Goal: Transaction & Acquisition: Obtain resource

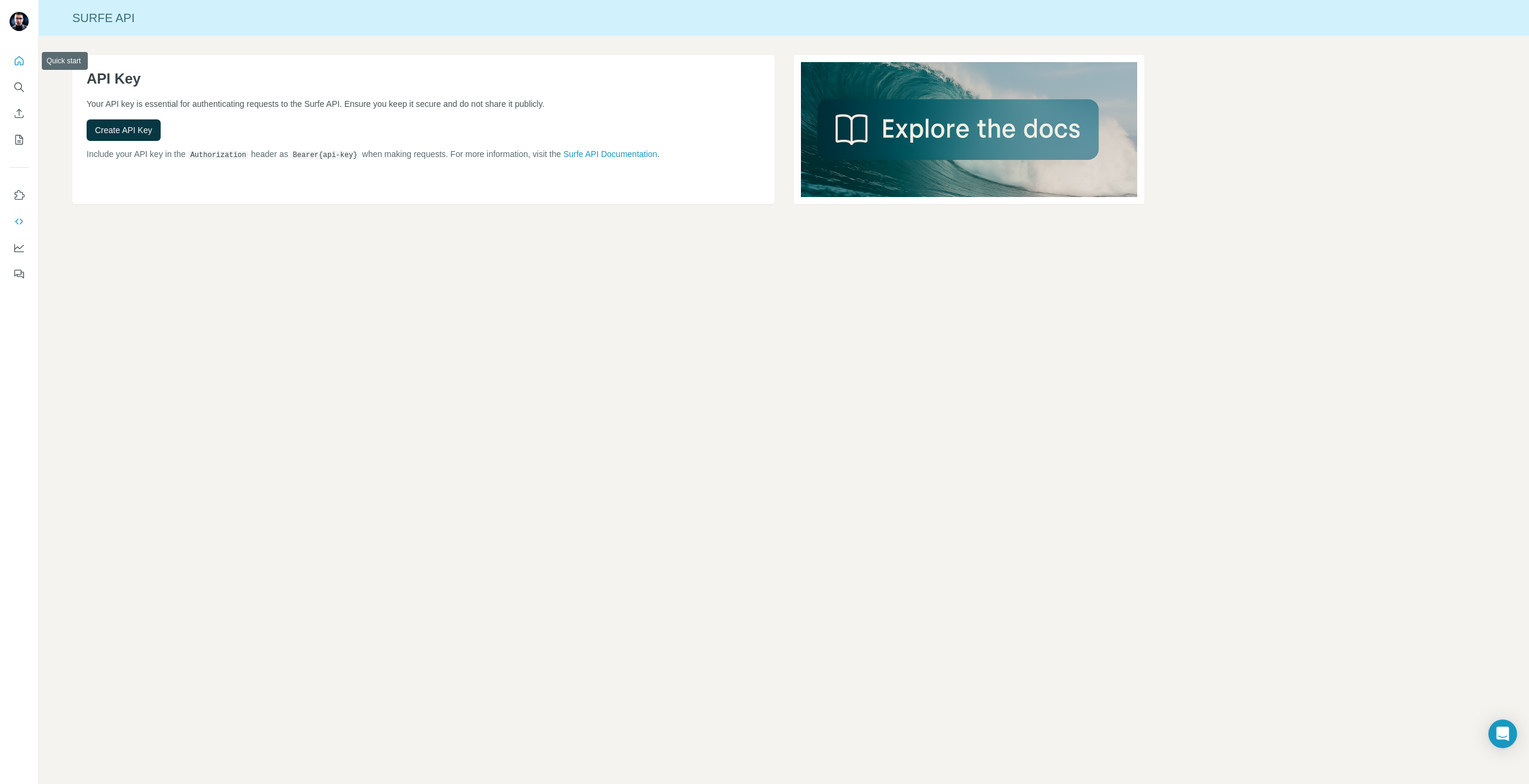
click at [19, 61] on icon "Quick start" at bounding box center [19, 60] width 12 height 12
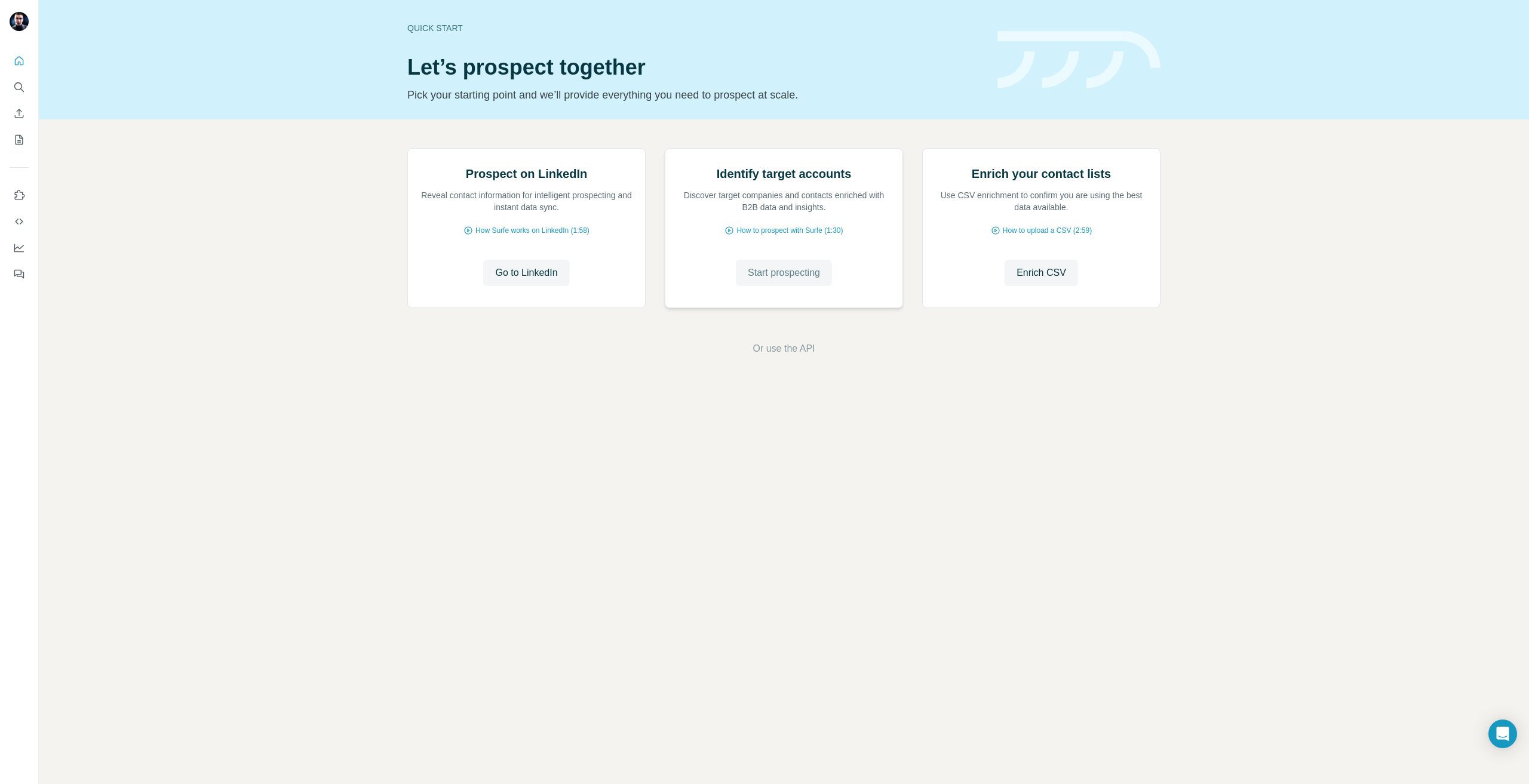
click at [817, 280] on span "Start prospecting" at bounding box center [784, 273] width 73 height 14
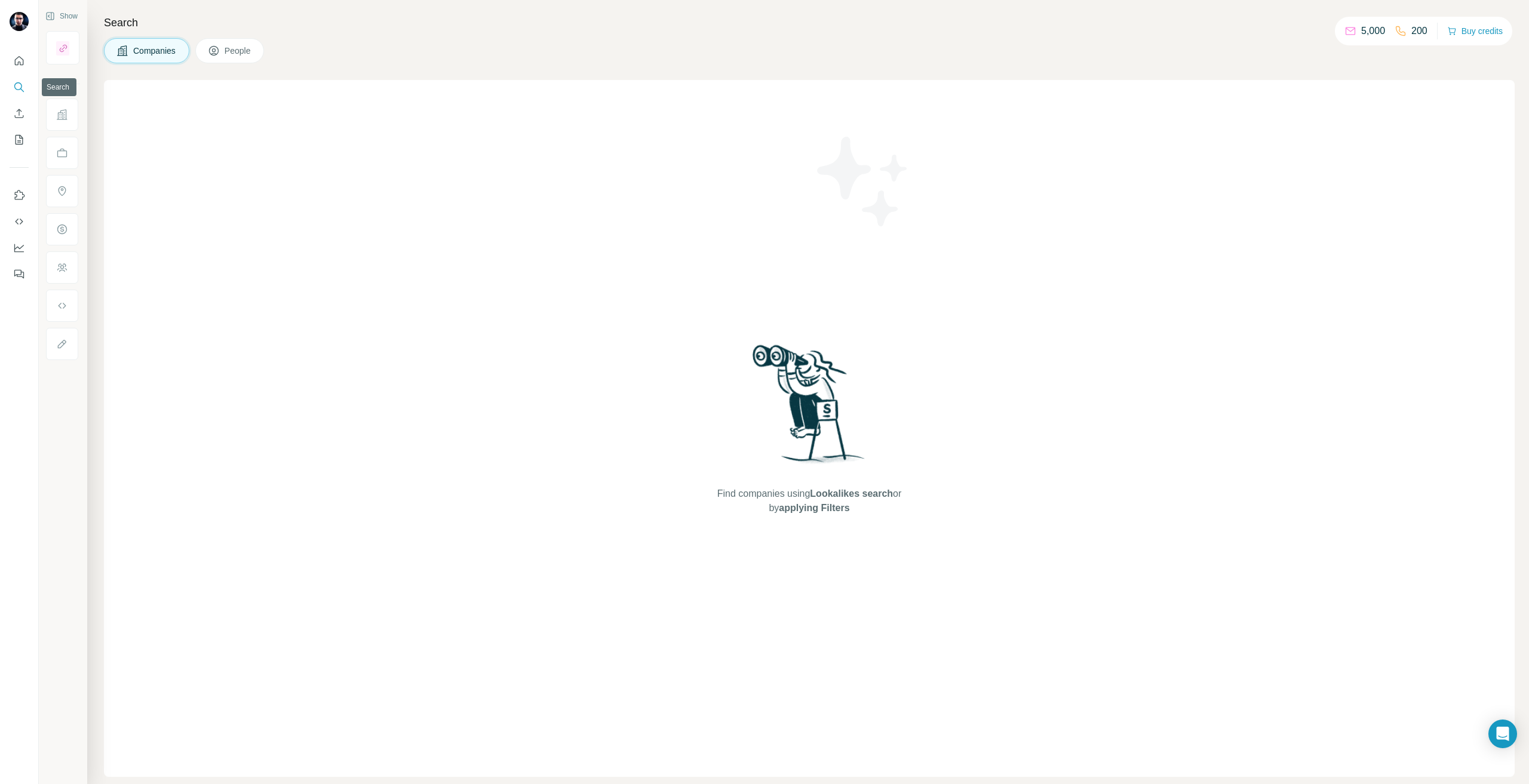
click at [21, 83] on icon "Search" at bounding box center [18, 86] width 8 height 8
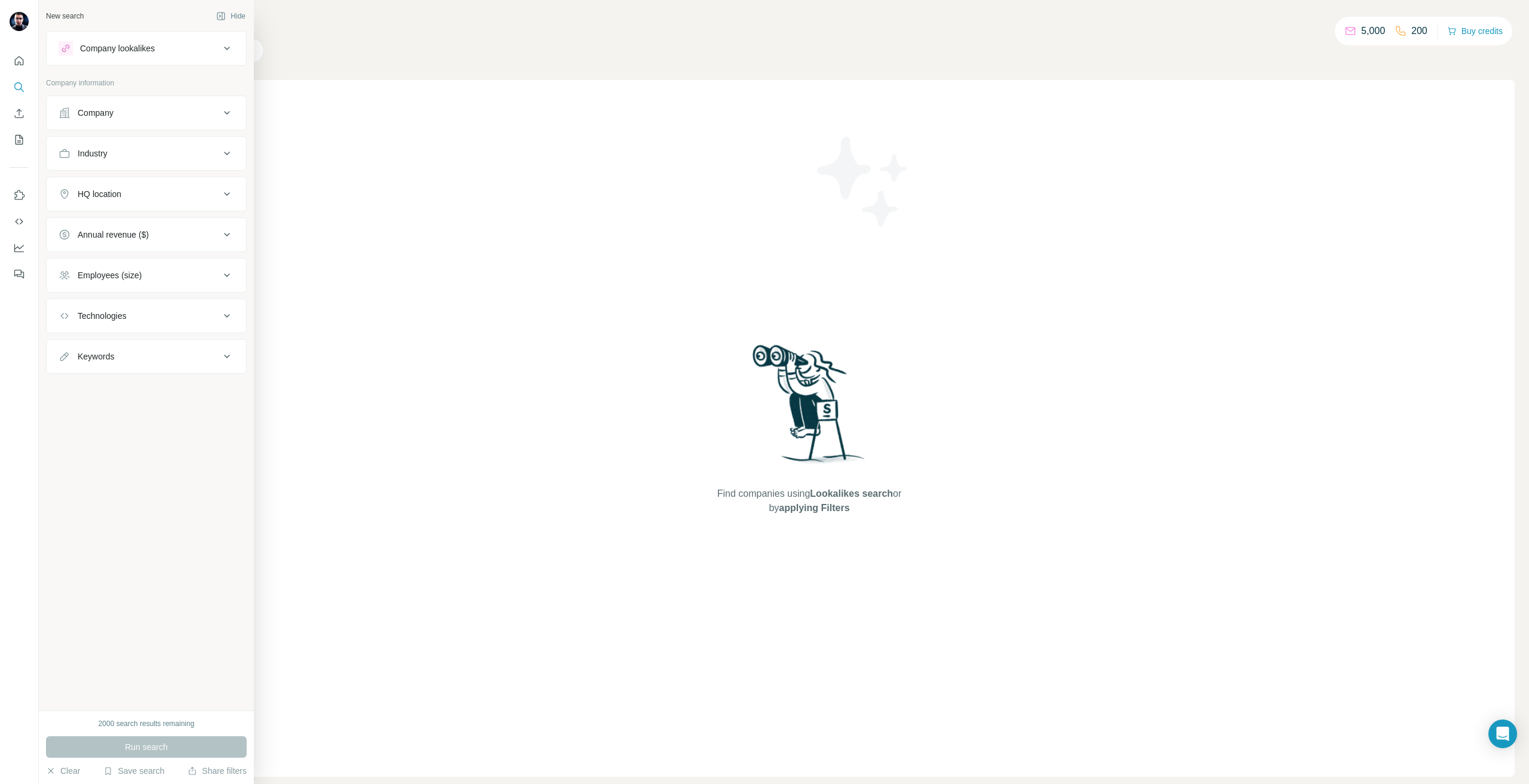
click at [79, 117] on div "Company" at bounding box center [96, 112] width 36 height 12
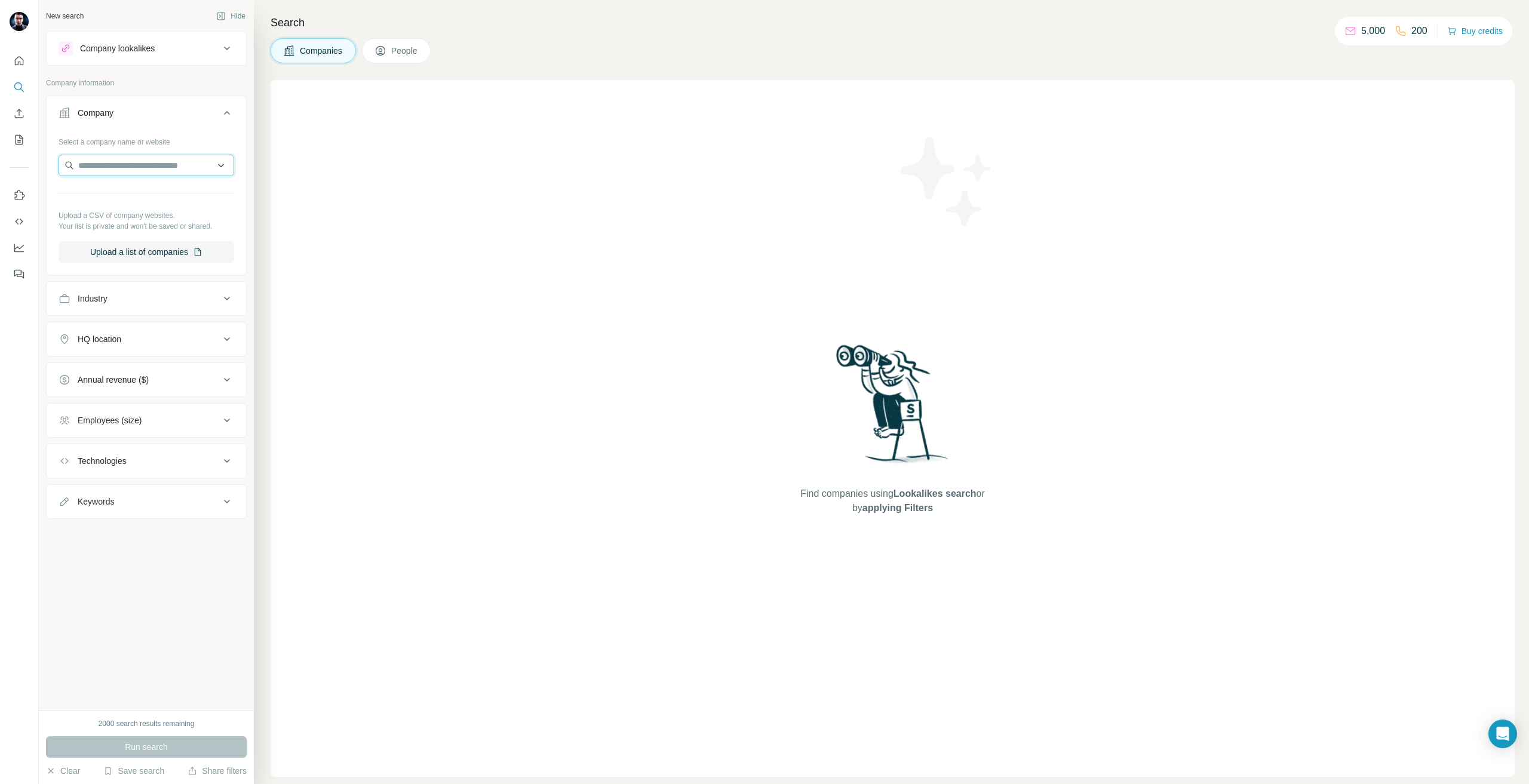
click at [162, 158] on input "text" at bounding box center [146, 165] width 176 height 22
type input "**********"
click at [153, 205] on div "Implantcast implantcast.de" at bounding box center [146, 197] width 170 height 32
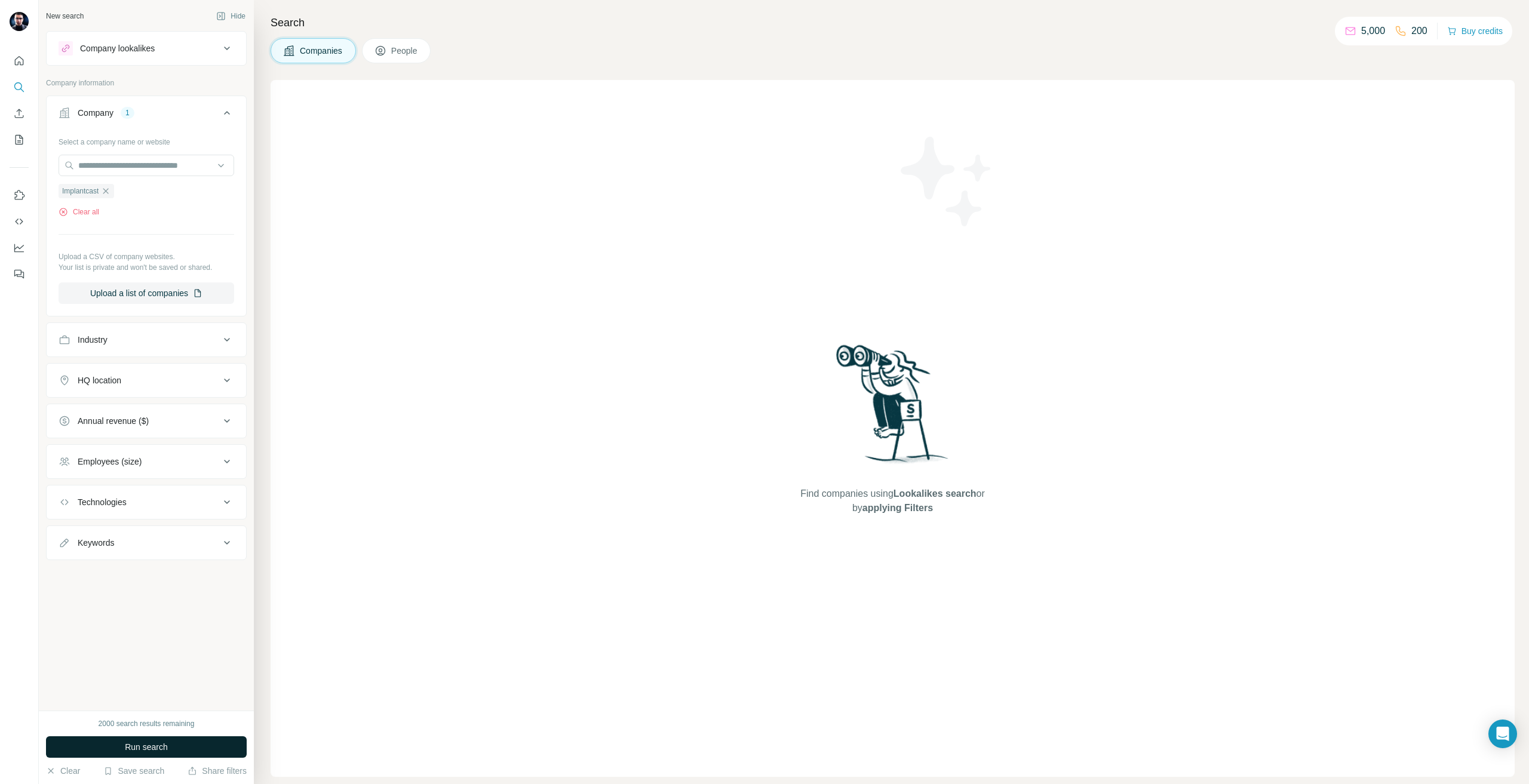
click at [161, 746] on span "Run search" at bounding box center [146, 746] width 43 height 12
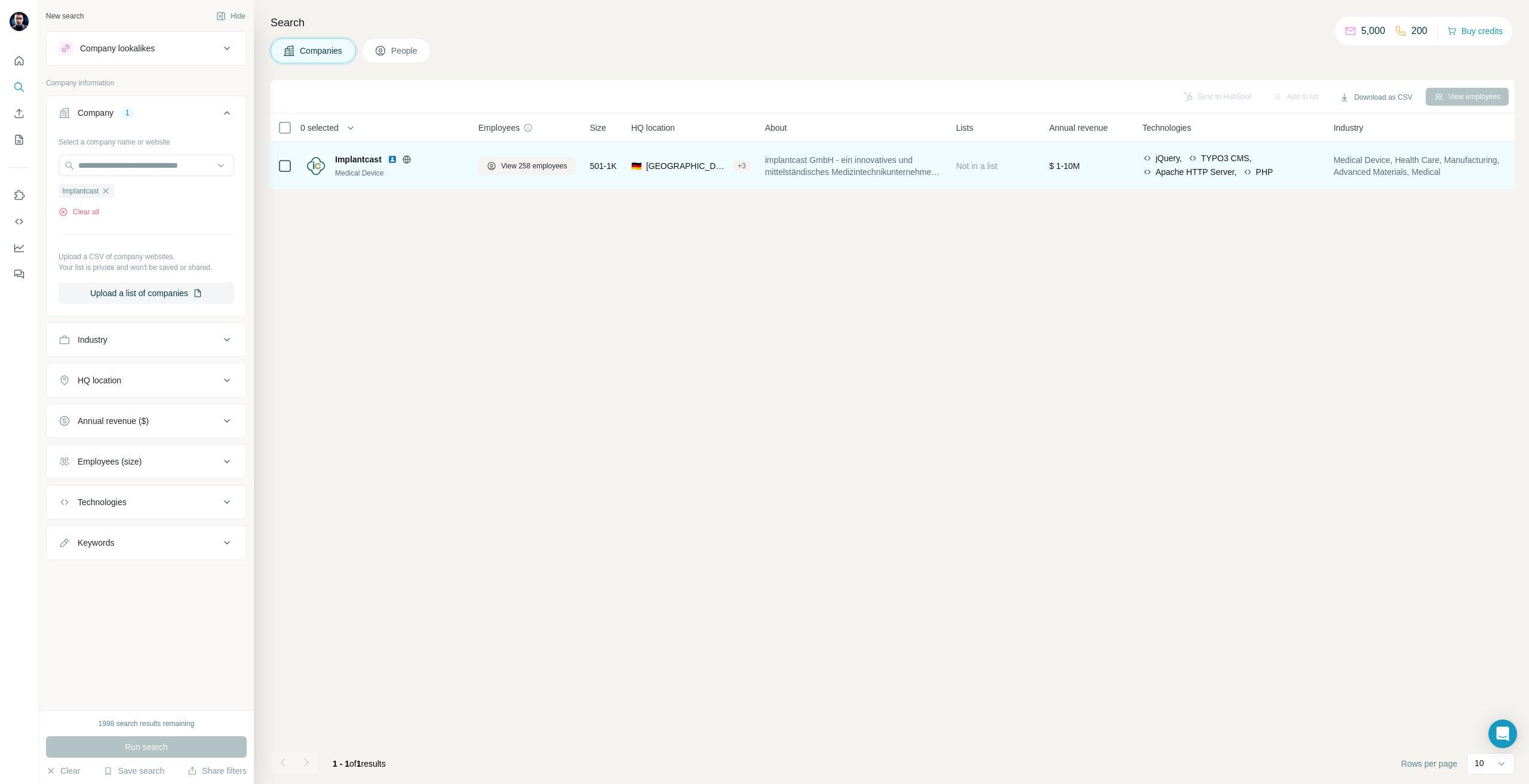
click at [351, 160] on span "Implantcast" at bounding box center [359, 159] width 47 height 12
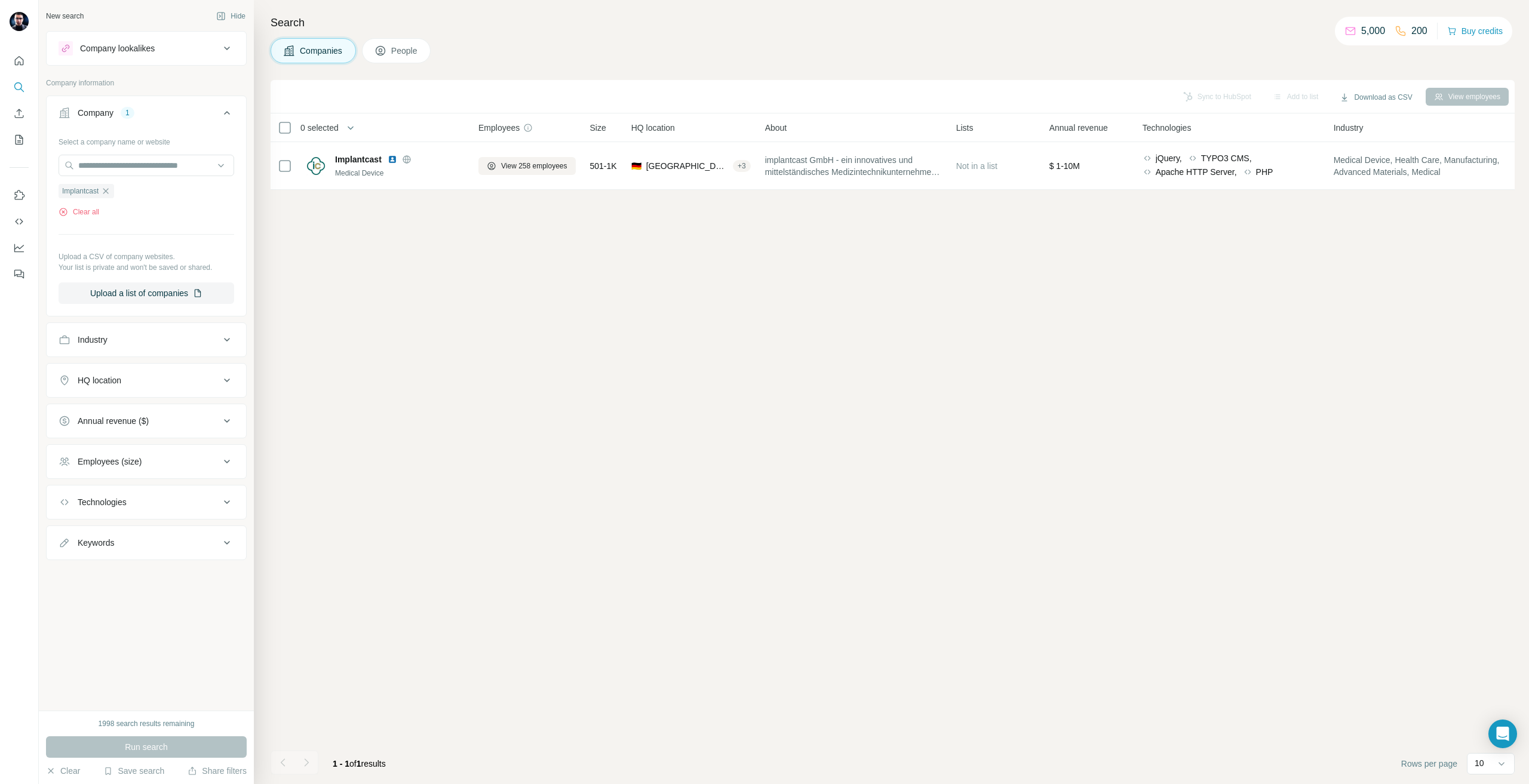
click at [380, 53] on icon at bounding box center [380, 50] width 12 height 12
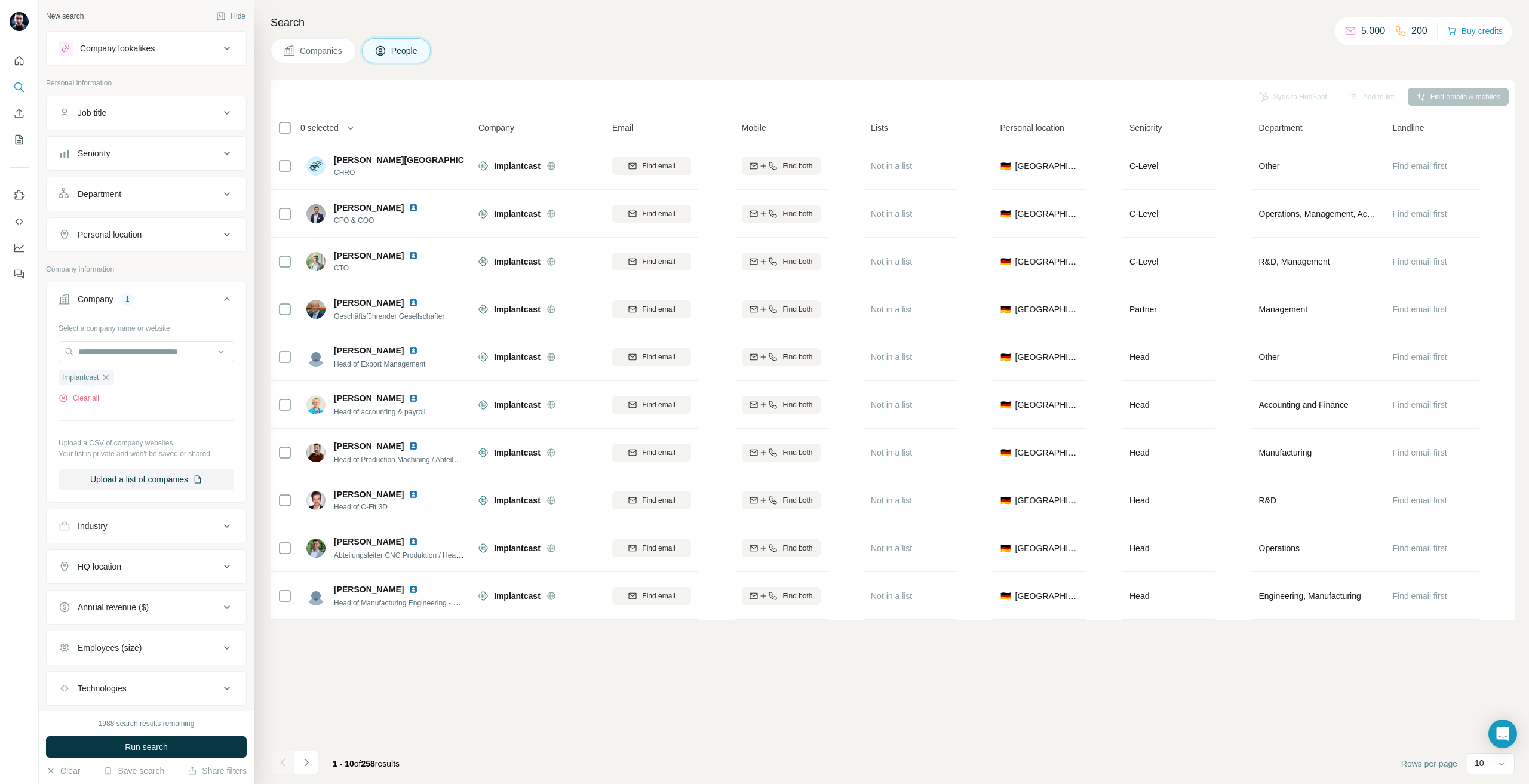
click at [147, 571] on div "HQ location" at bounding box center [139, 566] width 162 height 12
click at [135, 588] on input "text" at bounding box center [146, 597] width 176 height 22
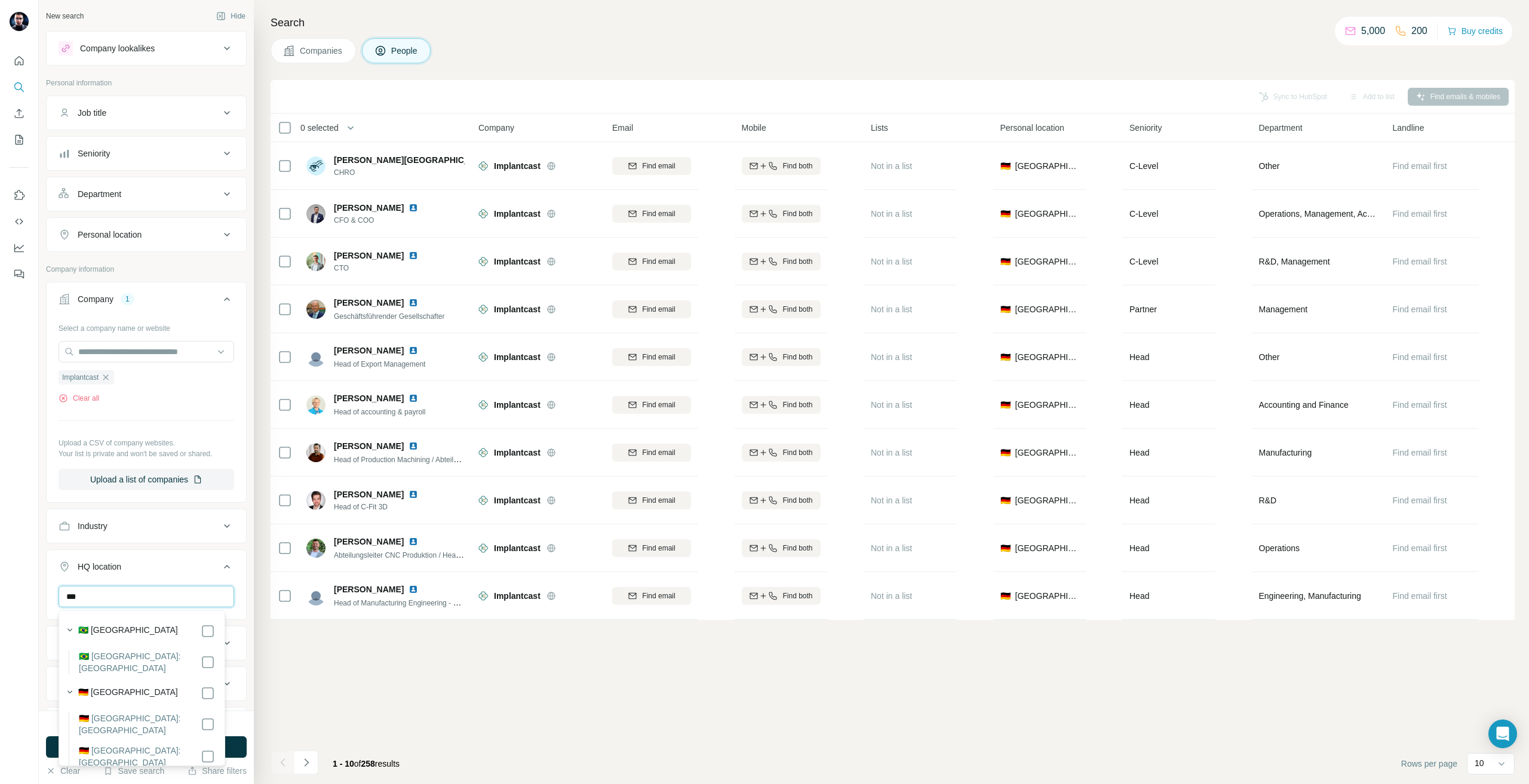
type input "***"
drag, startPoint x: 398, startPoint y: 701, endPoint x: 244, endPoint y: 752, distance: 162.2
click at [403, 700] on div "Sync to HubSpot Add to list Find emails & mobiles 0 selected People Company Ema…" at bounding box center [893, 431] width 1245 height 704
click at [242, 753] on button "Run search" at bounding box center [146, 747] width 201 height 22
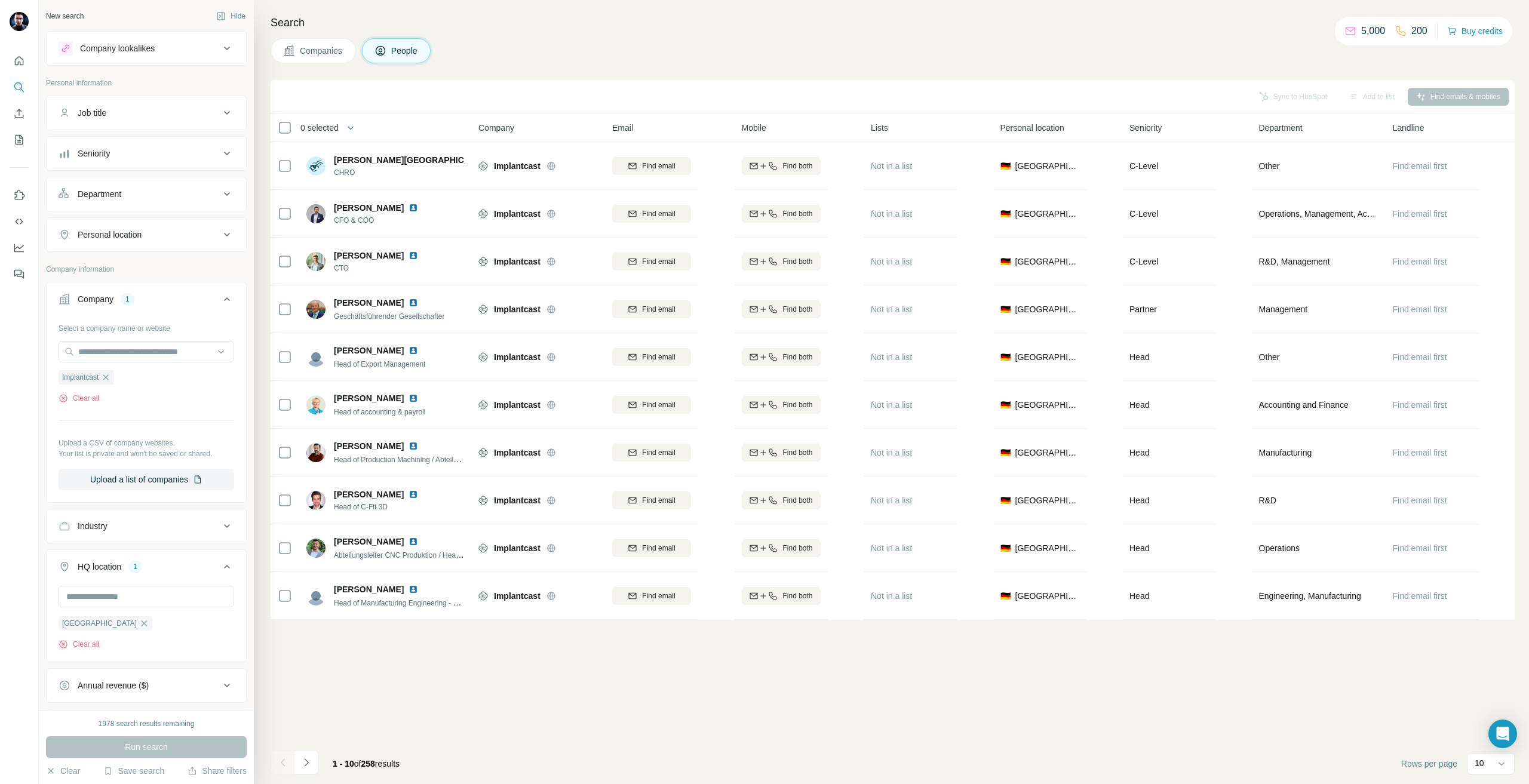
click at [176, 152] on div "Seniority" at bounding box center [139, 152] width 162 height 12
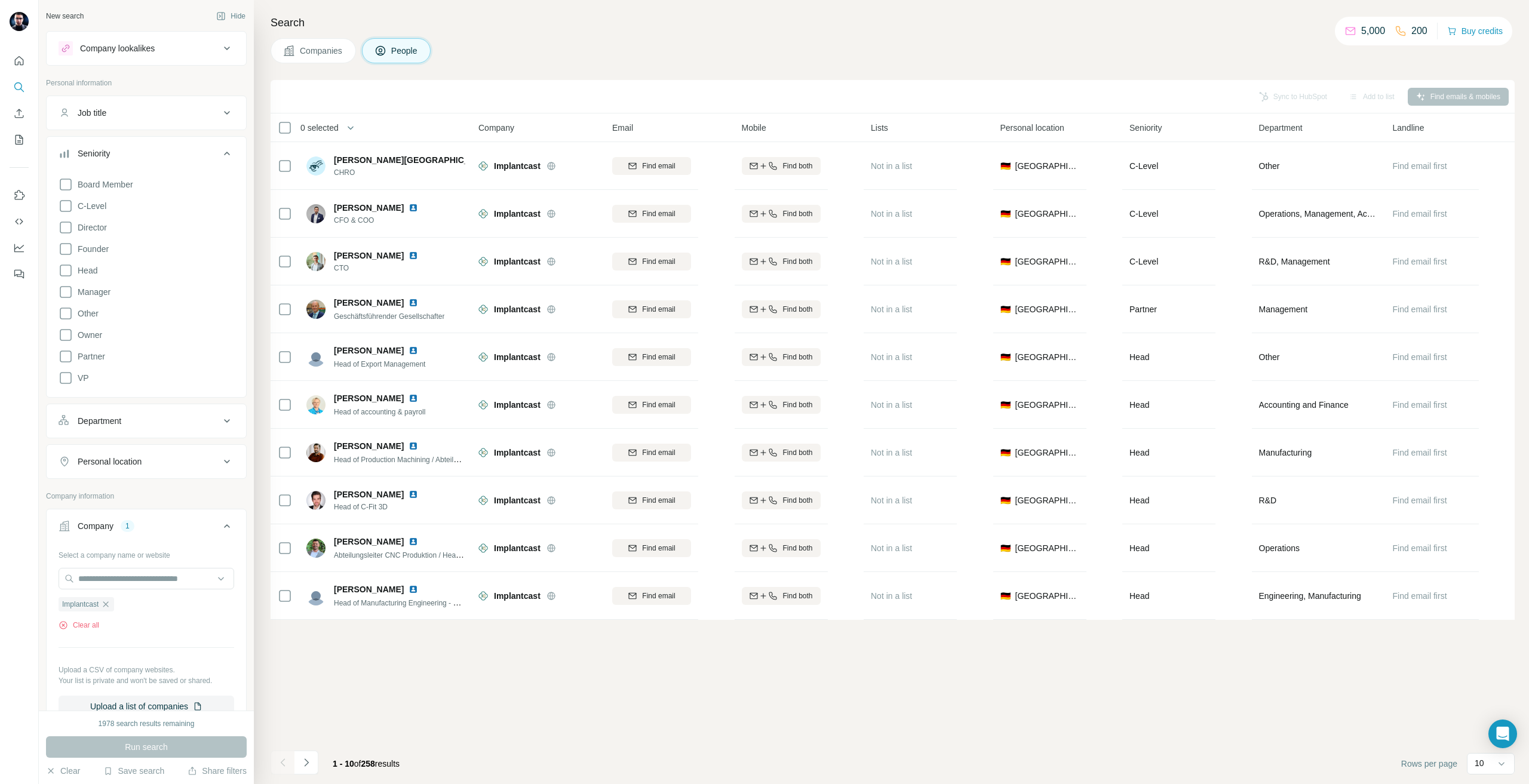
click at [176, 152] on div "Seniority" at bounding box center [139, 152] width 162 height 12
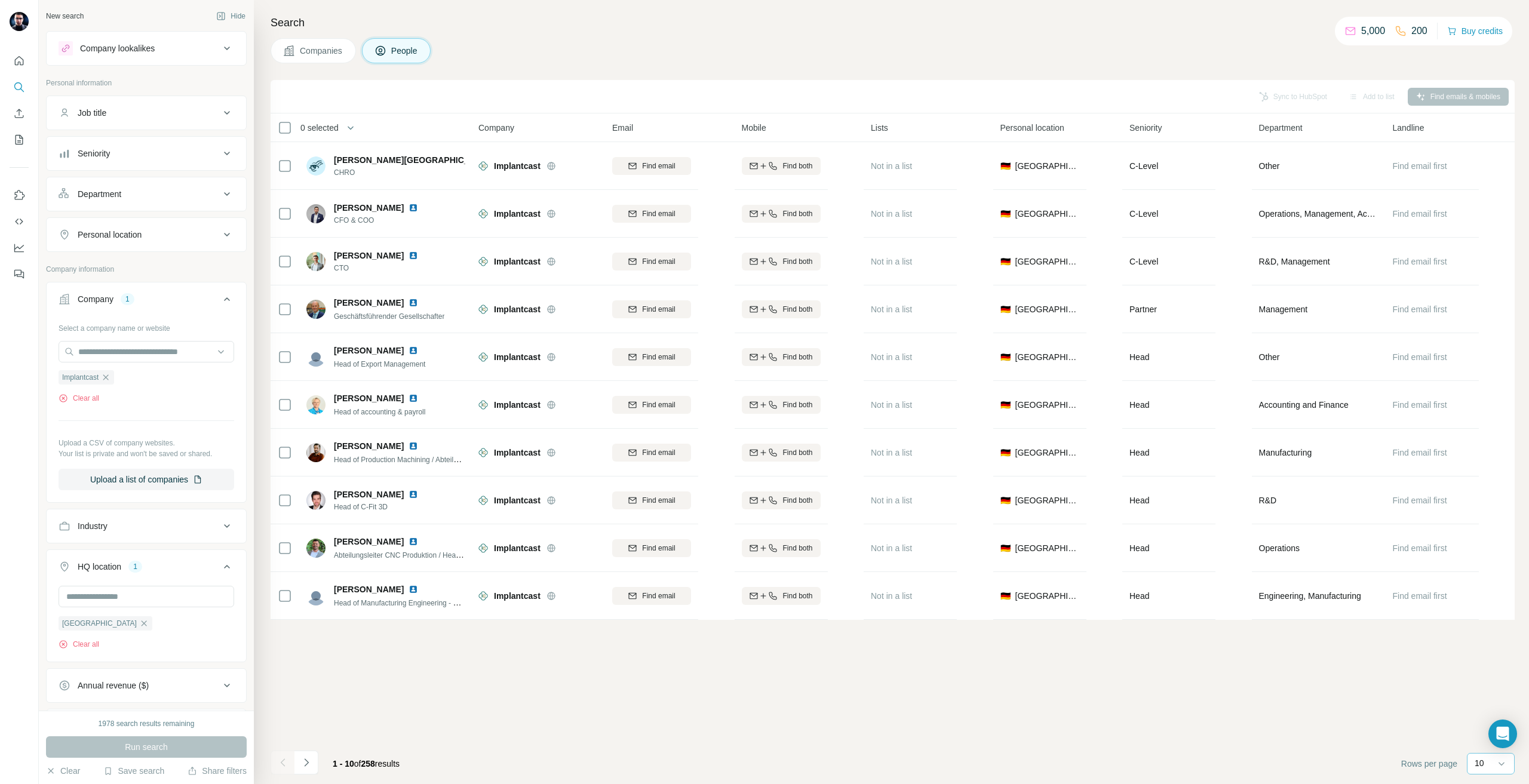
click at [1491, 762] on div "10" at bounding box center [1490, 762] width 30 height 12
click at [1490, 664] on div "60" at bounding box center [1491, 673] width 42 height 22
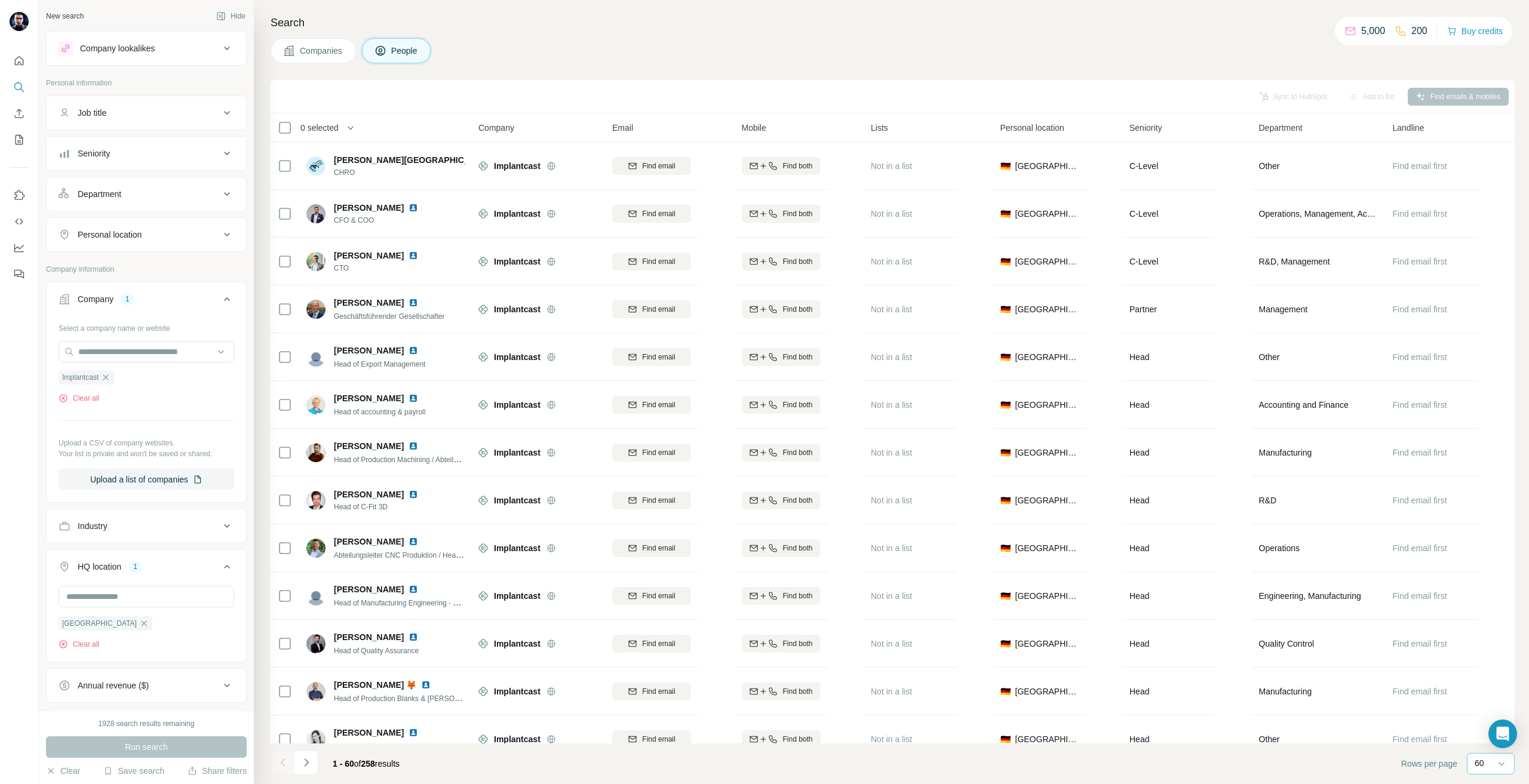
click at [1280, 93] on div "Sync to HubSpot Add to list Find emails & mobiles" at bounding box center [893, 96] width 1233 height 21
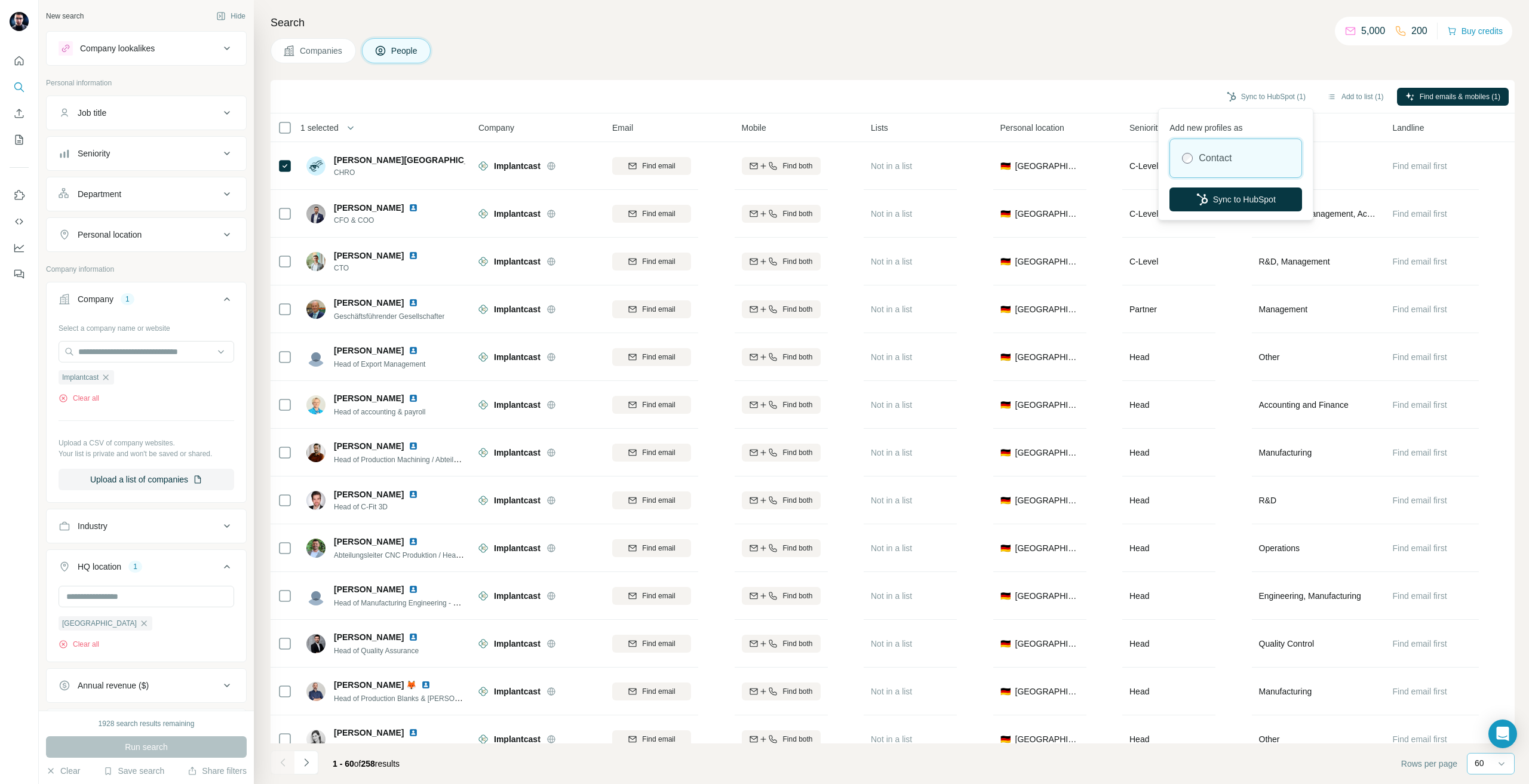
click at [1238, 87] on div "Sync to HubSpot (1) Add to list (1) Find emails & mobiles (1)" at bounding box center [893, 96] width 1233 height 21
click at [1229, 196] on button "Sync to HubSpot" at bounding box center [1236, 199] width 133 height 24
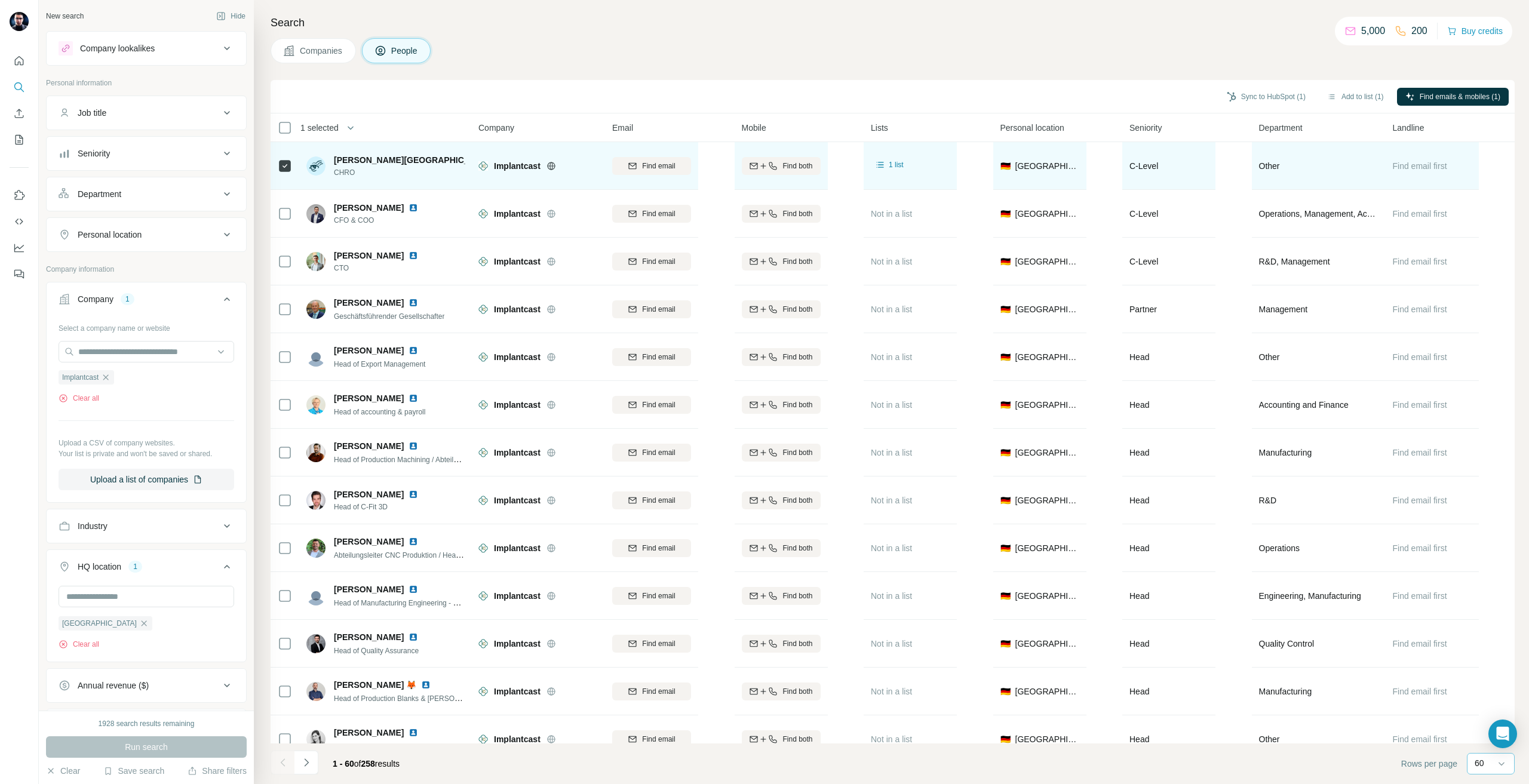
click at [1437, 158] on div "Find email first" at bounding box center [1433, 165] width 79 height 33
click at [1431, 167] on span "Find email first" at bounding box center [1420, 166] width 55 height 10
click at [675, 169] on span "Find email" at bounding box center [659, 166] width 33 height 11
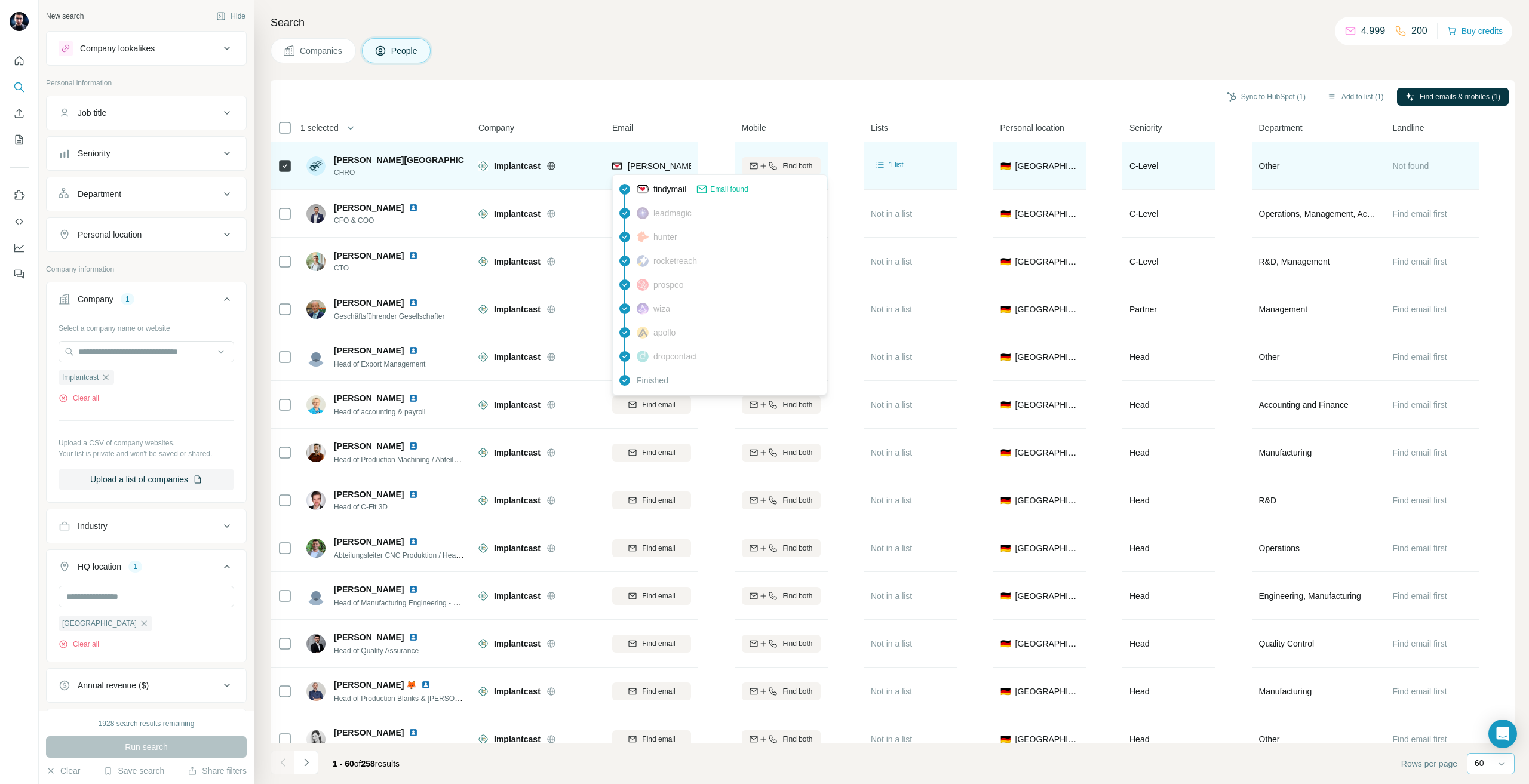
click at [658, 170] on span "i.jordan@implantcast.de" at bounding box center [733, 166] width 210 height 10
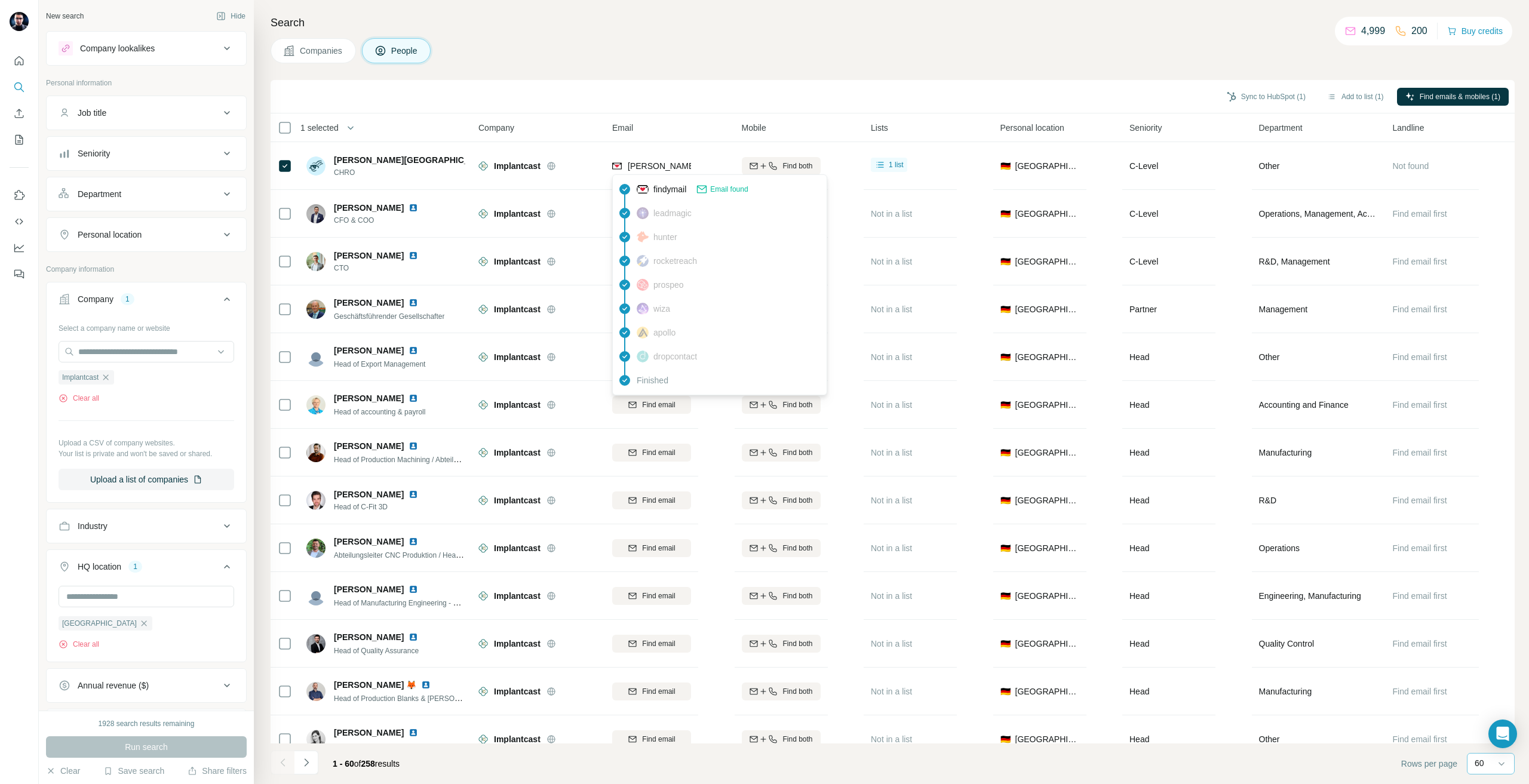
click at [727, 187] on span "Email found" at bounding box center [730, 189] width 38 height 11
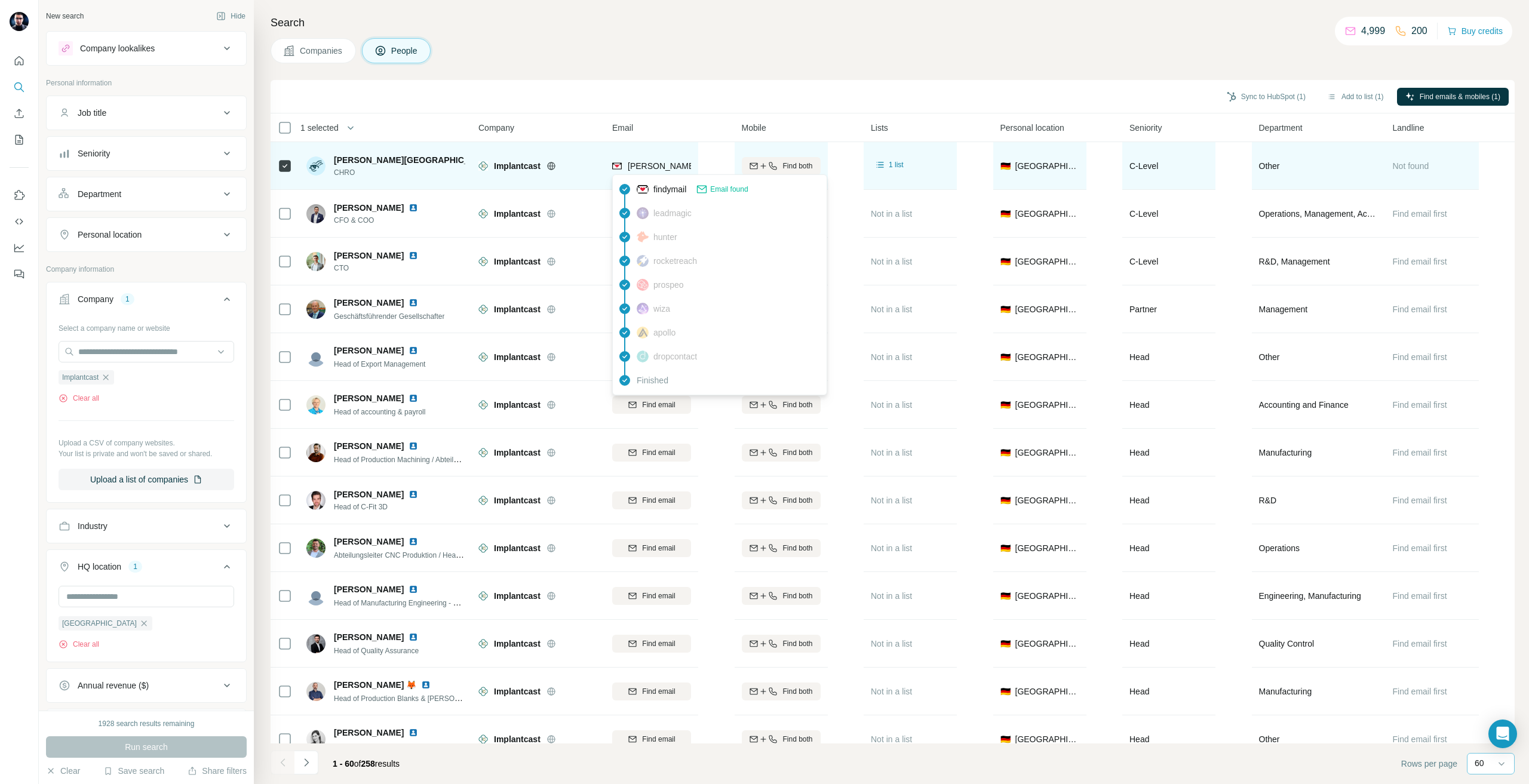
click at [687, 169] on span "i.jordan@implantcast.de" at bounding box center [733, 166] width 210 height 10
drag, startPoint x: 687, startPoint y: 169, endPoint x: 675, endPoint y: 167, distance: 12.2
click at [675, 167] on span "i.jordan@implantcast.de" at bounding box center [733, 166] width 210 height 10
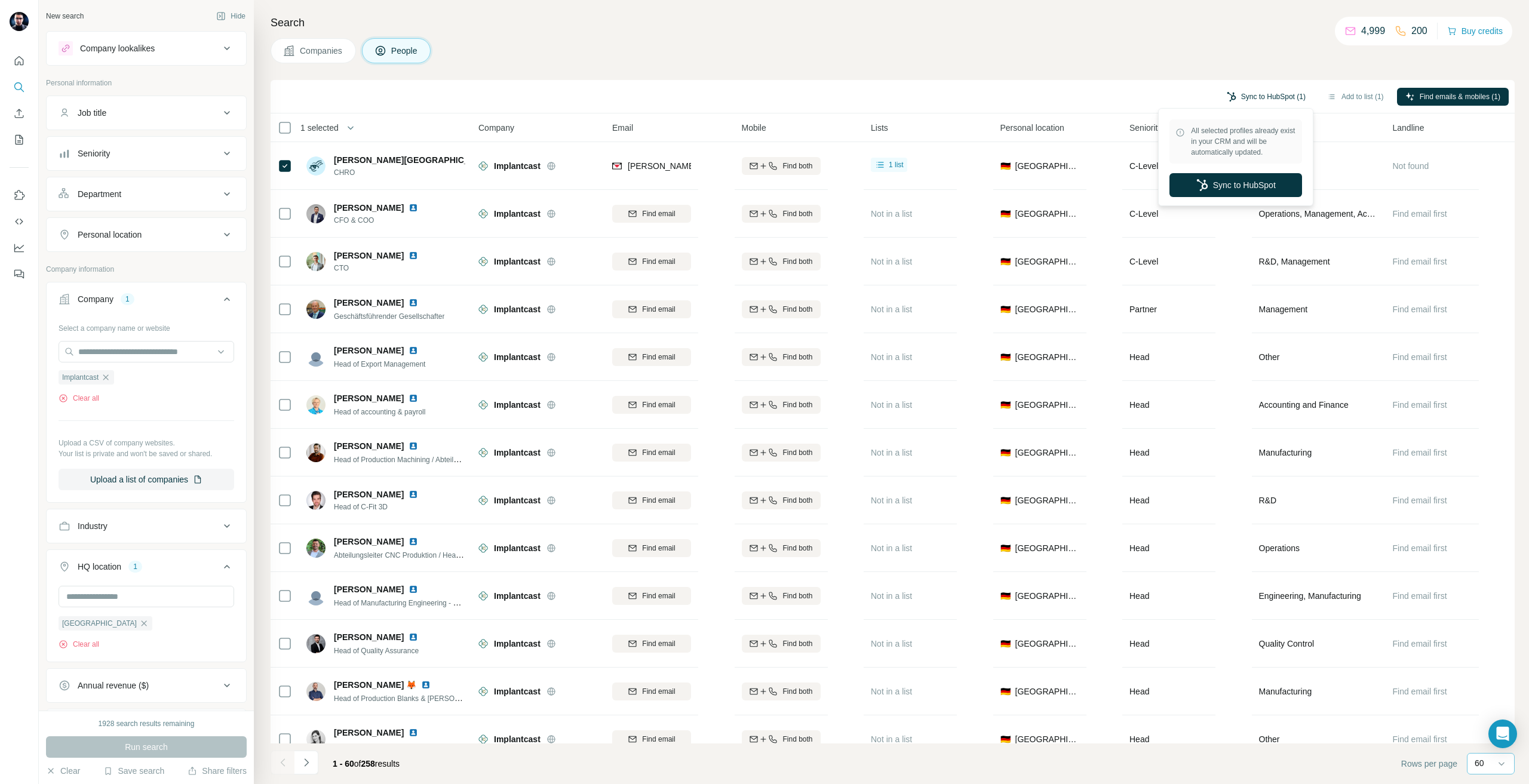
click at [1231, 96] on button "Sync to HubSpot (1)" at bounding box center [1266, 97] width 96 height 18
click at [1229, 188] on button "Sync to HubSpot" at bounding box center [1236, 185] width 133 height 24
click at [109, 381] on icon "button" at bounding box center [106, 377] width 10 height 10
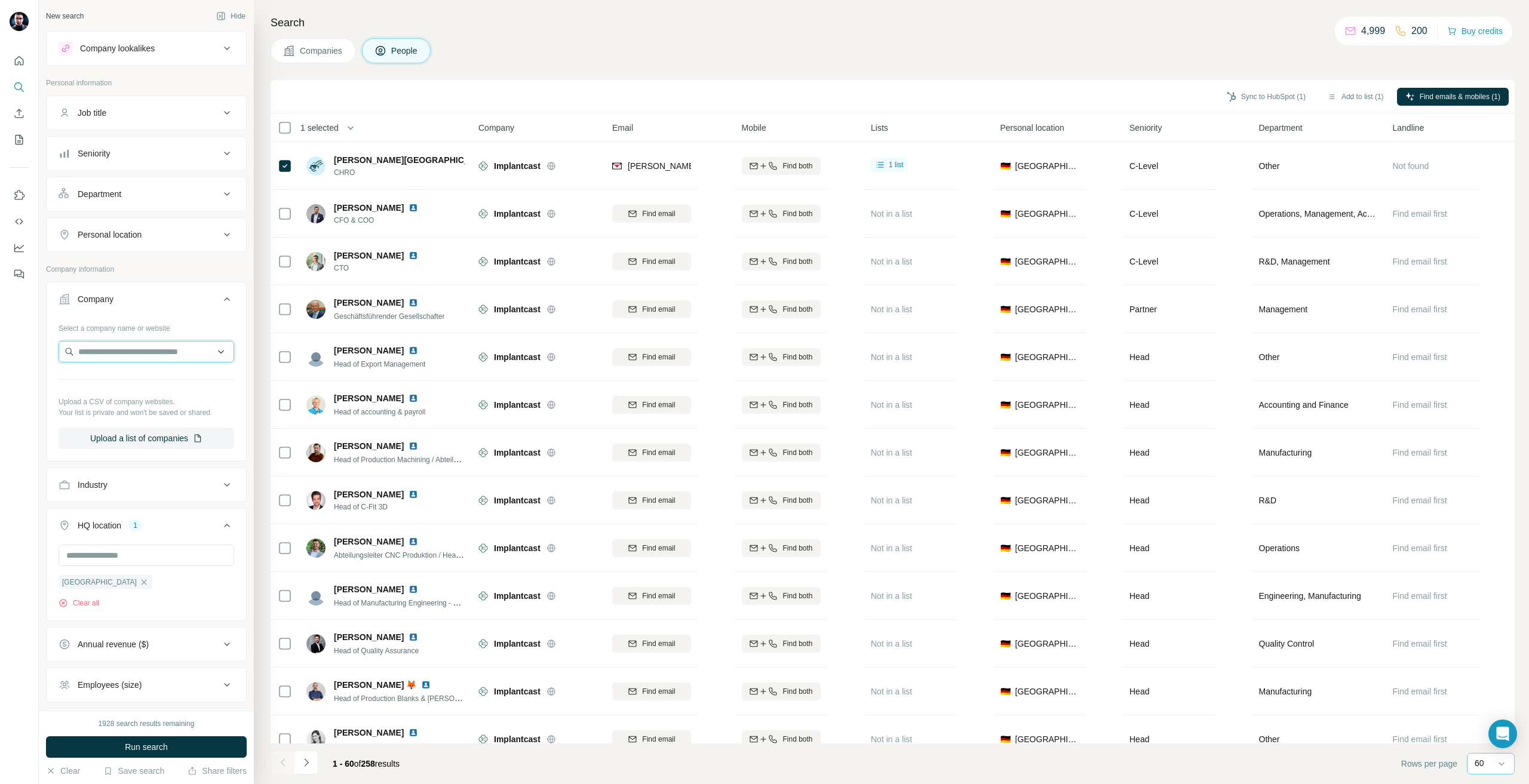
click at [107, 349] on input "text" at bounding box center [146, 352] width 176 height 22
type input "********"
click at [131, 396] on div "Netinera netinera.de" at bounding box center [142, 384] width 161 height 32
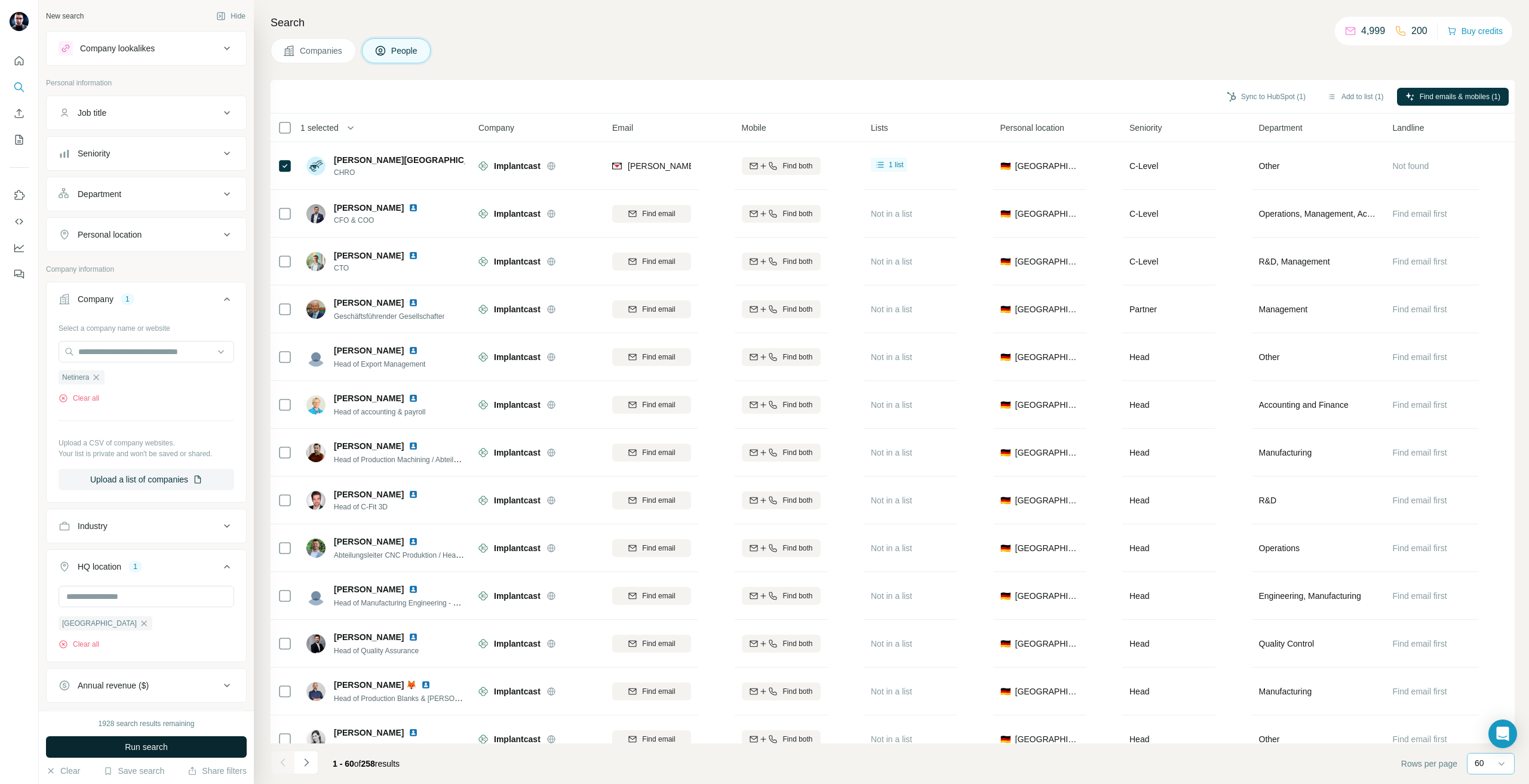
click at [143, 752] on span "Run search" at bounding box center [146, 746] width 43 height 12
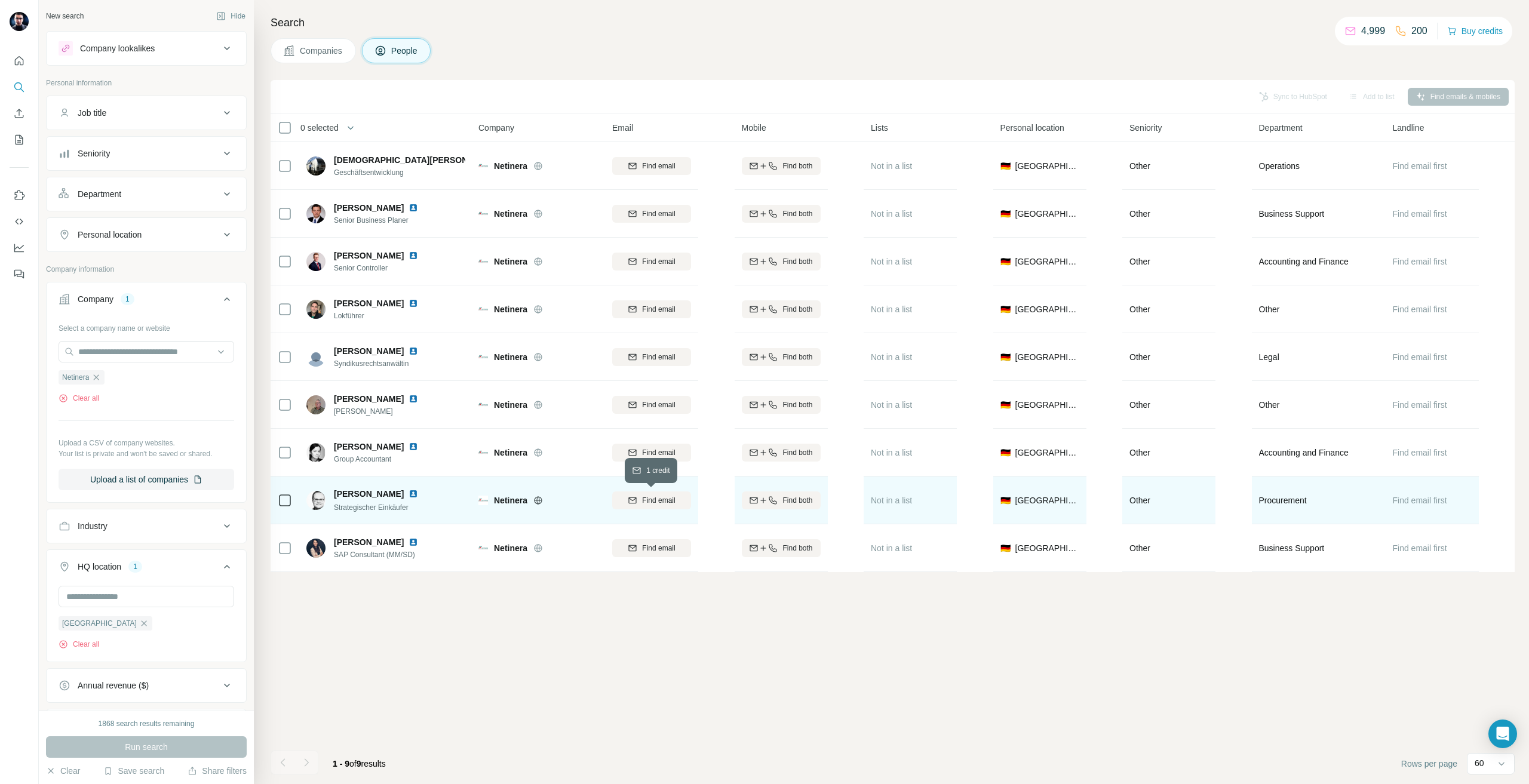
click at [639, 492] on button "Find email" at bounding box center [651, 501] width 79 height 18
click at [899, 500] on span "1 list" at bounding box center [896, 500] width 15 height 11
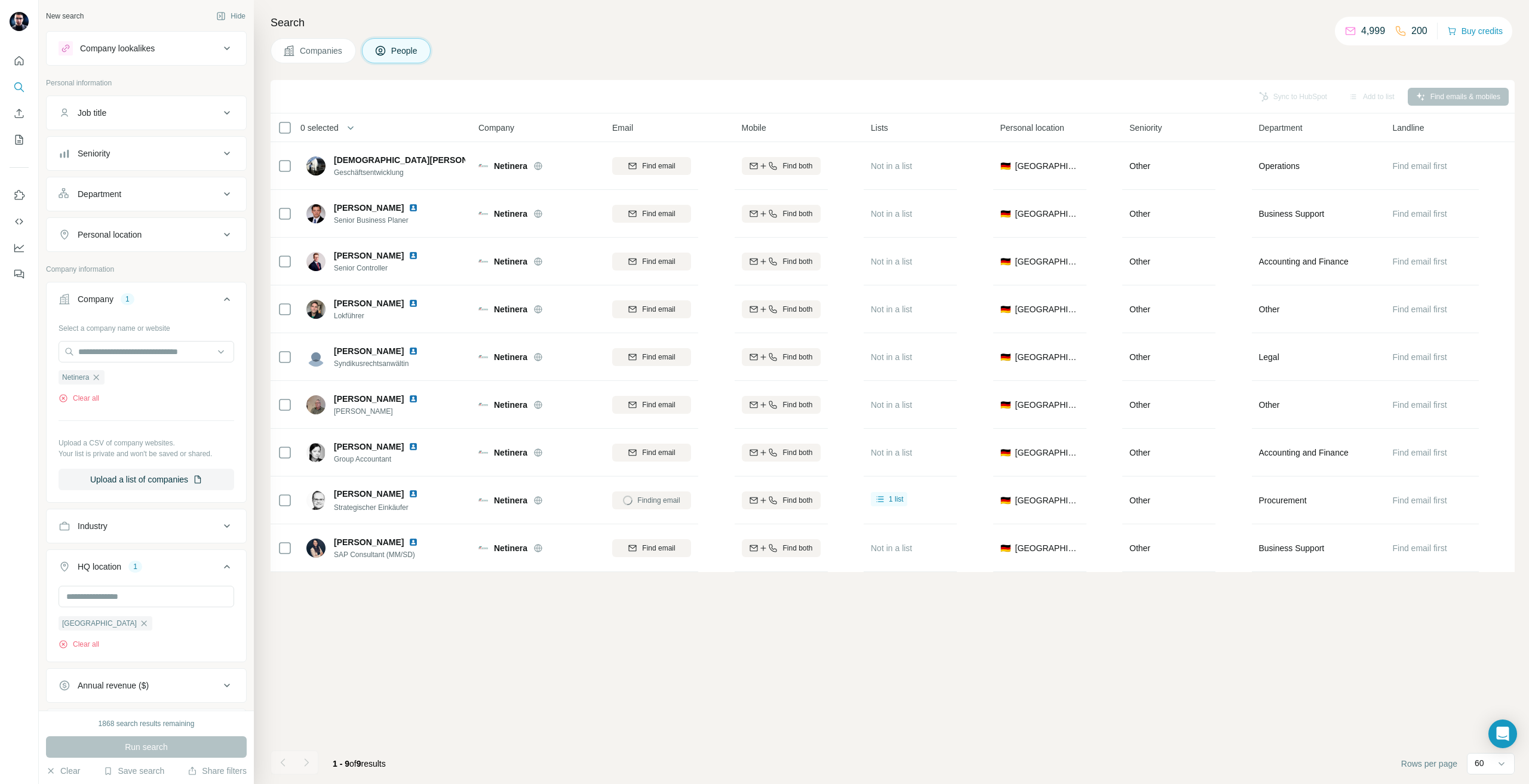
click at [830, 680] on div "Sync to HubSpot Add to list Find emails & mobiles 0 selected People Company Ema…" at bounding box center [893, 431] width 1245 height 704
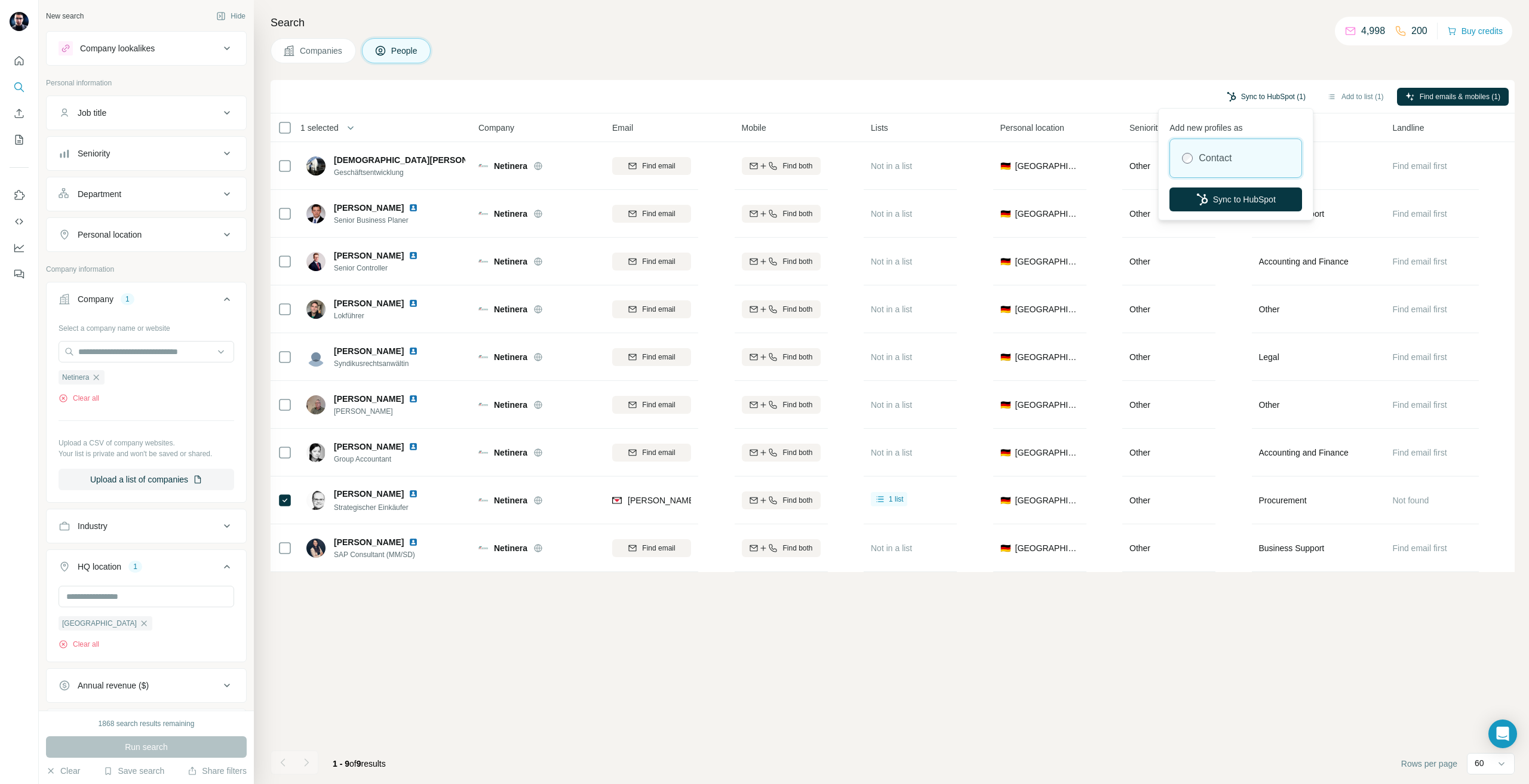
click at [1247, 98] on button "Sync to HubSpot (1)" at bounding box center [1266, 97] width 96 height 18
click at [1245, 205] on button "Sync to HubSpot" at bounding box center [1236, 199] width 133 height 24
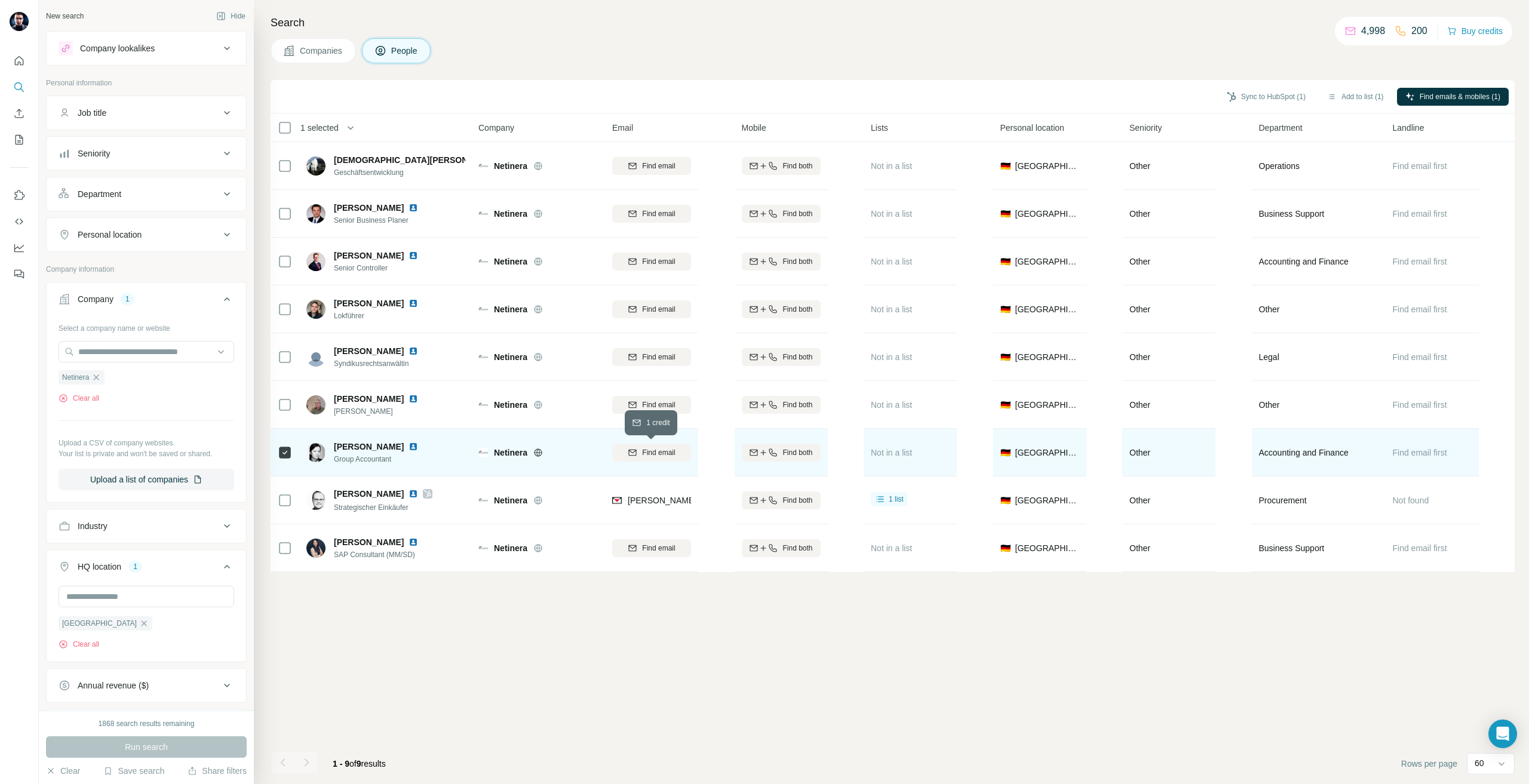
click at [673, 457] on span "Find email" at bounding box center [659, 453] width 33 height 11
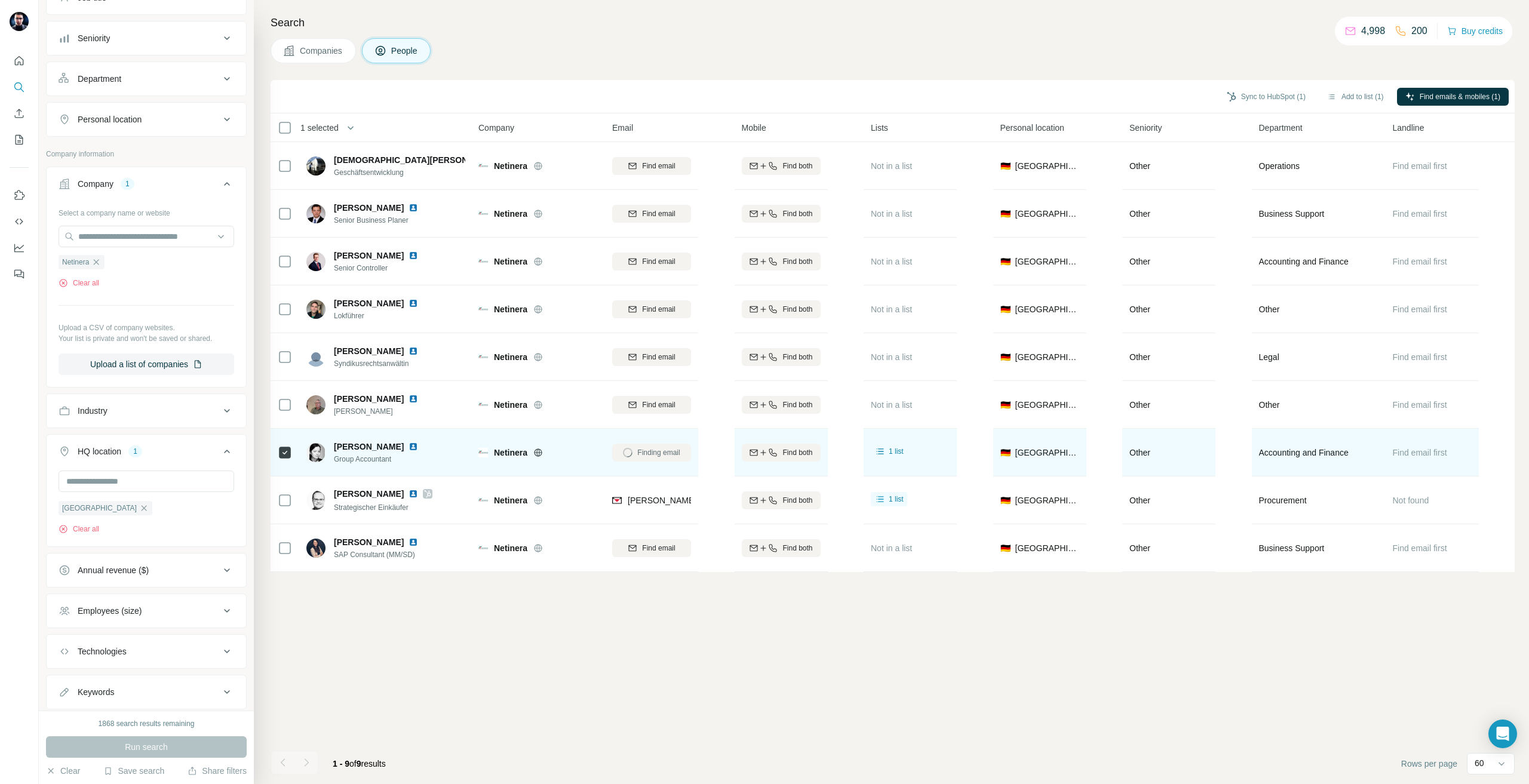
scroll to position [119, 0]
click at [106, 503] on div "[GEOGRAPHIC_DATA]" at bounding box center [105, 504] width 94 height 14
click at [142, 503] on icon "button" at bounding box center [144, 504] width 5 height 5
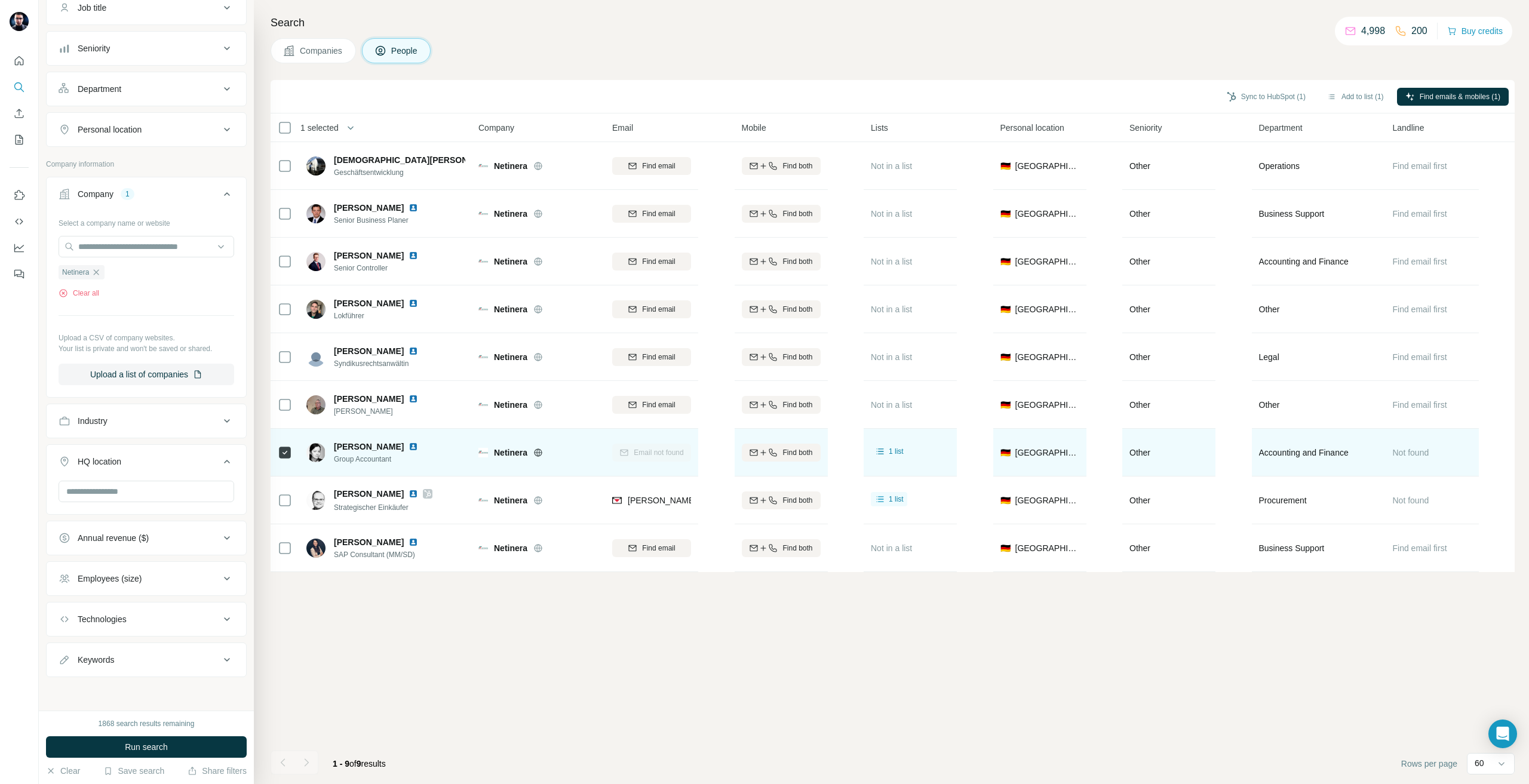
click at [117, 77] on button "Department" at bounding box center [146, 89] width 199 height 29
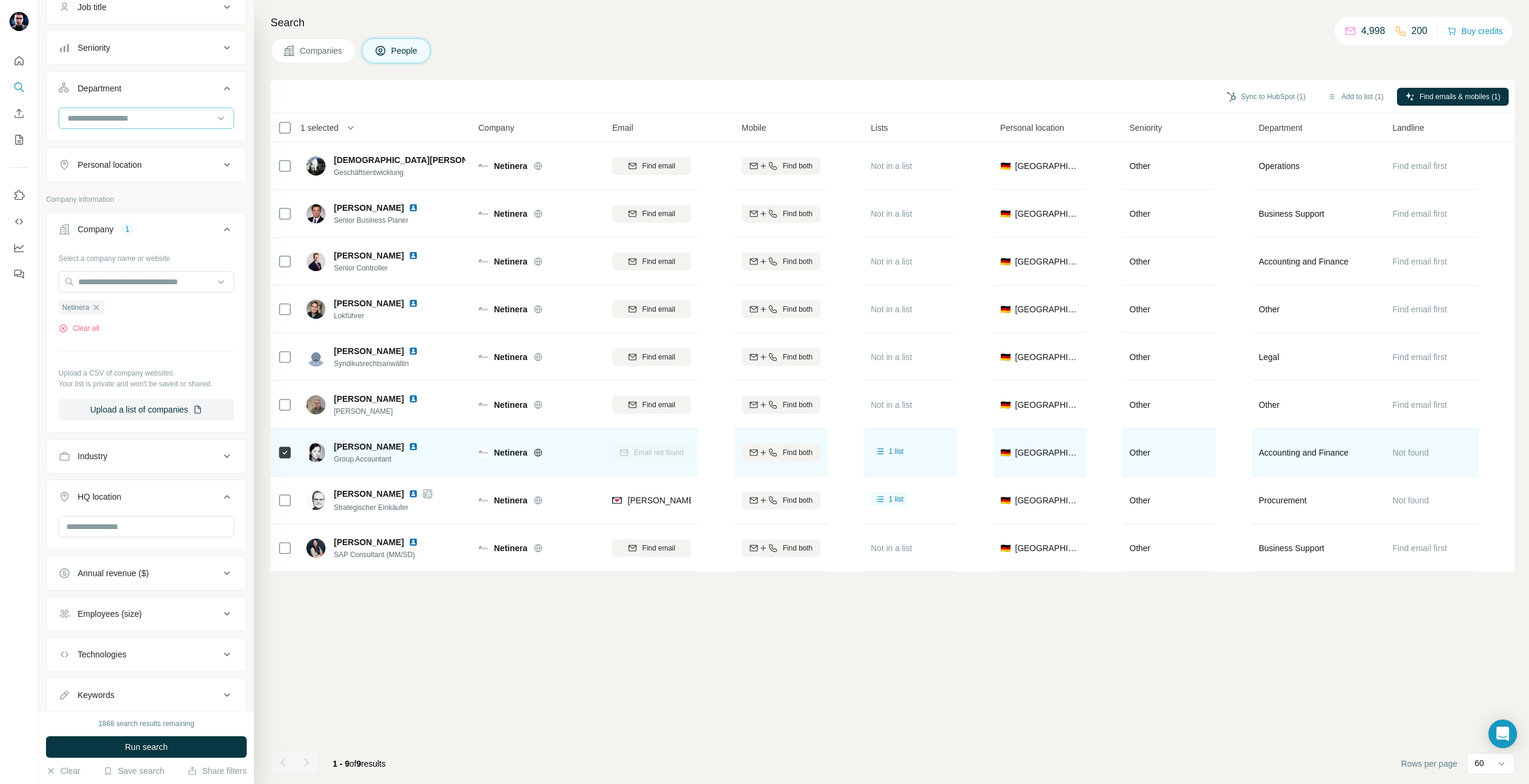
click at [127, 125] on div at bounding box center [140, 118] width 147 height 21
click at [126, 219] on div "HR" at bounding box center [142, 219] width 146 height 12
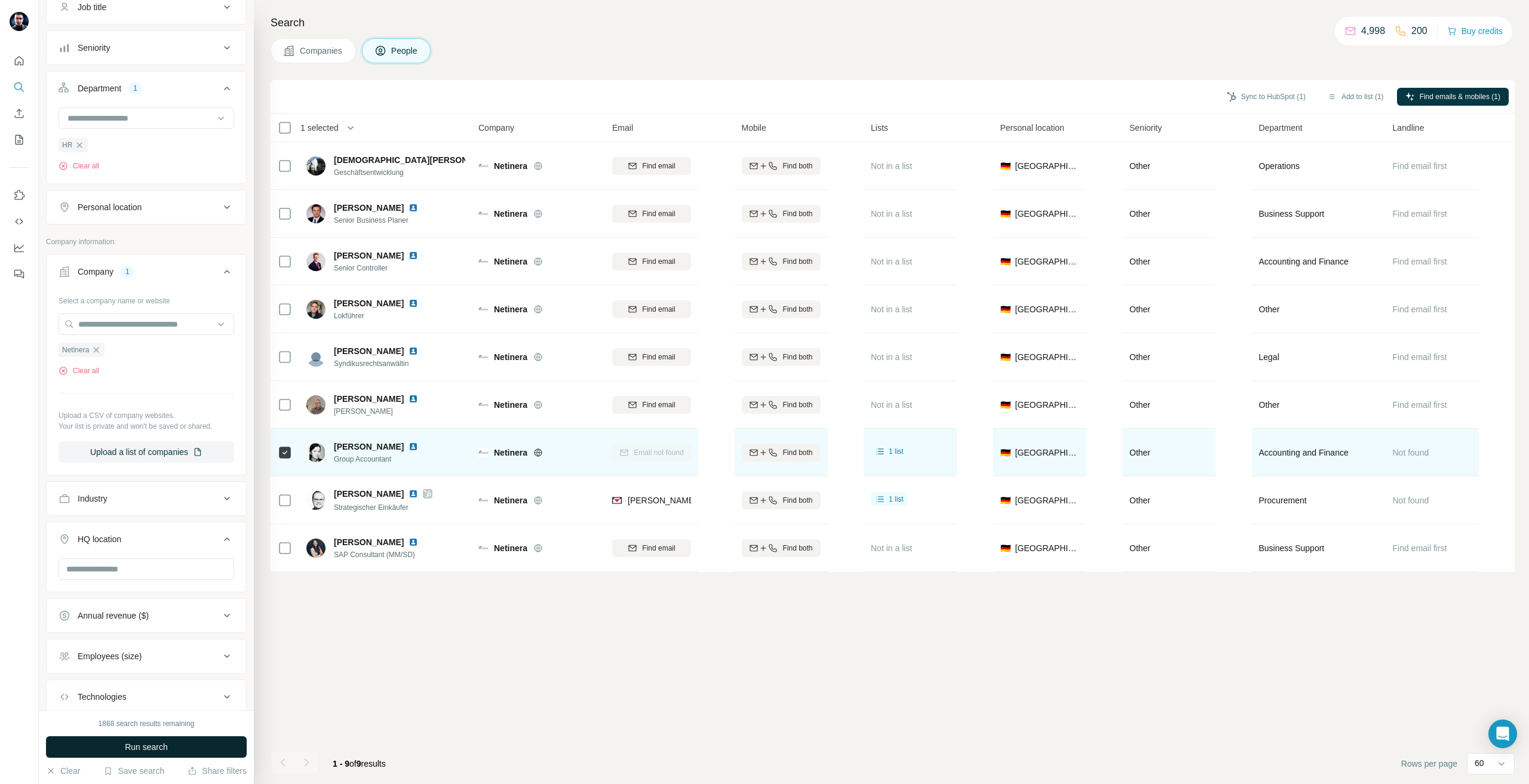
click at [151, 758] on div "1868 search results remaining Run search Clear Save search Share filters" at bounding box center [146, 747] width 215 height 74
click at [147, 737] on button "Run search" at bounding box center [146, 747] width 201 height 22
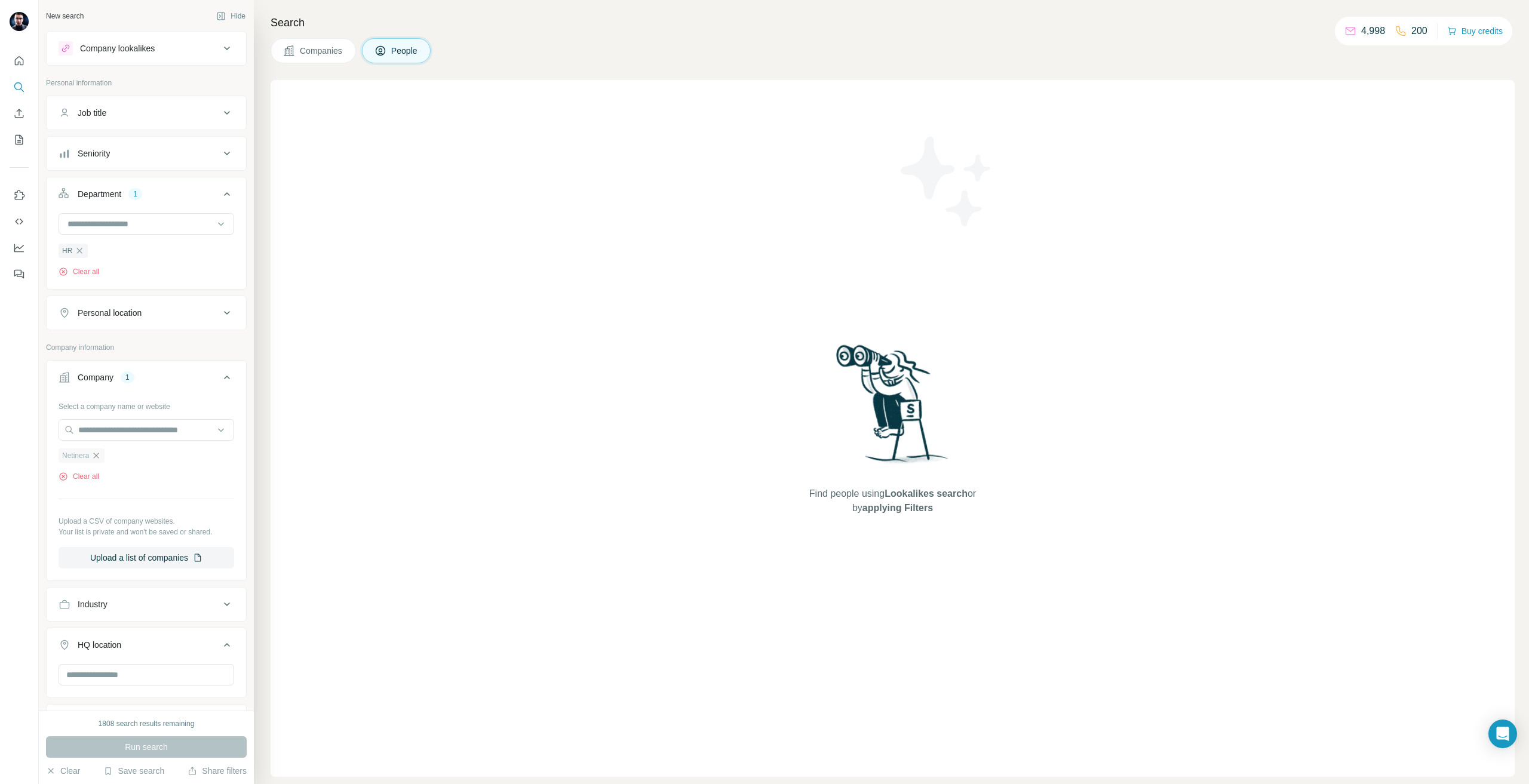
click at [96, 455] on icon "button" at bounding box center [97, 456] width 5 height 5
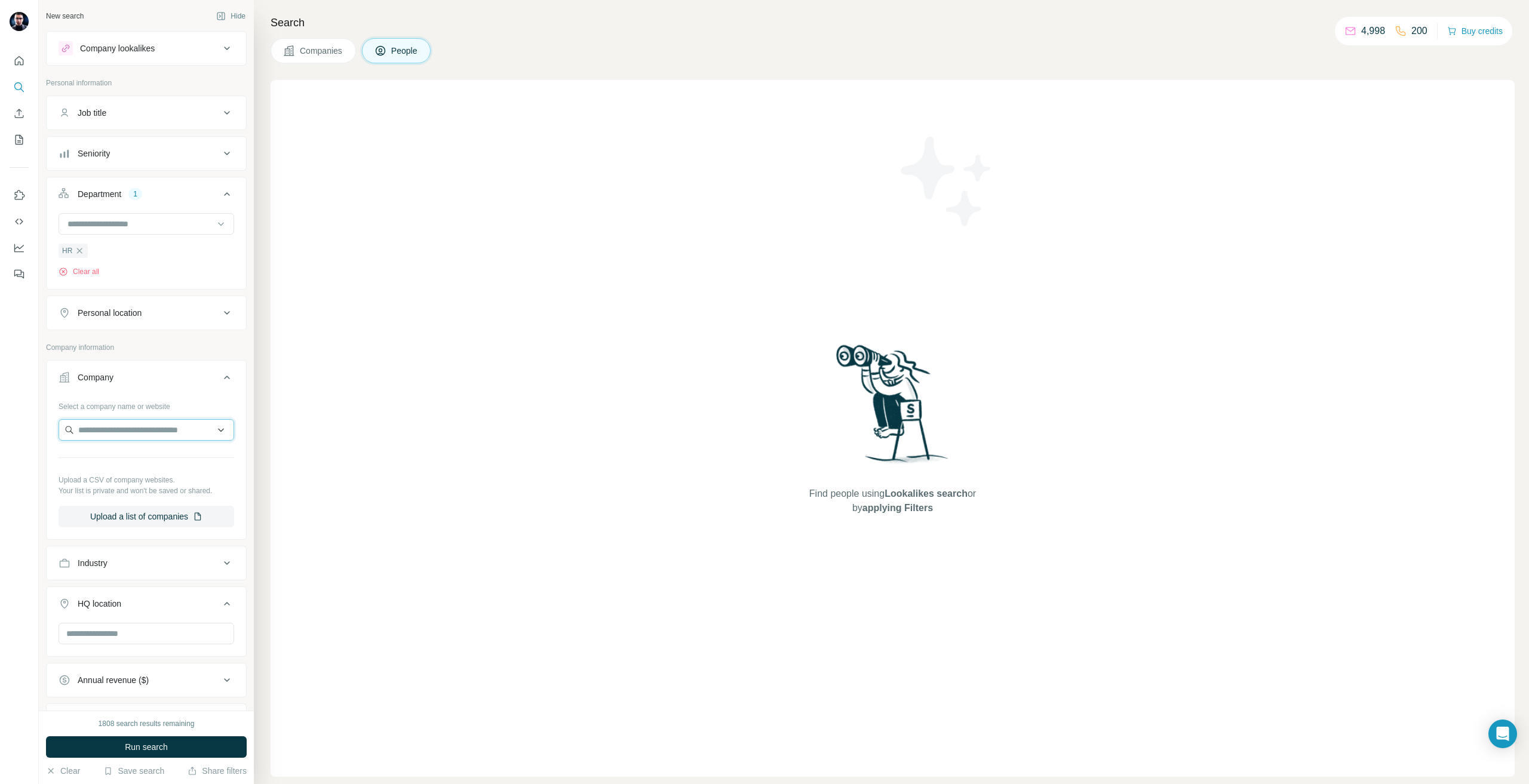
click at [115, 430] on input "text" at bounding box center [146, 430] width 176 height 22
type input "**********"
click at [732, 581] on div "Find people using Lookalikes search or by applying Filters" at bounding box center [893, 428] width 1245 height 697
click at [123, 433] on input "text" at bounding box center [146, 430] width 176 height 22
type input "********"
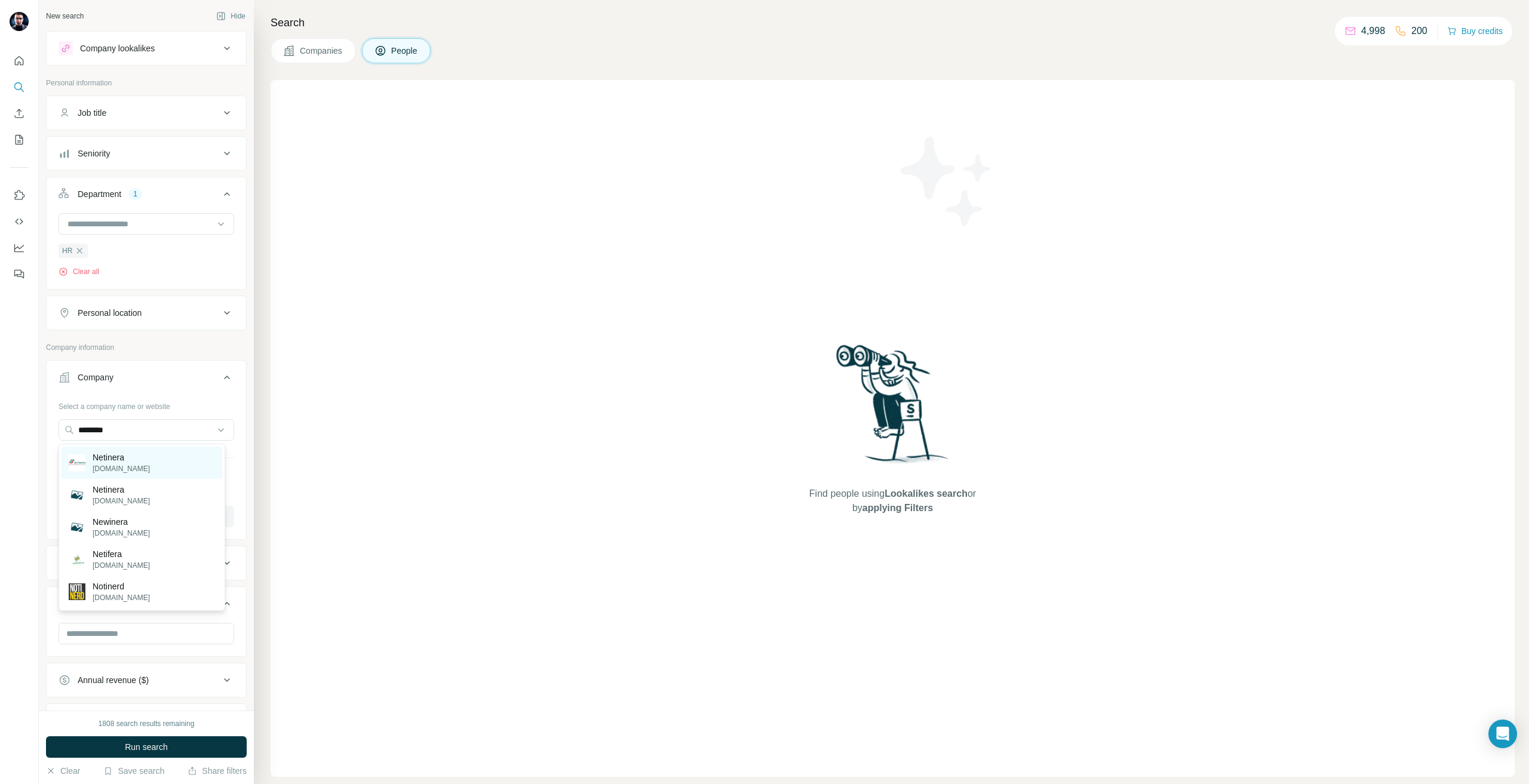
click at [181, 449] on div "Netinera netinera.de" at bounding box center [142, 463] width 161 height 32
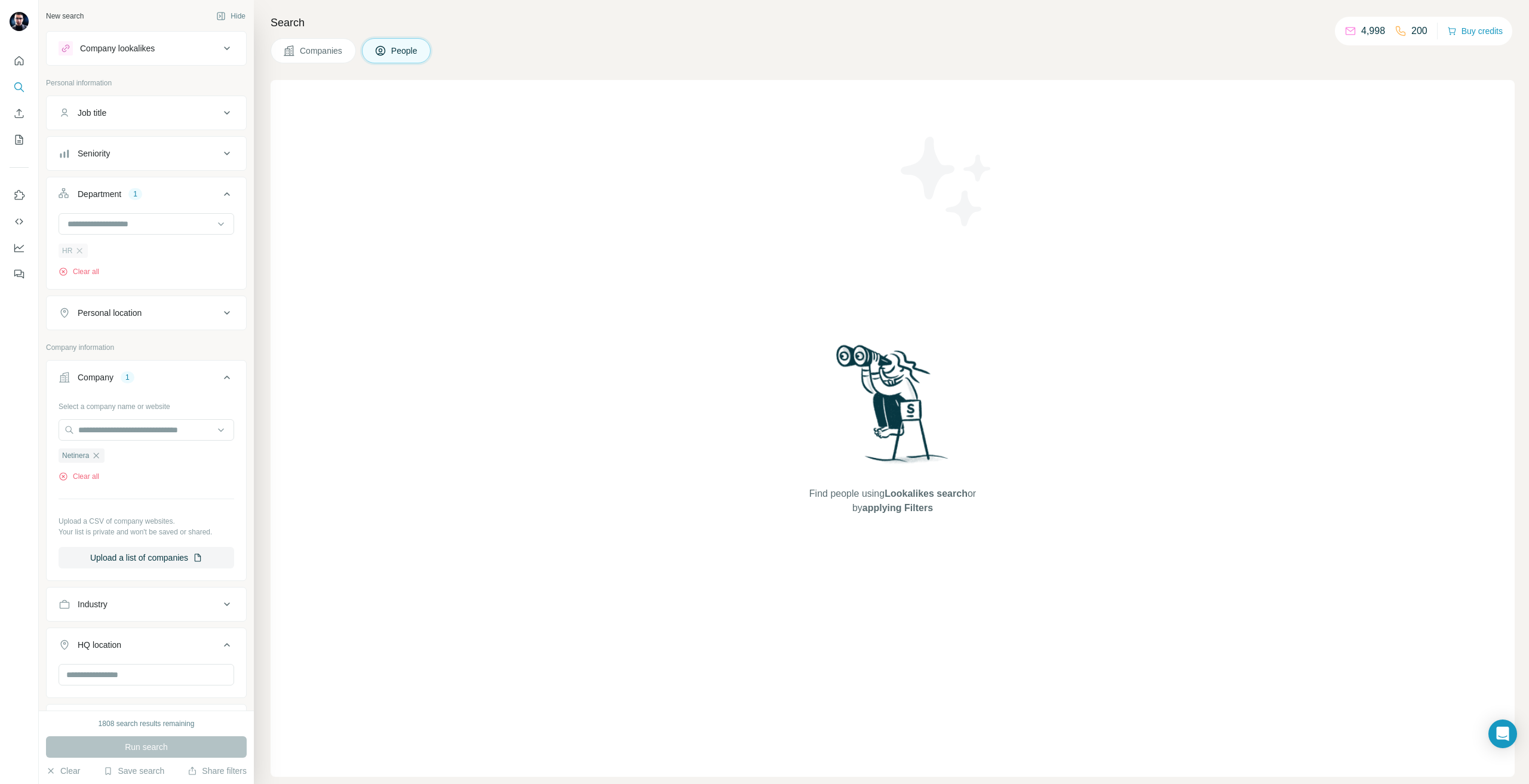
click at [76, 257] on div "HR" at bounding box center [73, 251] width 30 height 14
click at [80, 256] on icon "button" at bounding box center [79, 250] width 10 height 10
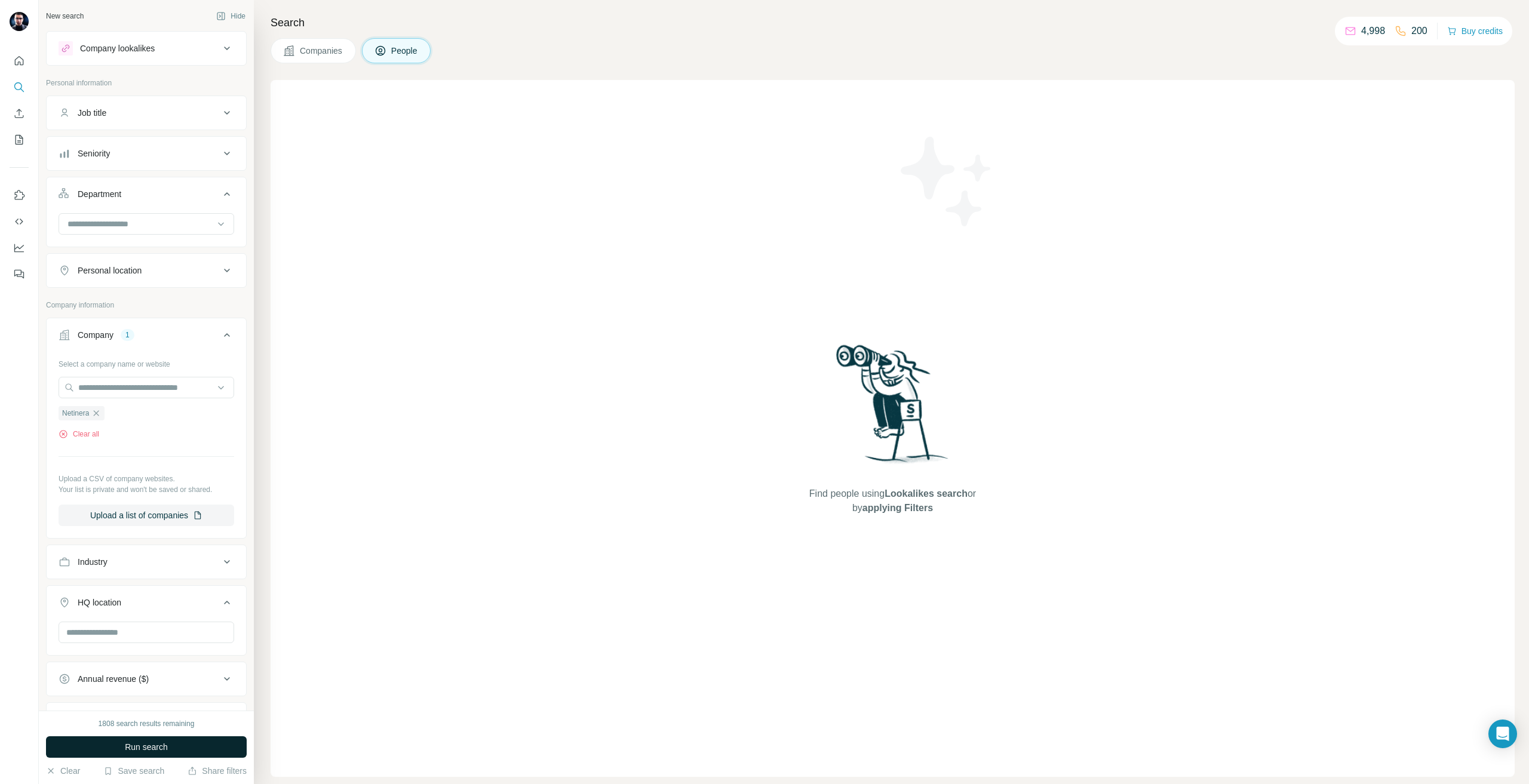
click at [130, 754] on button "Run search" at bounding box center [146, 747] width 201 height 22
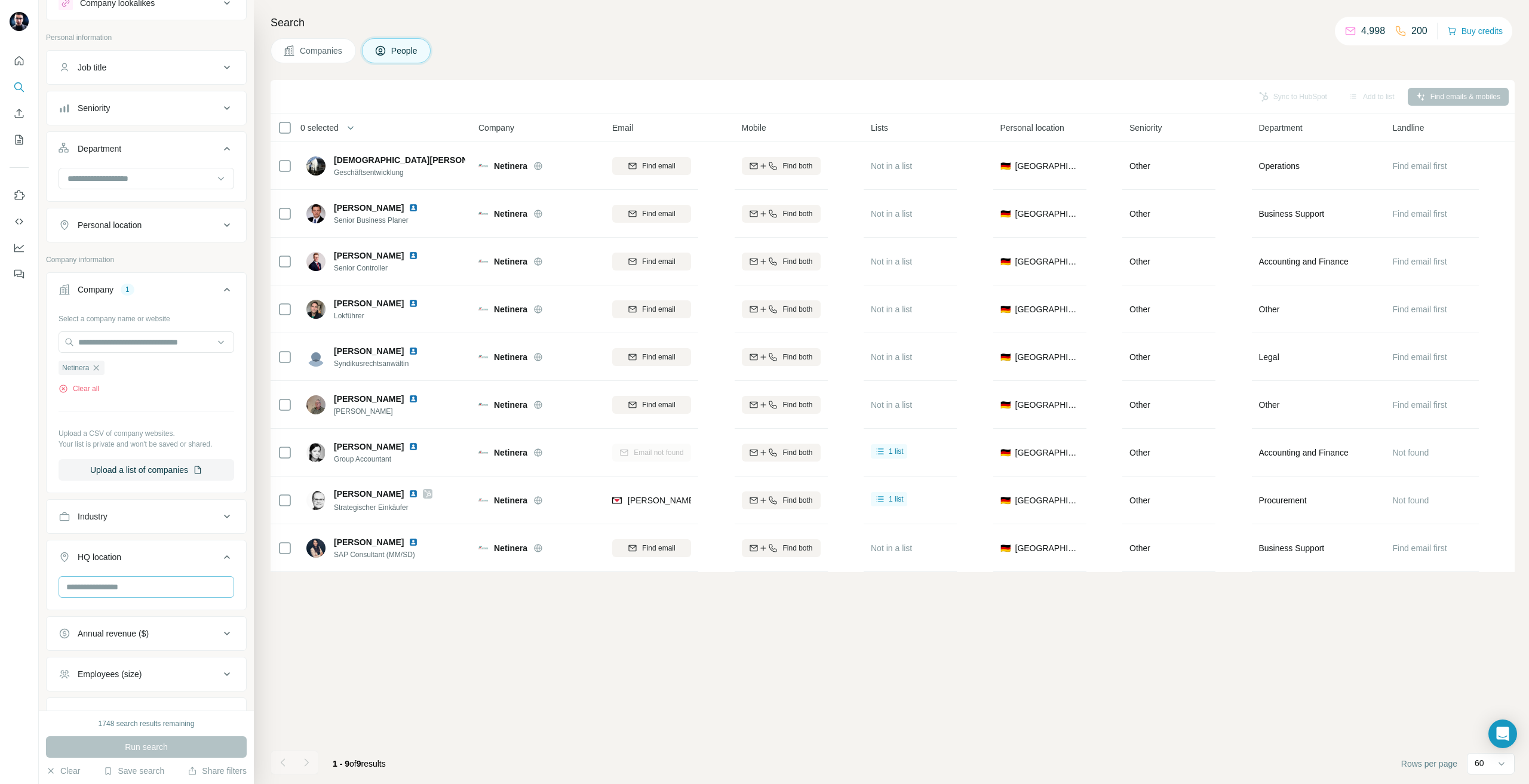
scroll to position [142, 0]
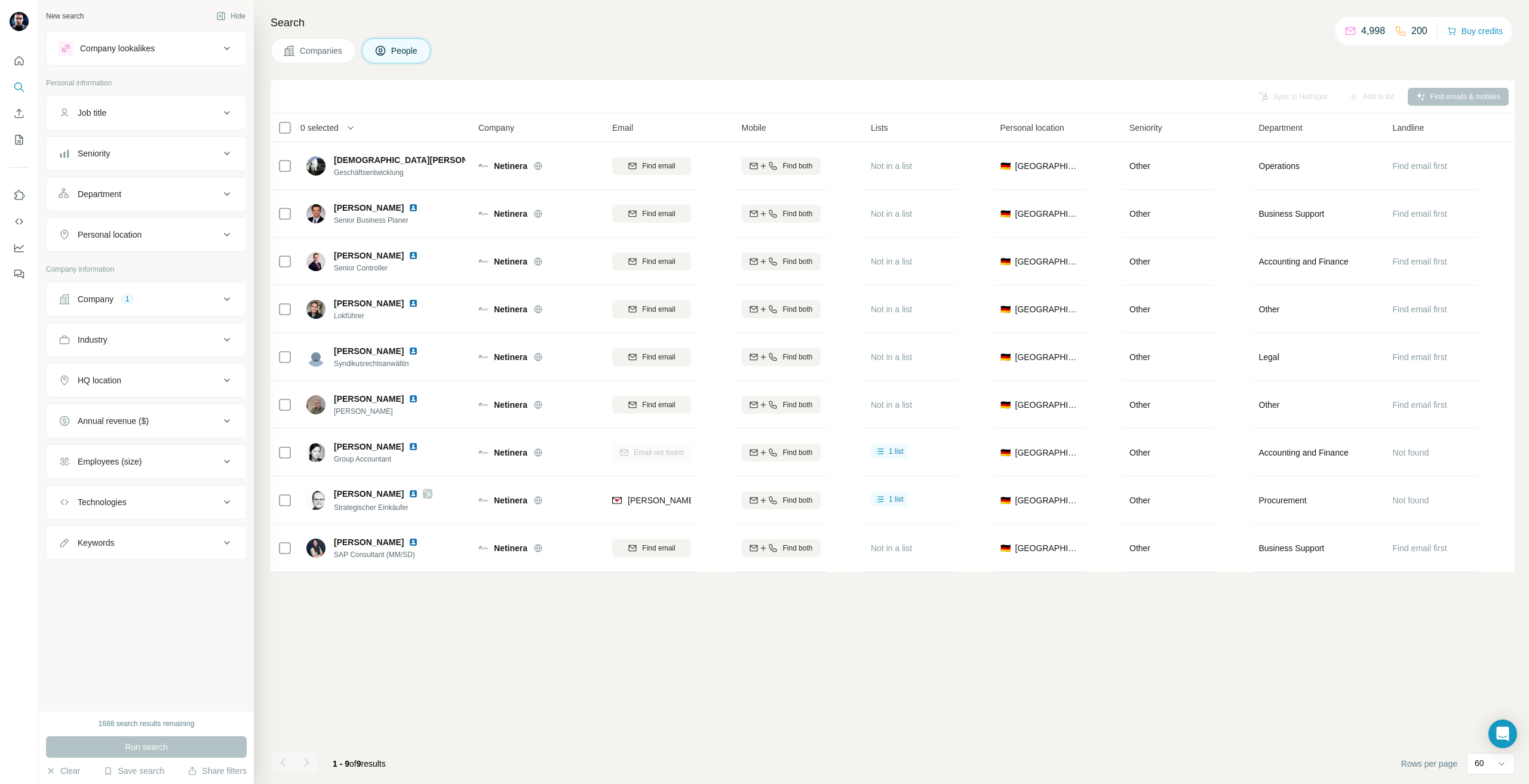
click at [110, 314] on div "Company 1" at bounding box center [146, 299] width 201 height 35
click at [105, 307] on button "Company 1" at bounding box center [146, 300] width 199 height 29
click at [100, 378] on icon "button" at bounding box center [96, 377] width 10 height 10
click at [96, 360] on input "text" at bounding box center [146, 352] width 176 height 22
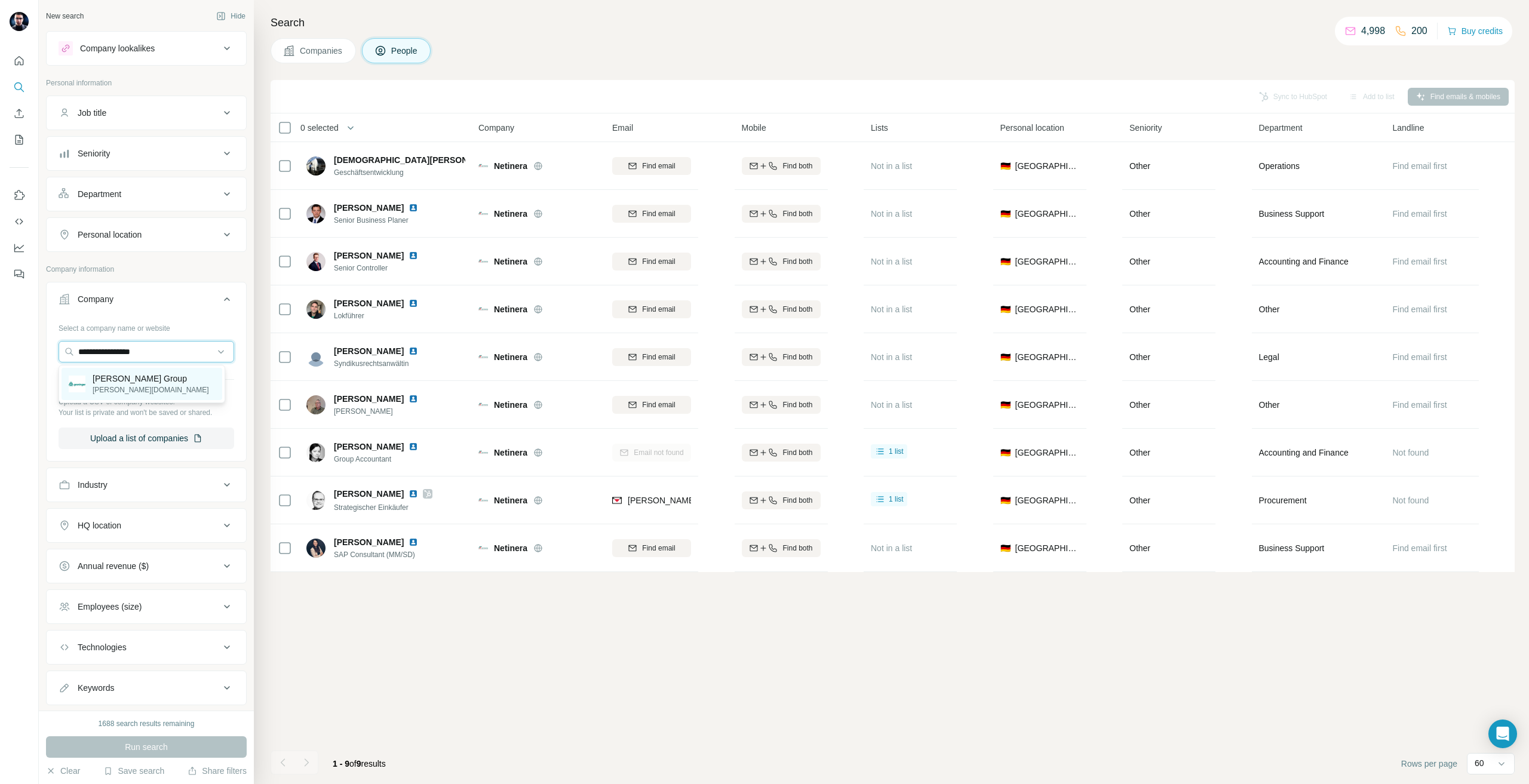
type input "**********"
click at [139, 391] on p "[PERSON_NAME][DOMAIN_NAME]" at bounding box center [151, 390] width 117 height 11
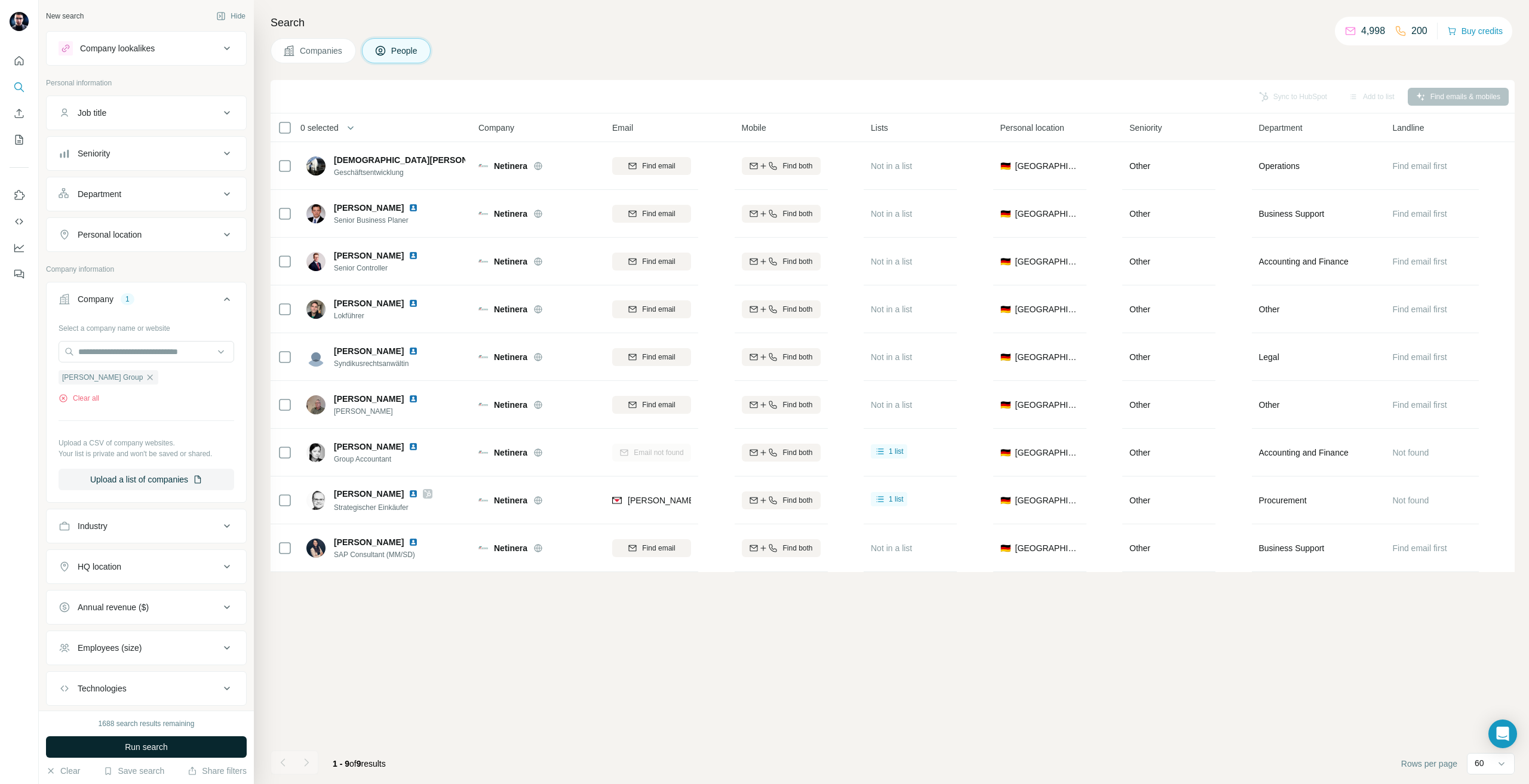
click at [135, 745] on span "Run search" at bounding box center [146, 746] width 43 height 12
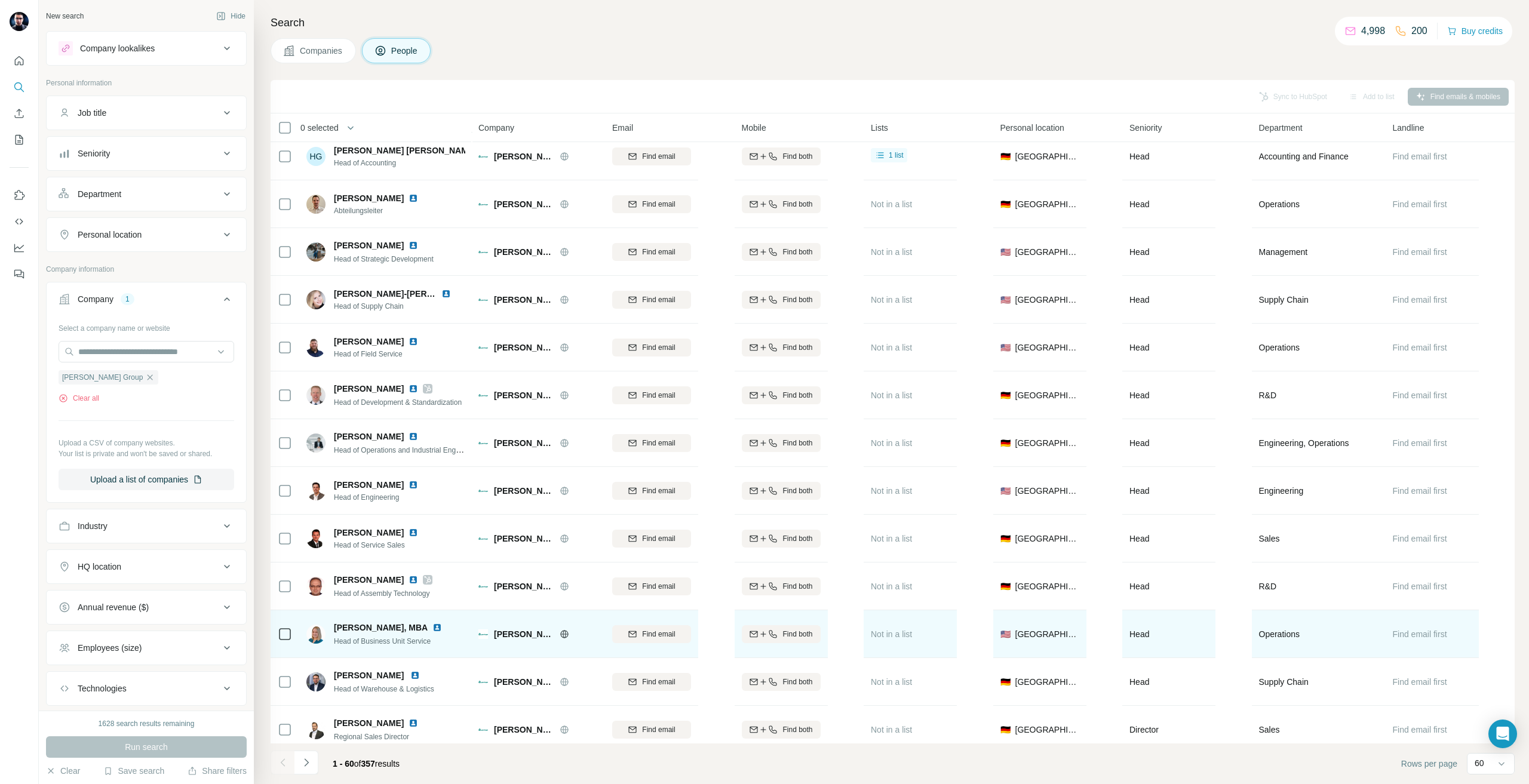
scroll to position [1195, 0]
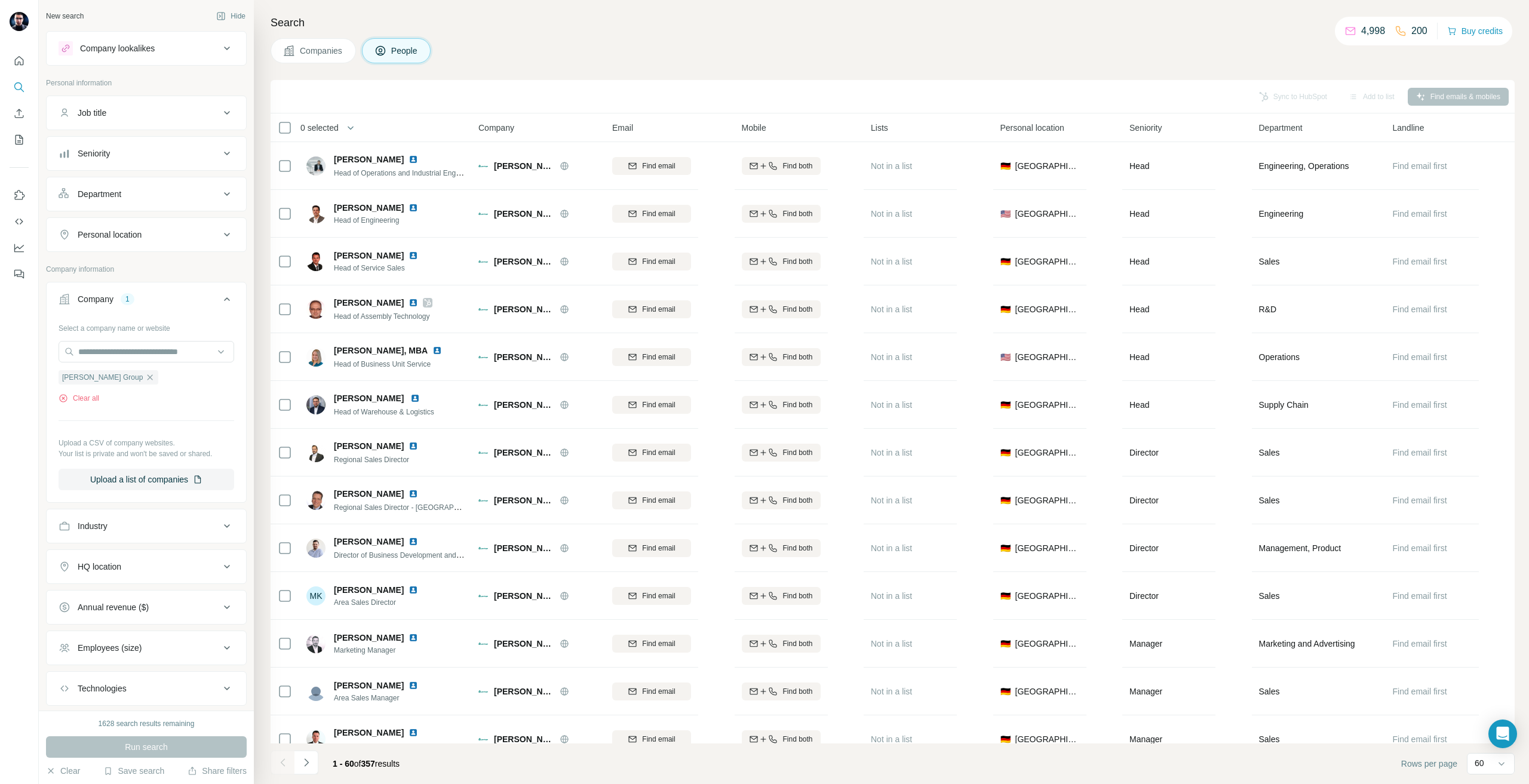
click at [119, 573] on button "HQ location" at bounding box center [146, 567] width 199 height 29
click at [119, 590] on input "text" at bounding box center [146, 597] width 176 height 22
type input "***"
click at [132, 686] on div "🇩🇪 [GEOGRAPHIC_DATA]" at bounding box center [146, 693] width 136 height 14
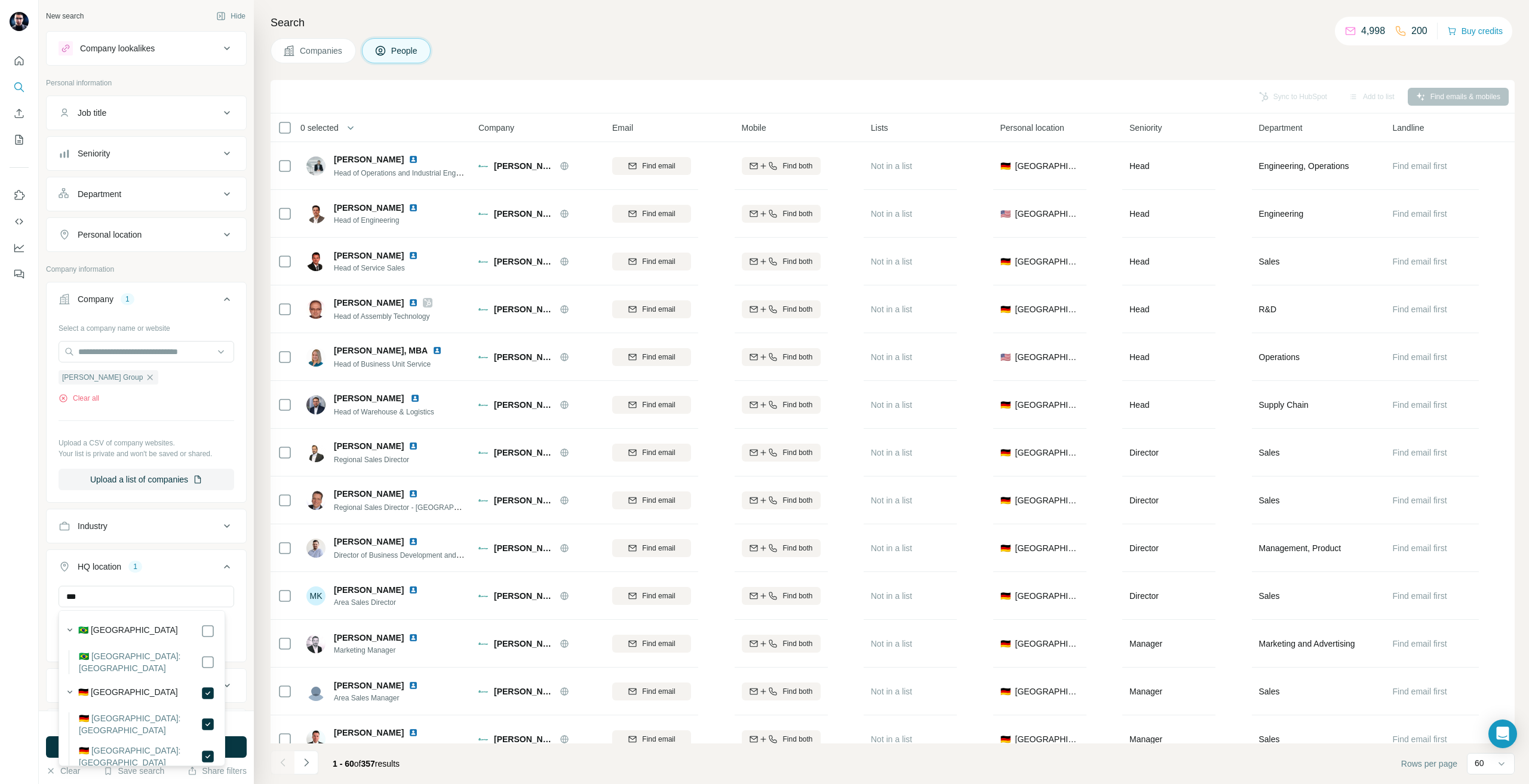
click at [246, 746] on button "Run search" at bounding box center [146, 747] width 201 height 22
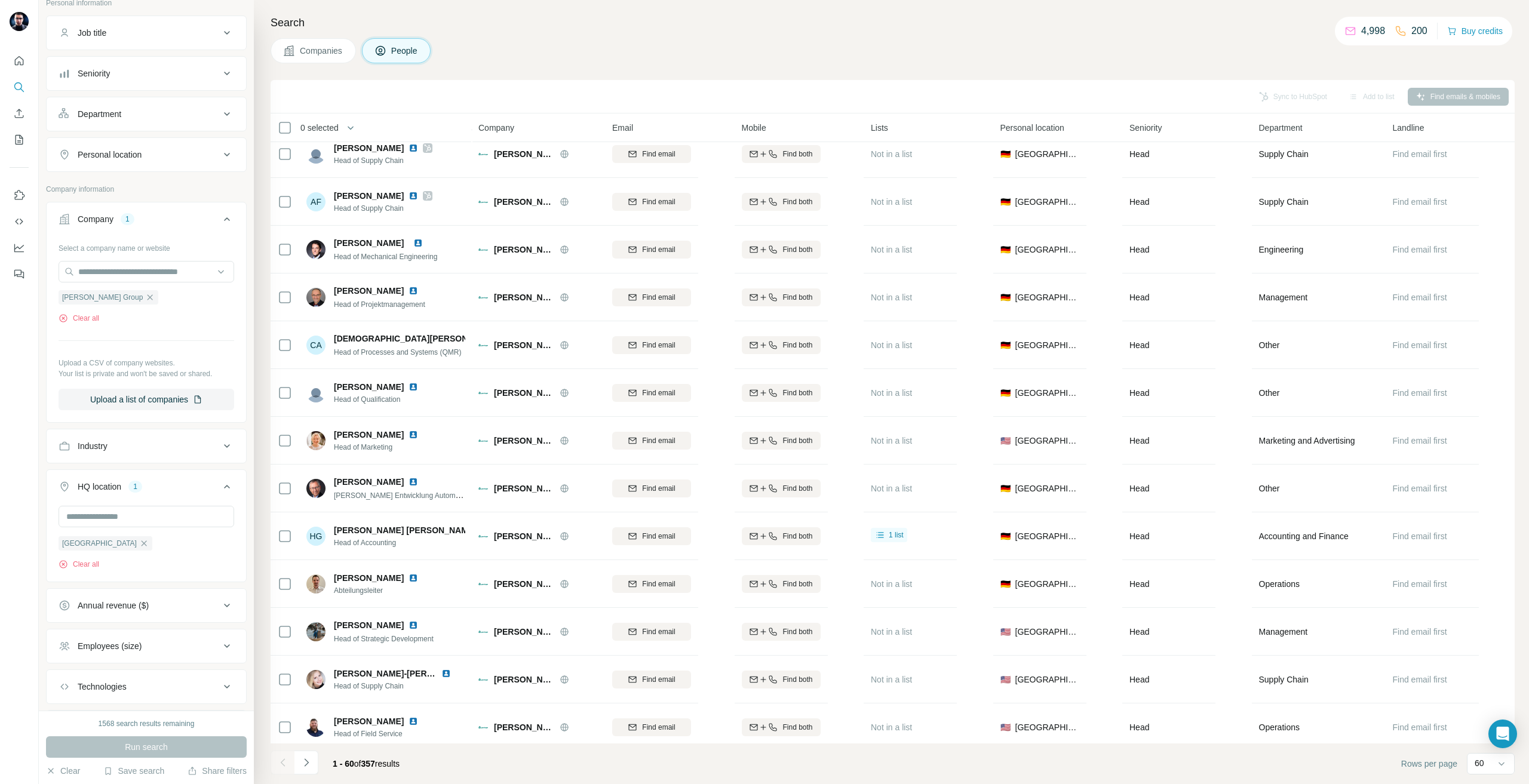
scroll to position [30, 0]
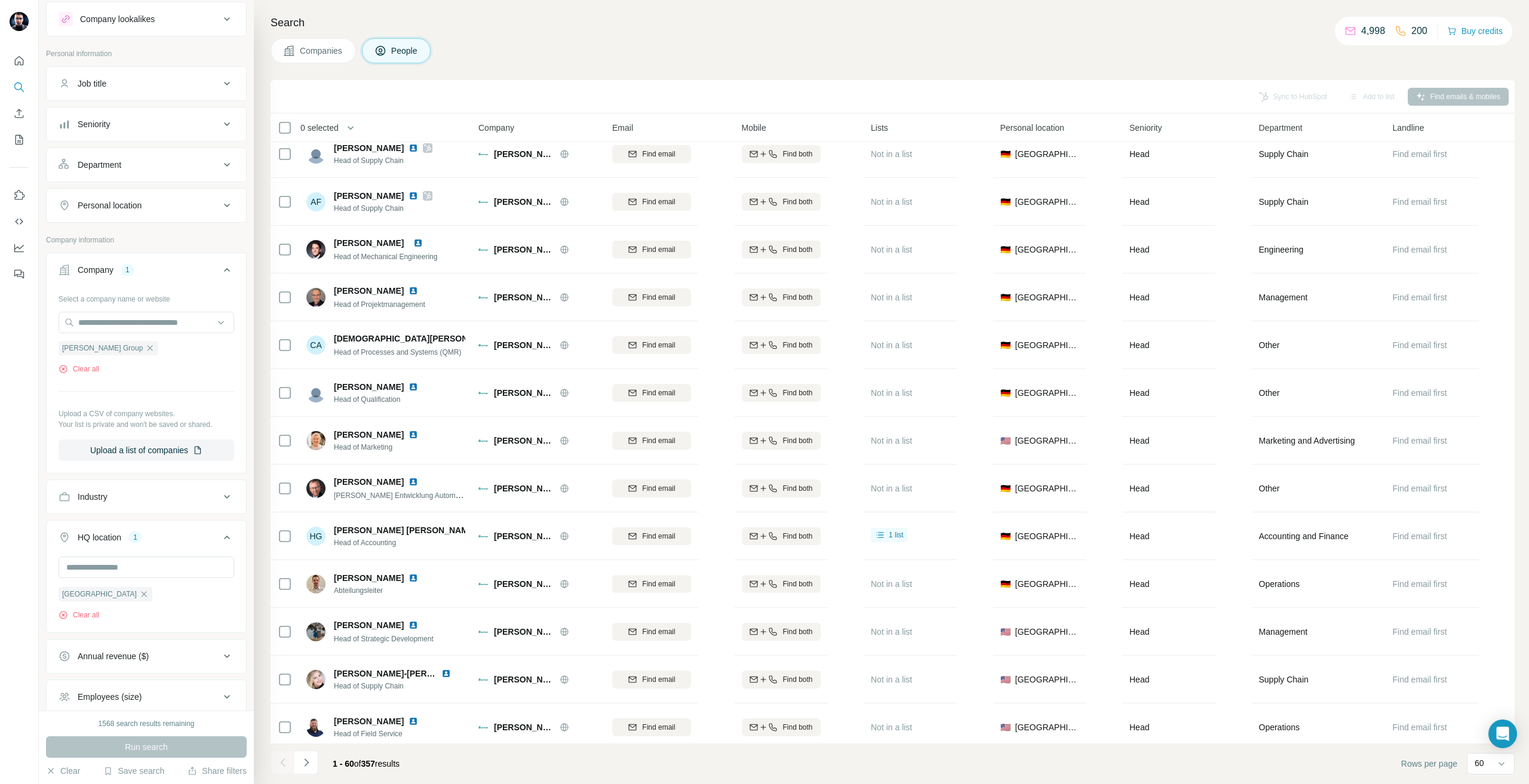
click at [167, 196] on button "Personal location" at bounding box center [146, 205] width 199 height 29
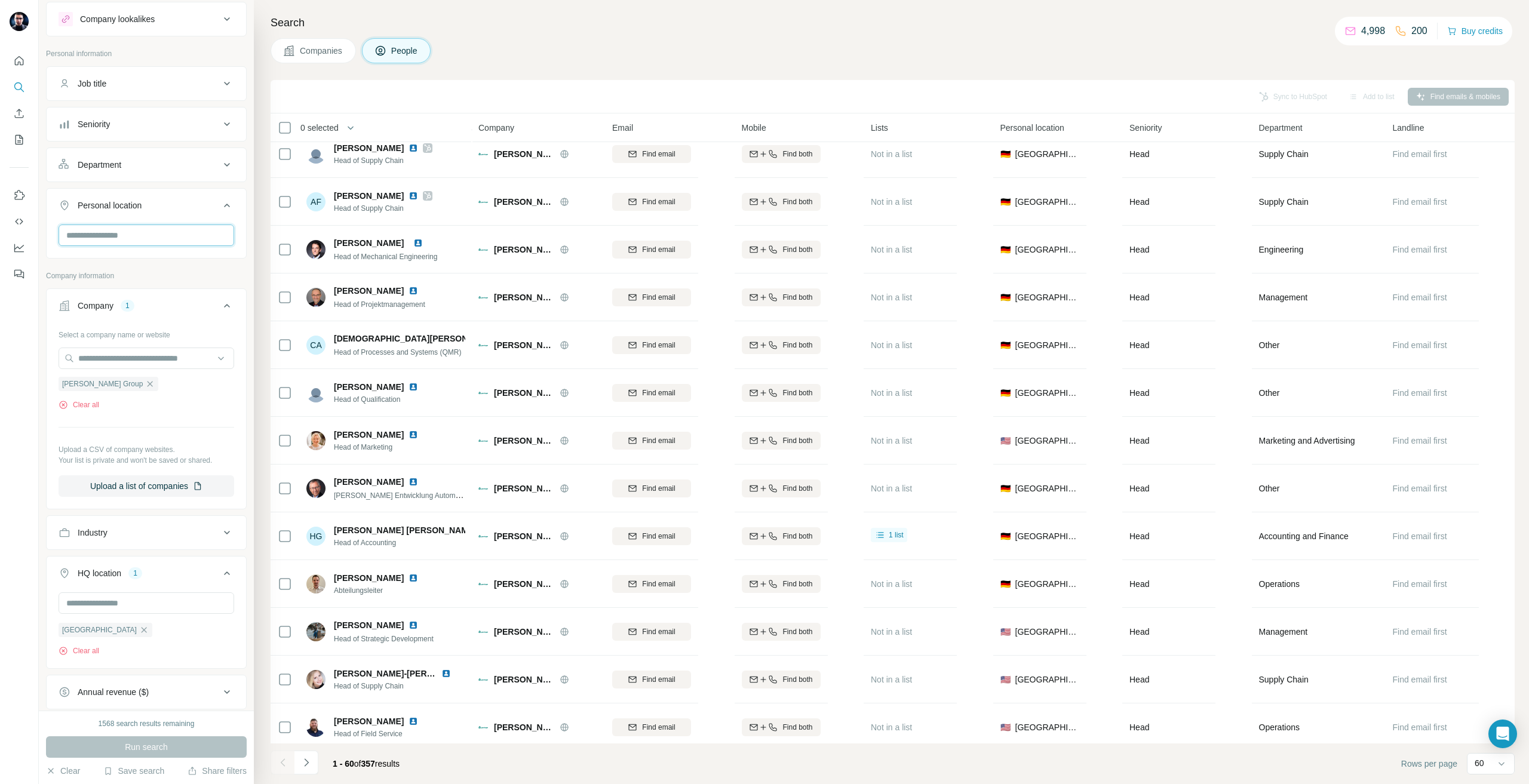
click at [118, 231] on input "text" at bounding box center [146, 235] width 176 height 22
type input "***"
click at [209, 260] on icon at bounding box center [208, 267] width 14 height 14
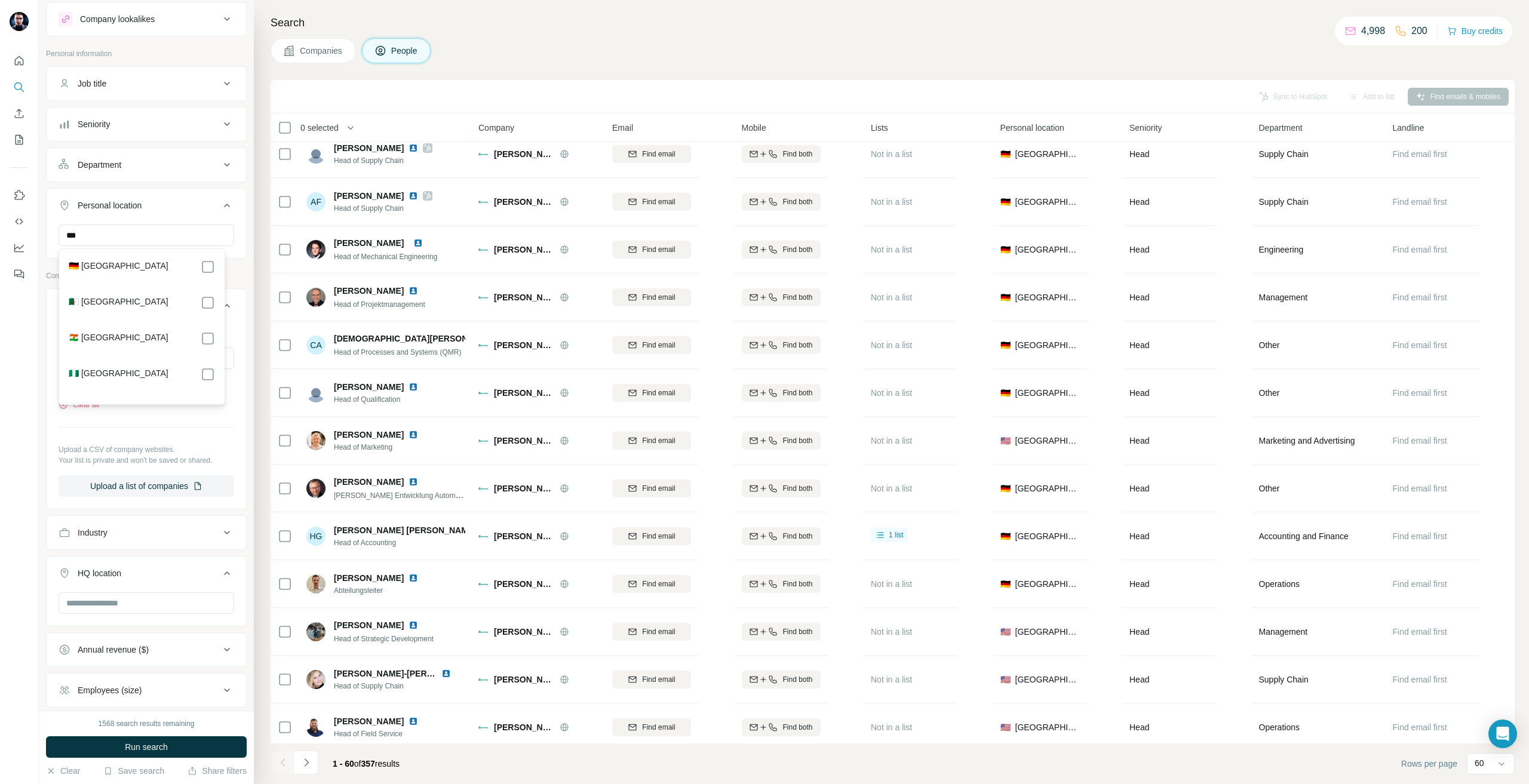
scroll to position [122, 0]
click at [169, 738] on button "Run search" at bounding box center [146, 747] width 201 height 22
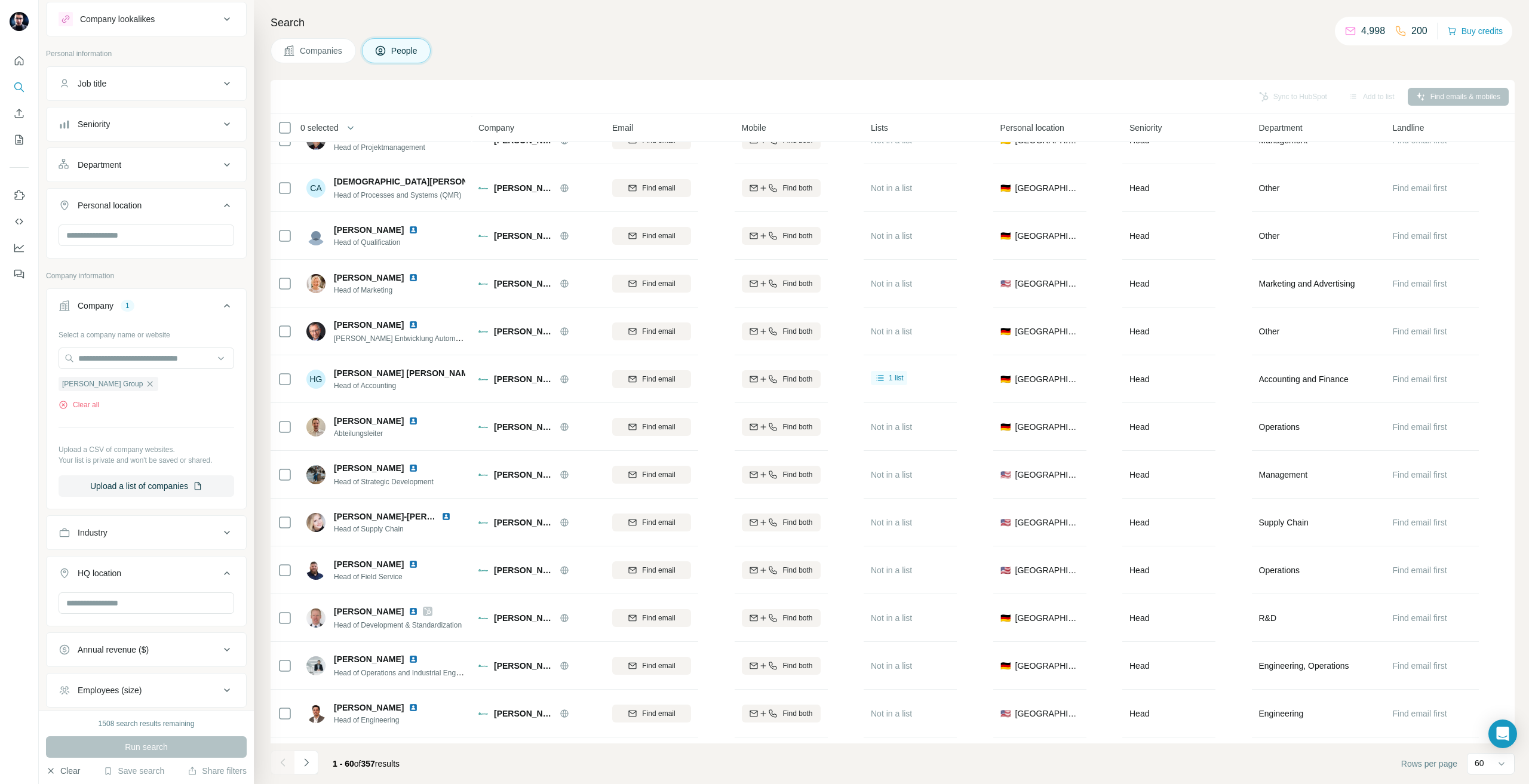
scroll to position [717, 0]
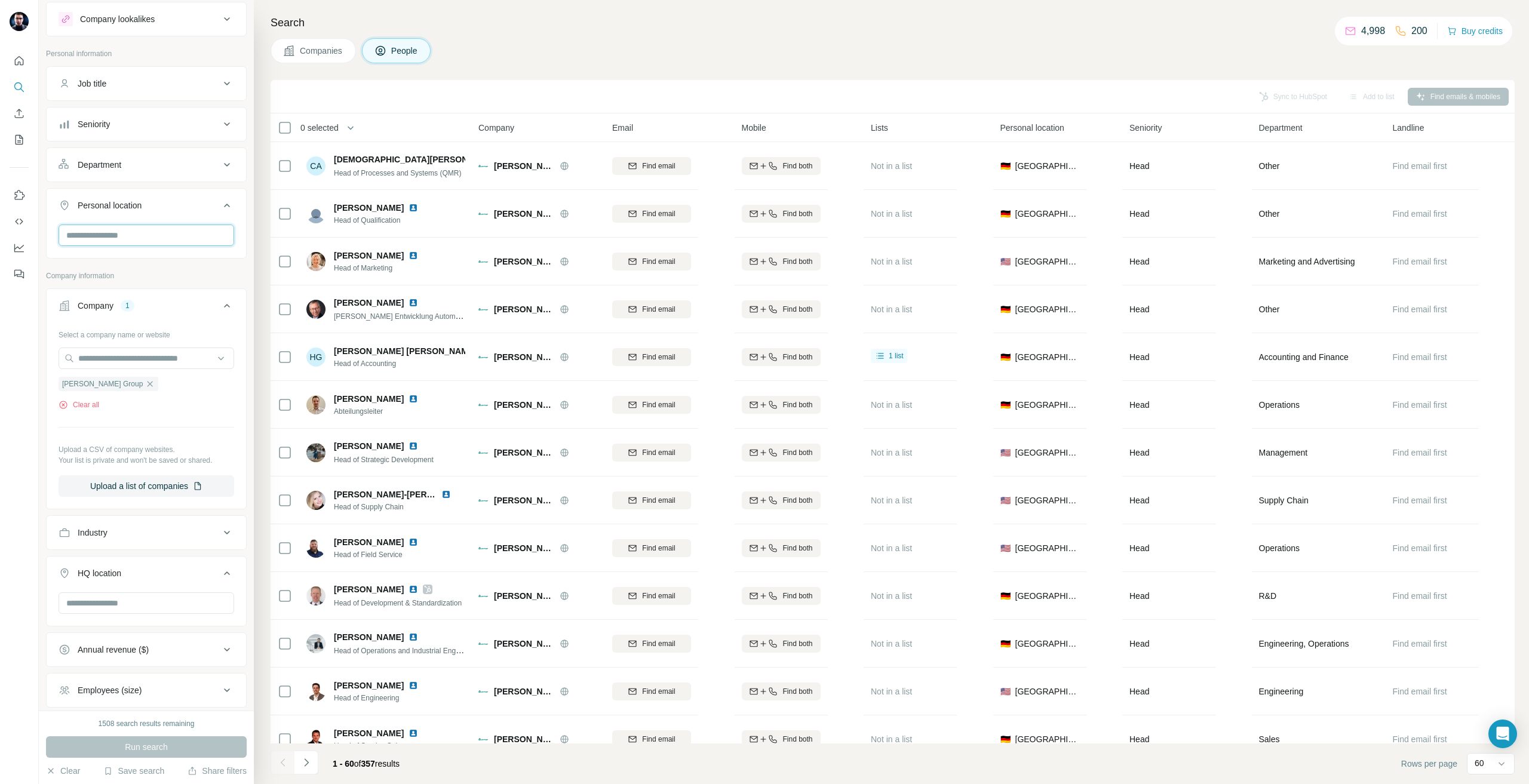
click at [172, 230] on input "text" at bounding box center [146, 235] width 176 height 22
type input "***"
click at [219, 274] on div "🇩🇪 [GEOGRAPHIC_DATA] 🇩🇿 [GEOGRAPHIC_DATA] 🇳🇪 [GEOGRAPHIC_DATA] 🇳🇬 [GEOGRAPHIC_D…" at bounding box center [142, 327] width 161 height 151
click at [214, 273] on div at bounding box center [208, 267] width 14 height 14
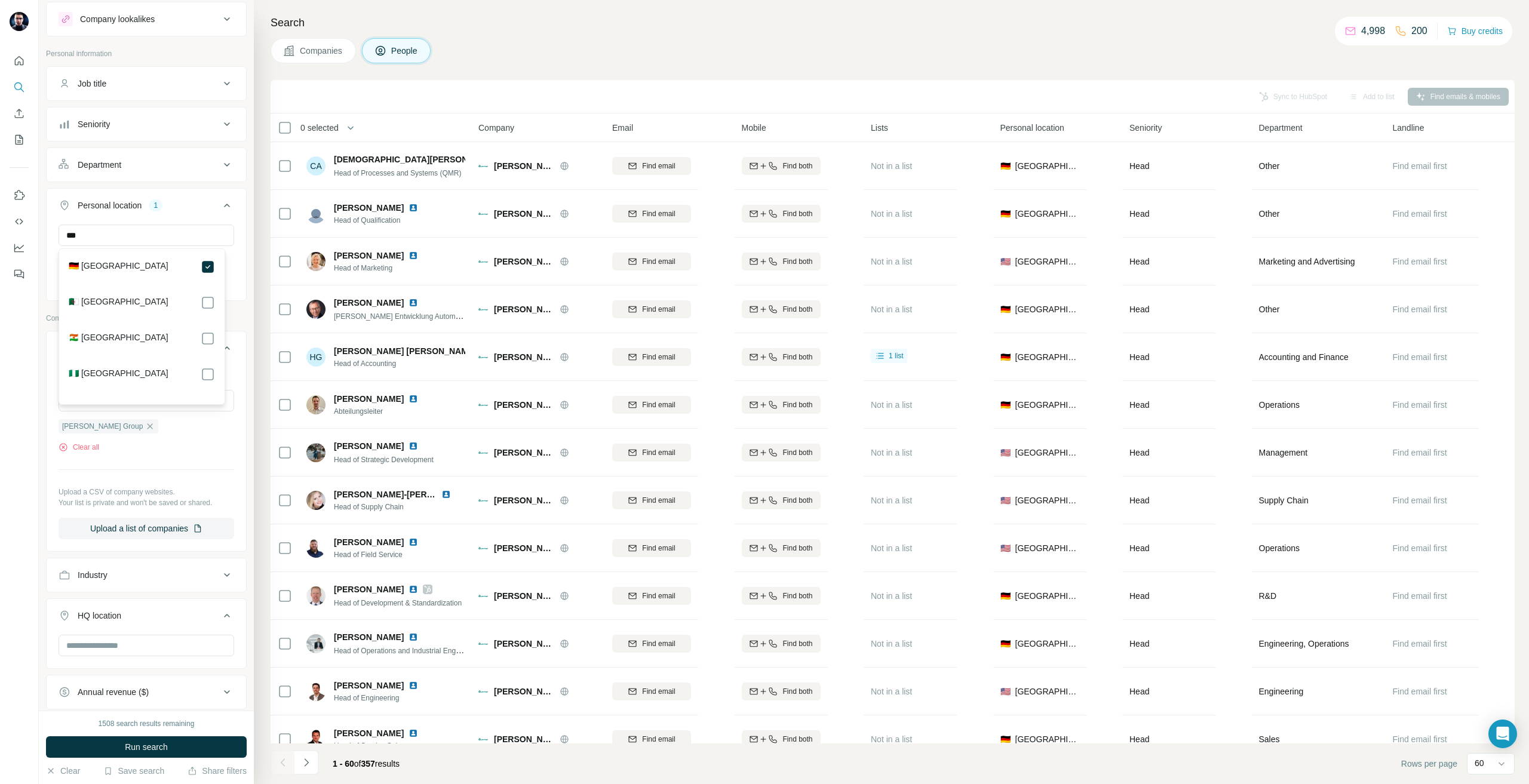
click at [0, 429] on div at bounding box center [19, 392] width 39 height 784
click at [153, 741] on button "Run search" at bounding box center [146, 747] width 201 height 22
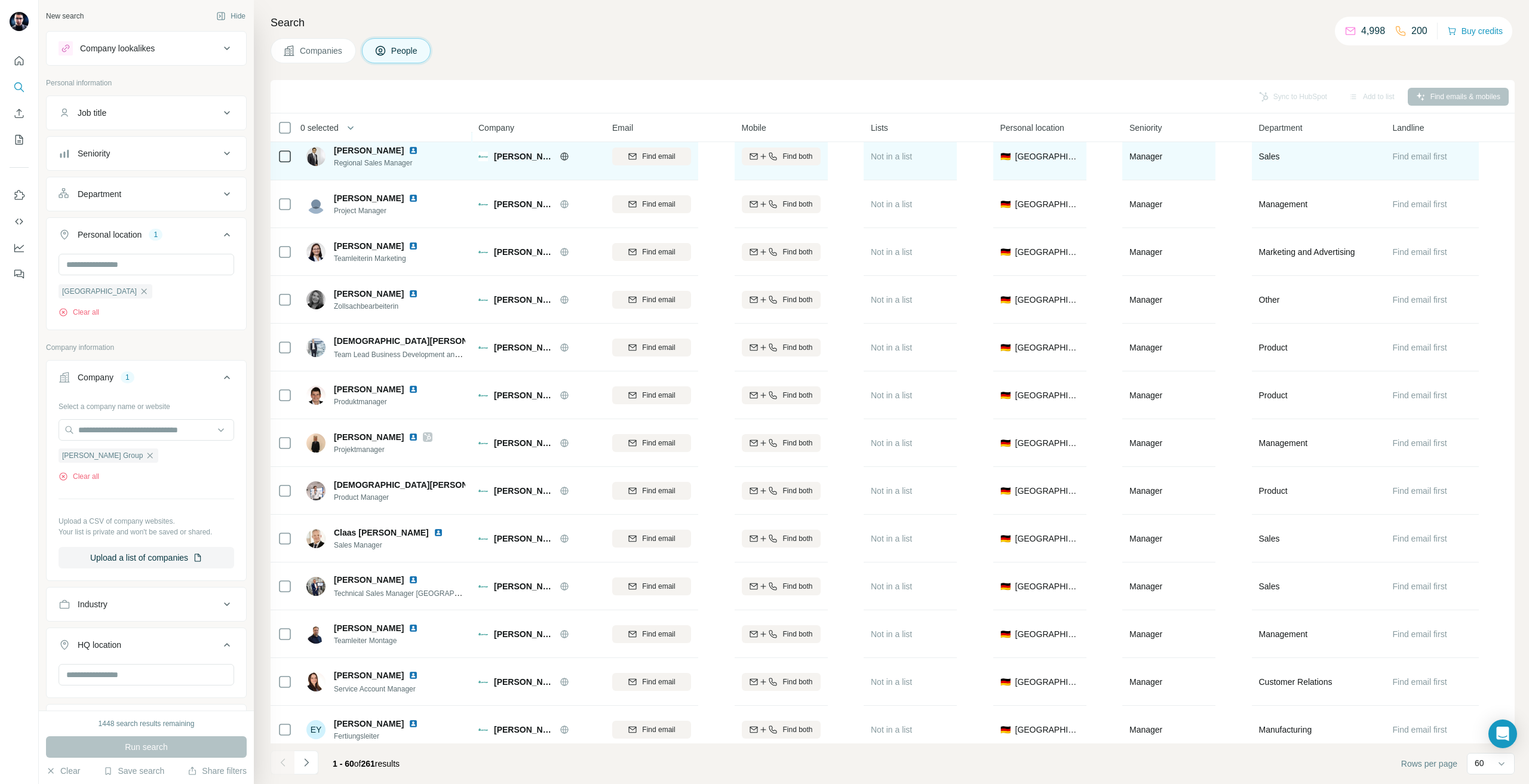
scroll to position [1734, 0]
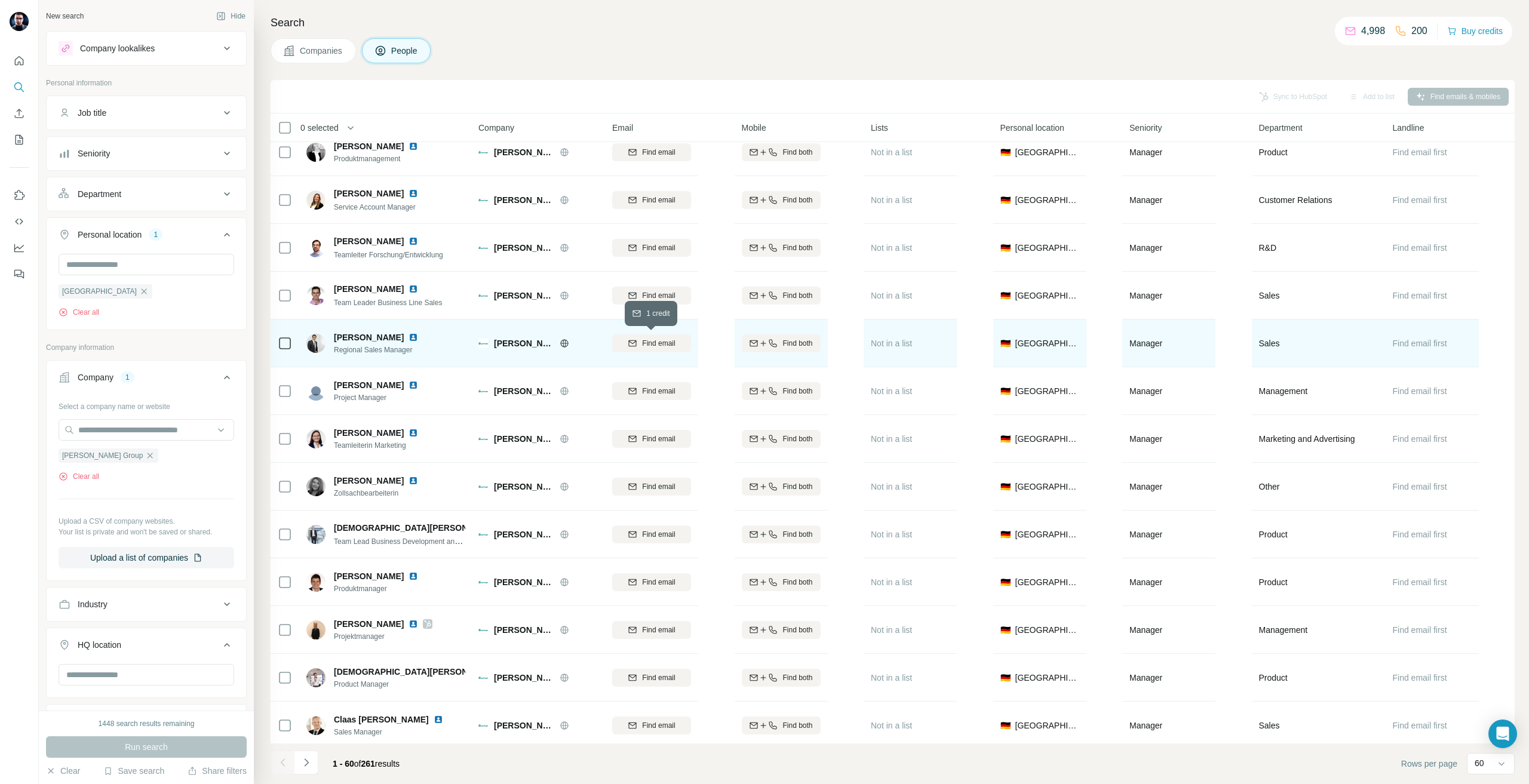
click at [651, 344] on span "Find email" at bounding box center [659, 344] width 33 height 11
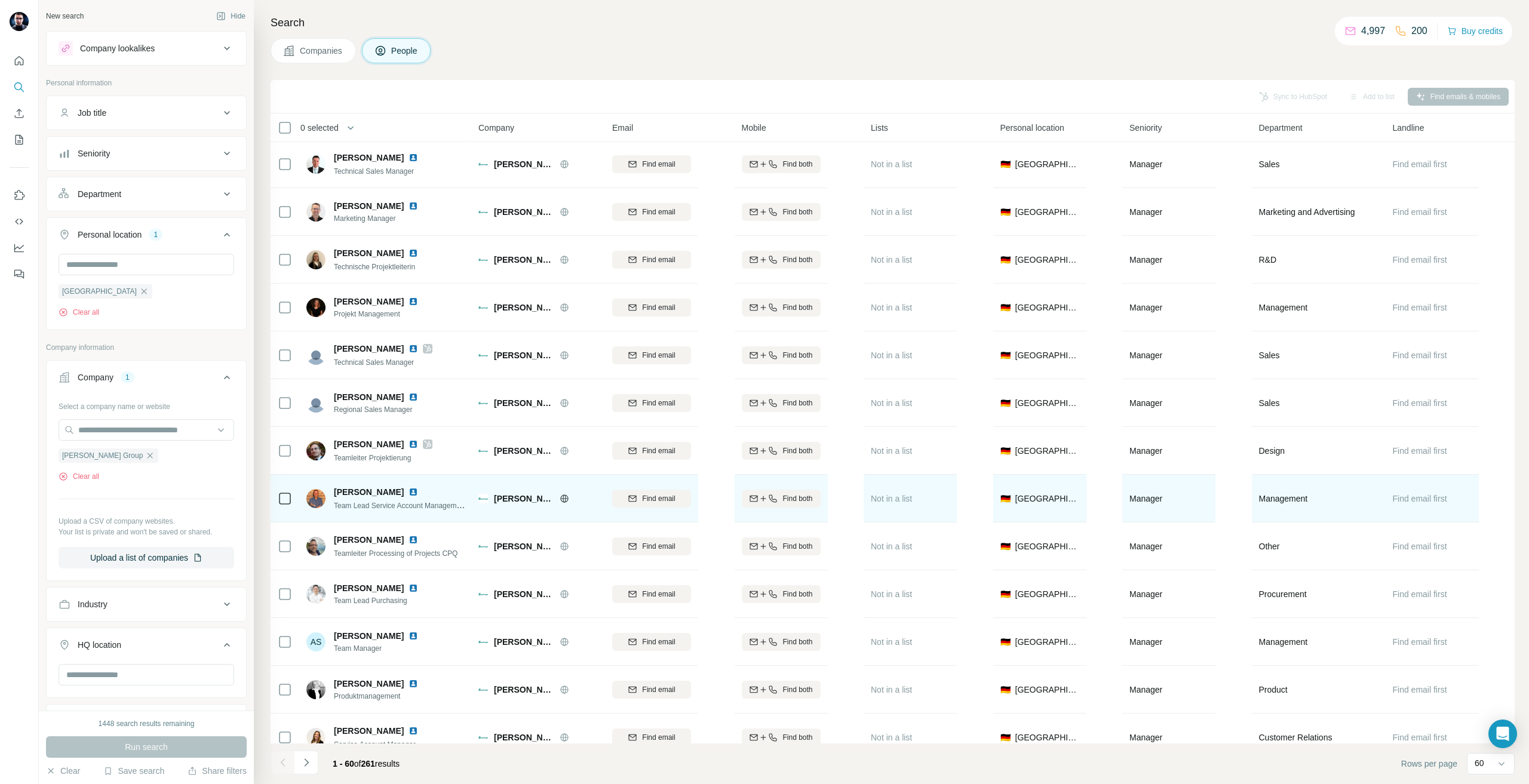
scroll to position [1674, 0]
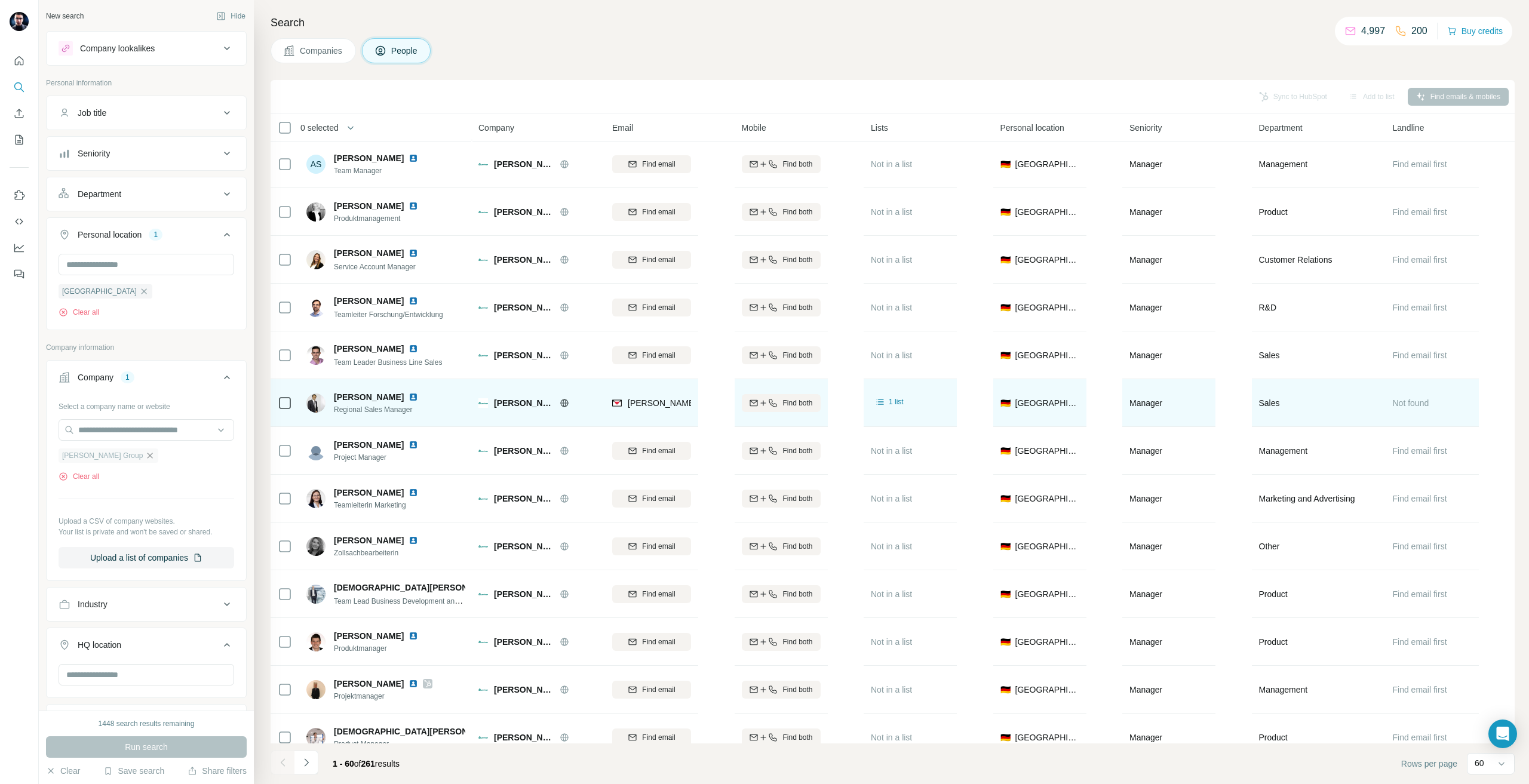
click at [145, 455] on icon "button" at bounding box center [150, 456] width 10 height 10
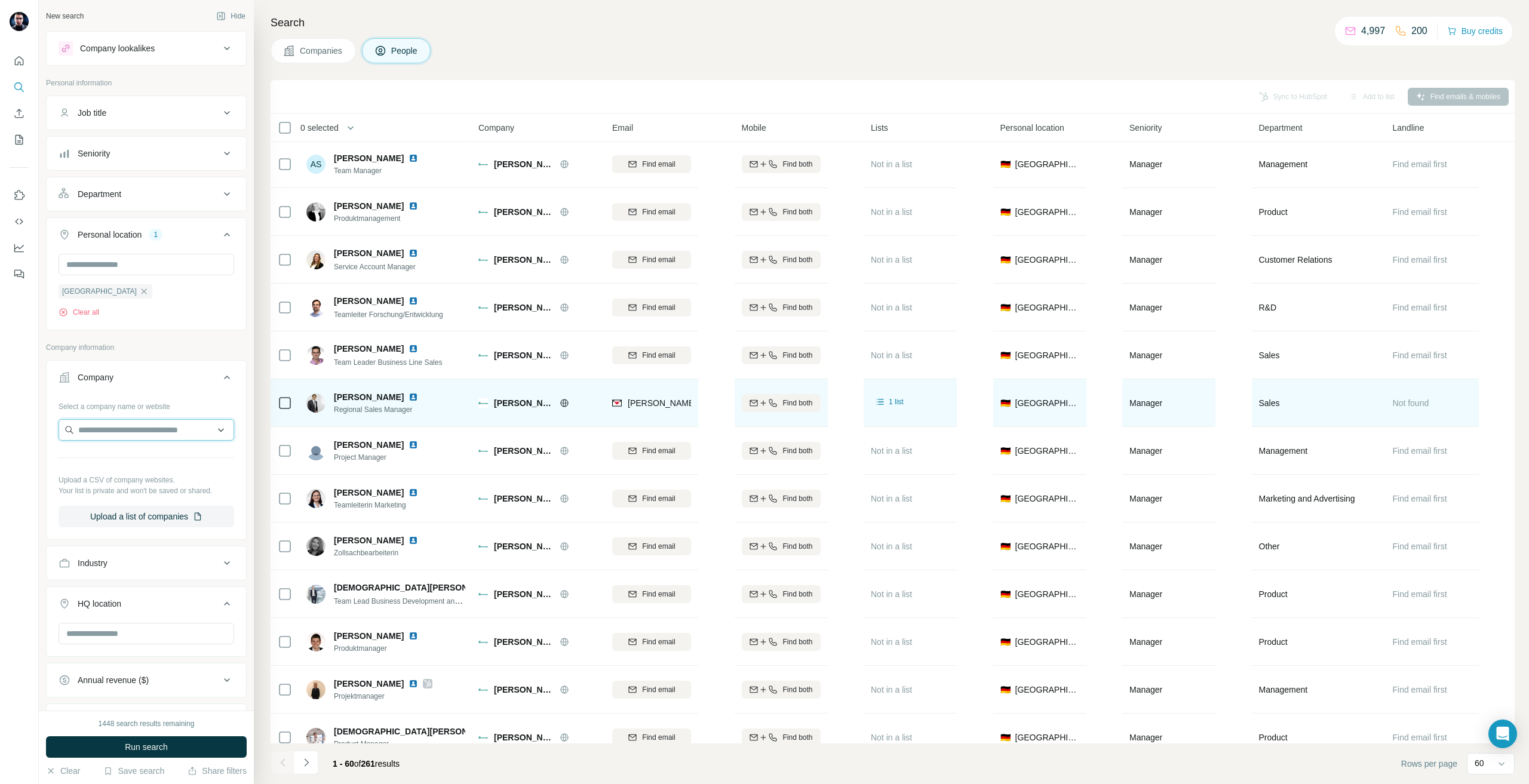
click at [116, 428] on input "text" at bounding box center [146, 430] width 176 height 22
type input "**********"
click at [109, 456] on p "[PERSON_NAME] Textil Group" at bounding box center [150, 457] width 115 height 12
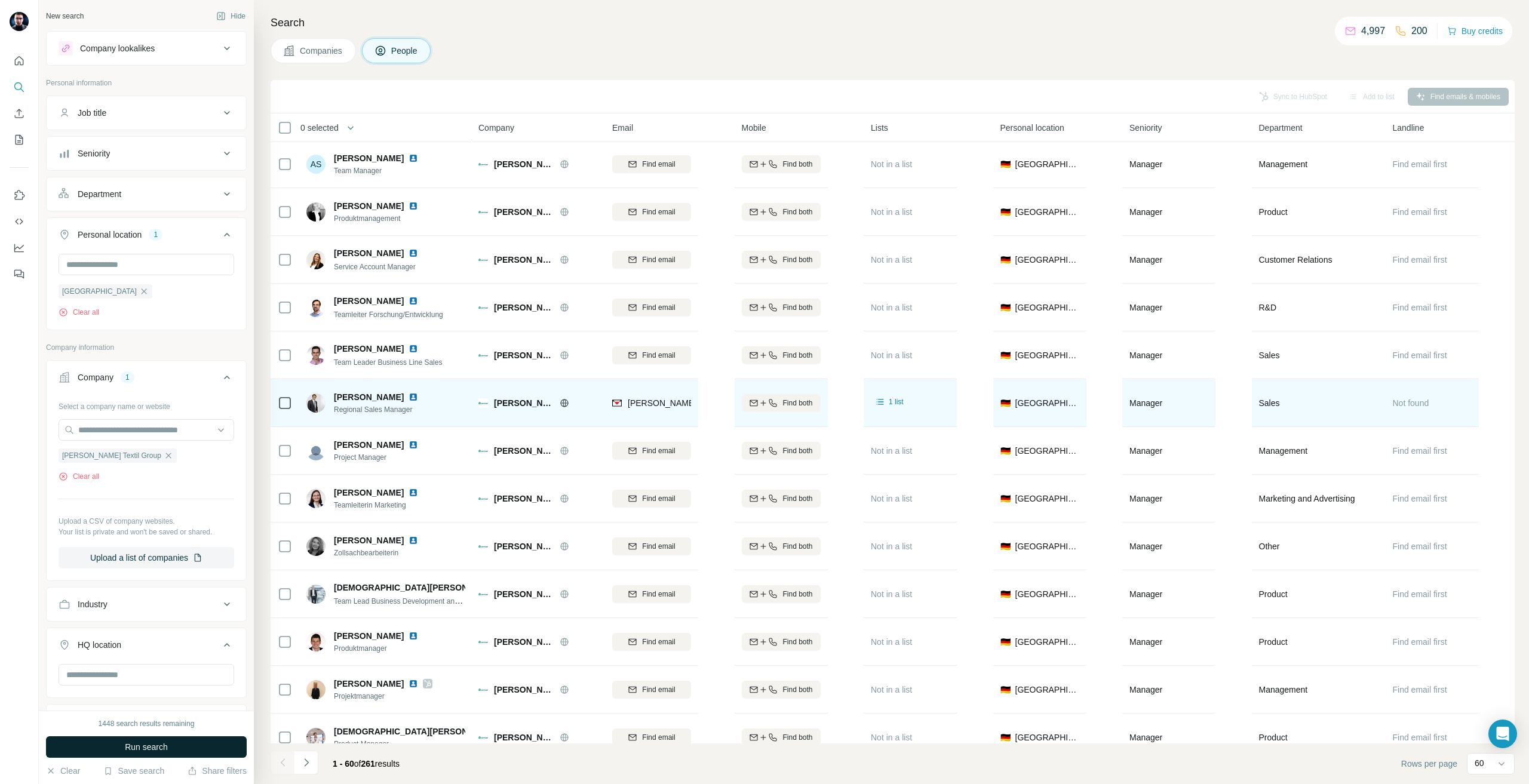
click at [133, 736] on button "Run search" at bounding box center [146, 747] width 201 height 22
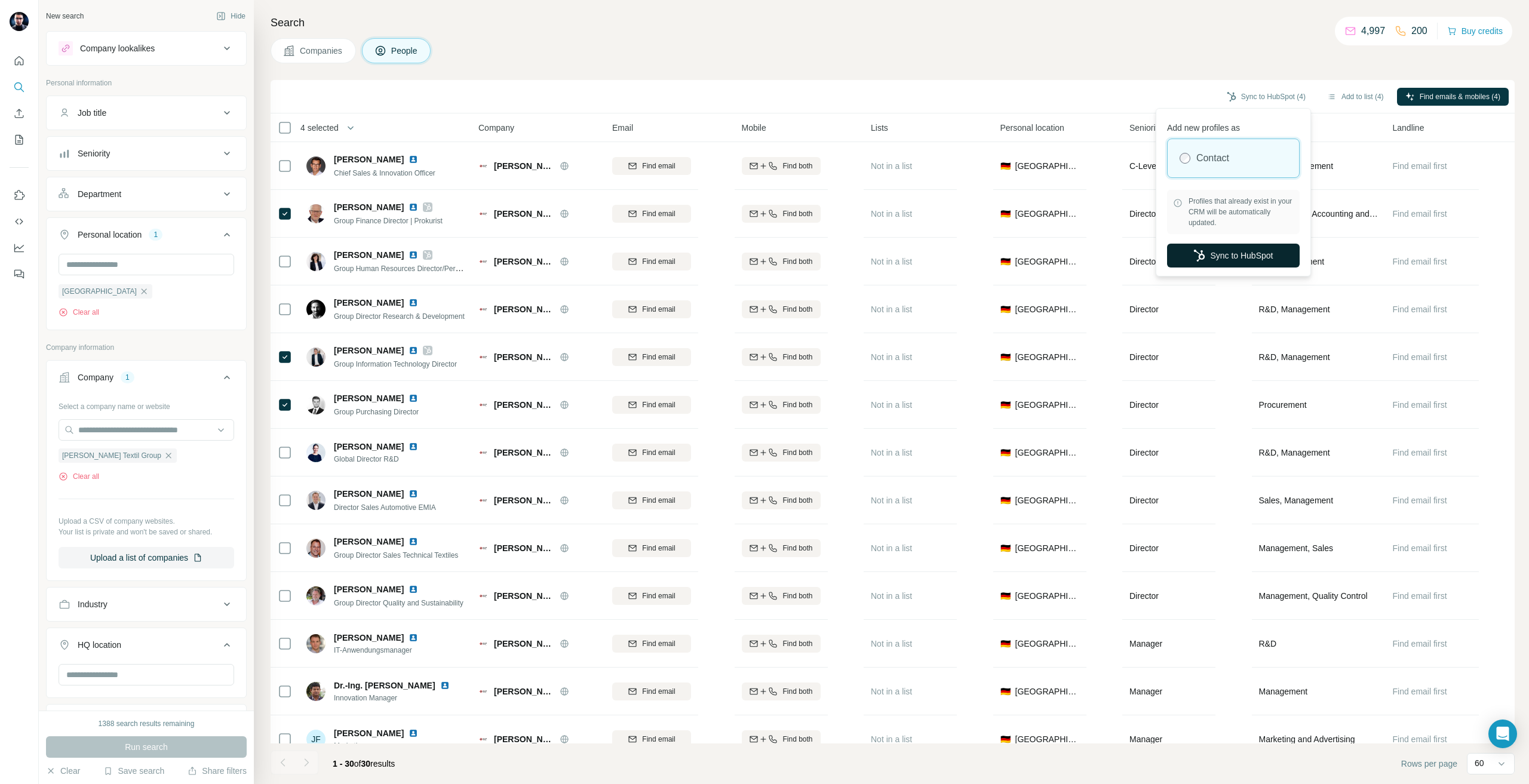
click at [1246, 249] on button "Sync to HubSpot" at bounding box center [1234, 256] width 133 height 24
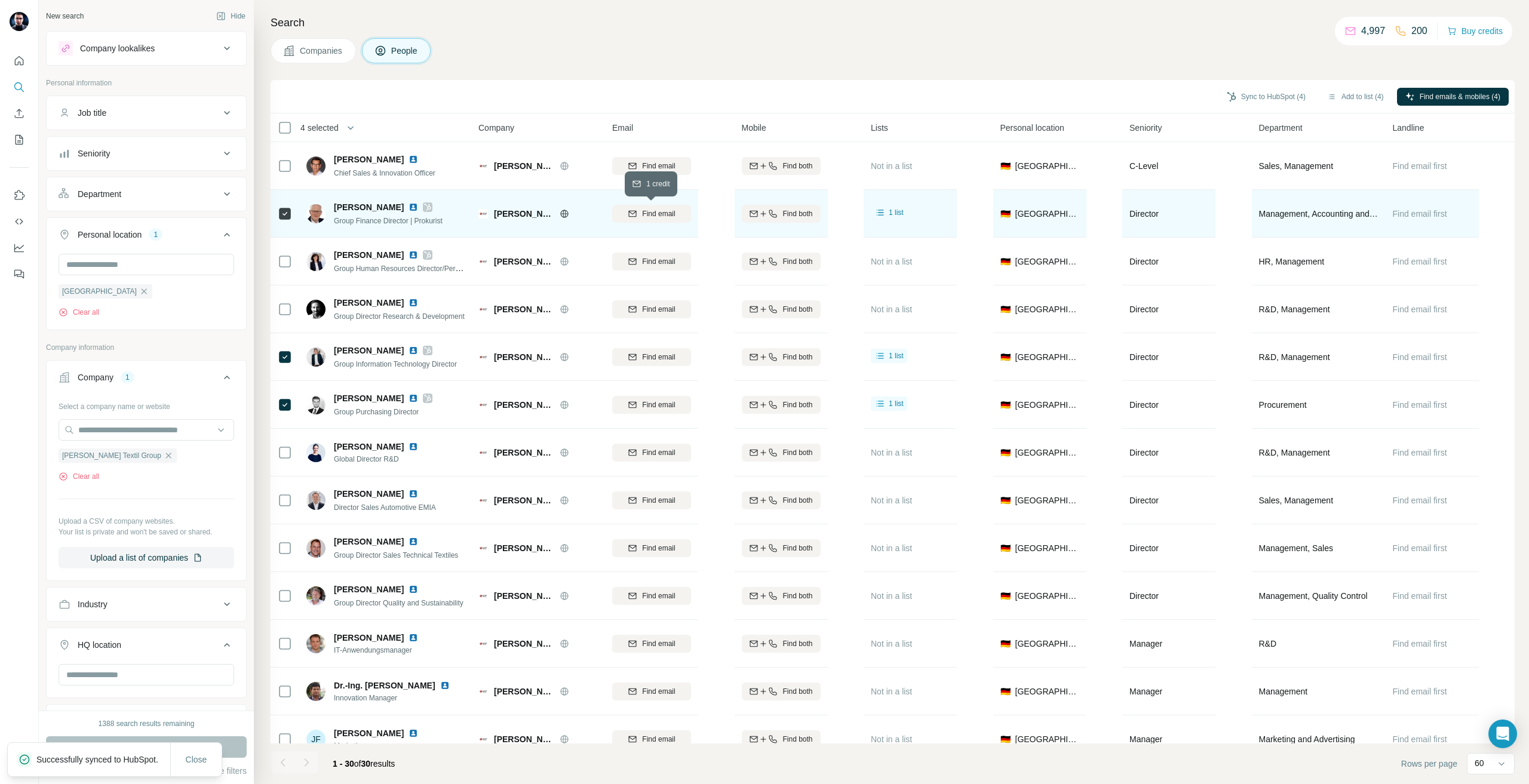
click at [654, 205] on button "Find email" at bounding box center [651, 213] width 79 height 18
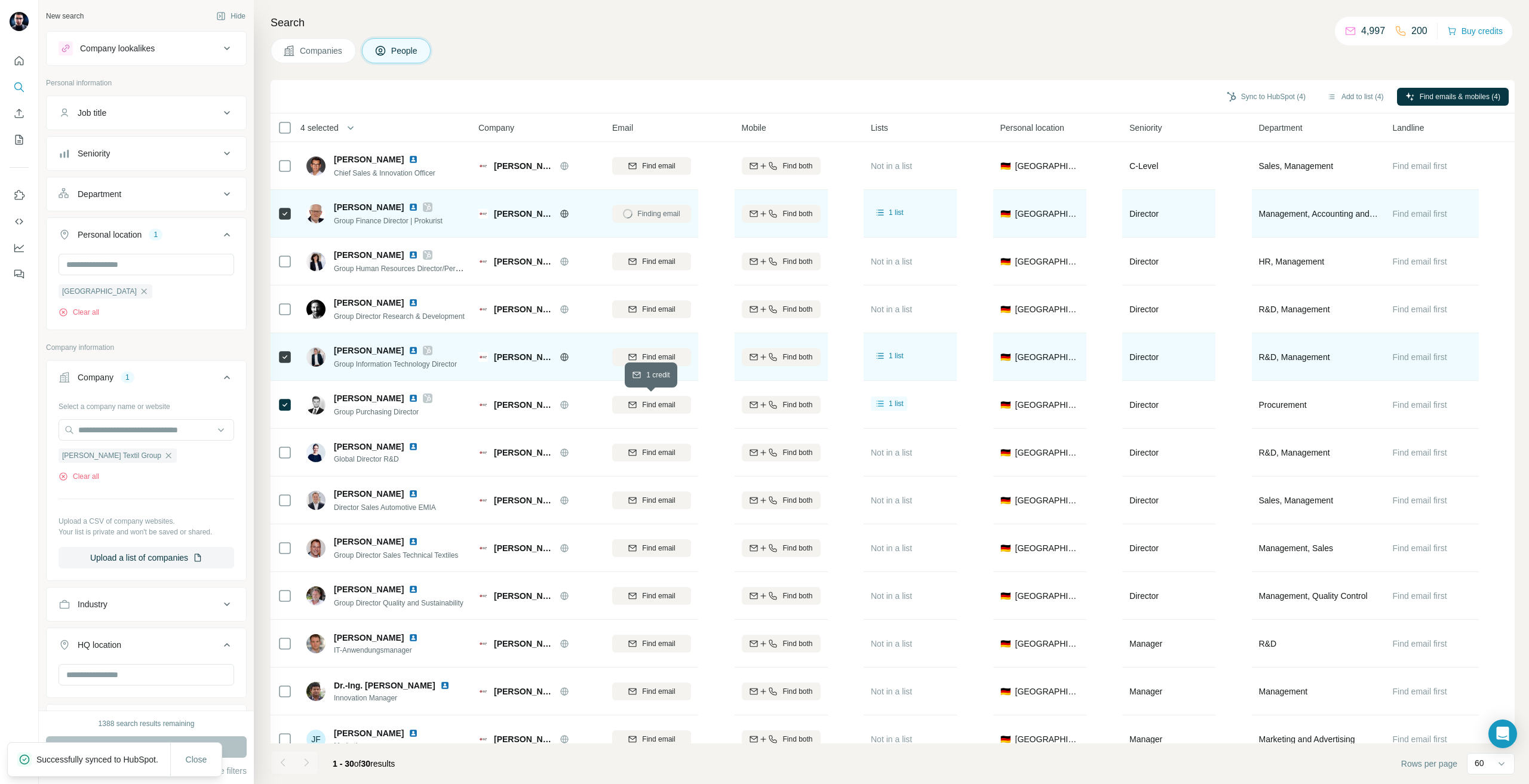
drag, startPoint x: 660, startPoint y: 404, endPoint x: 661, endPoint y: 362, distance: 42.0
click at [661, 404] on span "Find email" at bounding box center [659, 405] width 33 height 11
click at [659, 361] on span "Find email" at bounding box center [659, 357] width 33 height 11
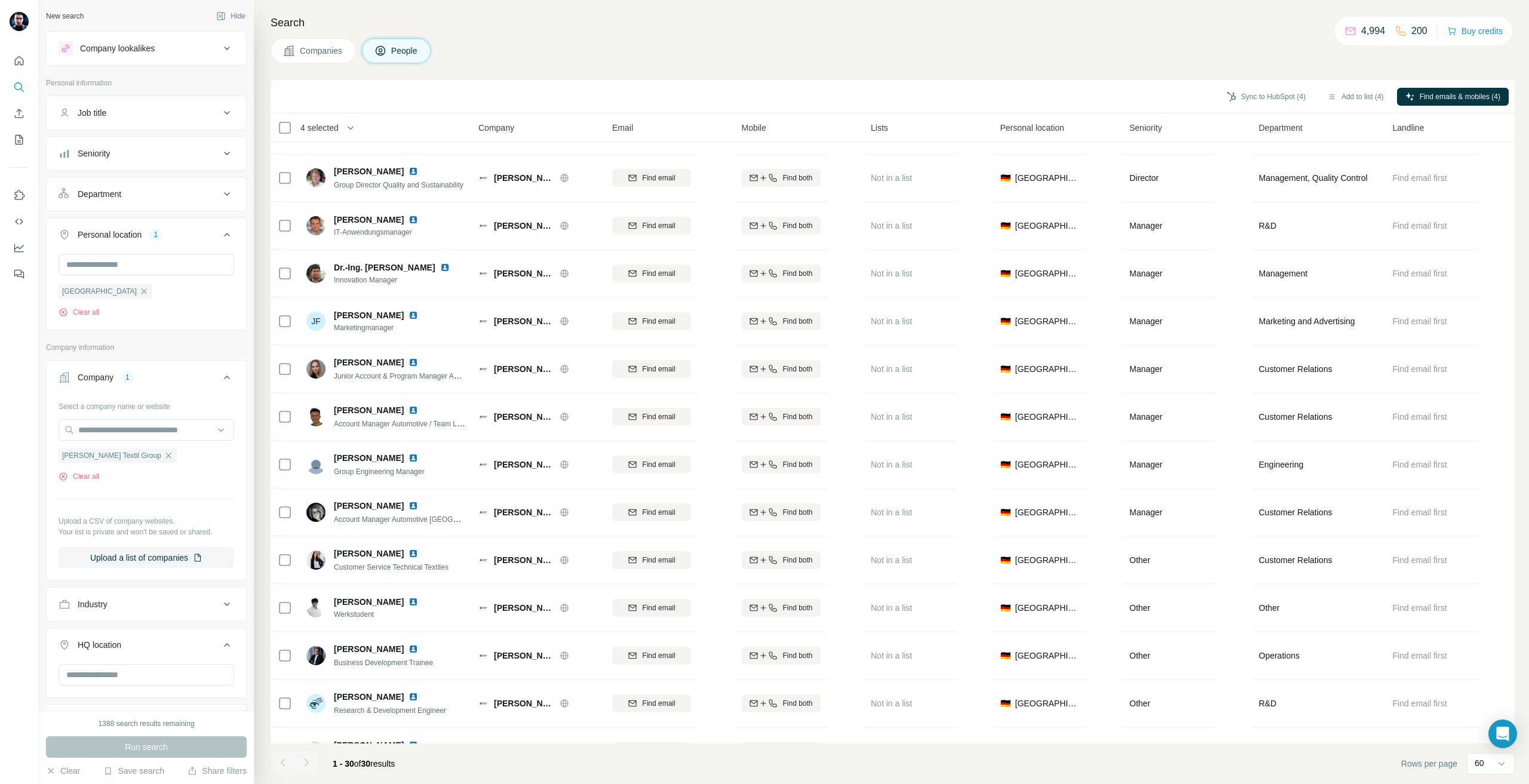
scroll to position [717, 0]
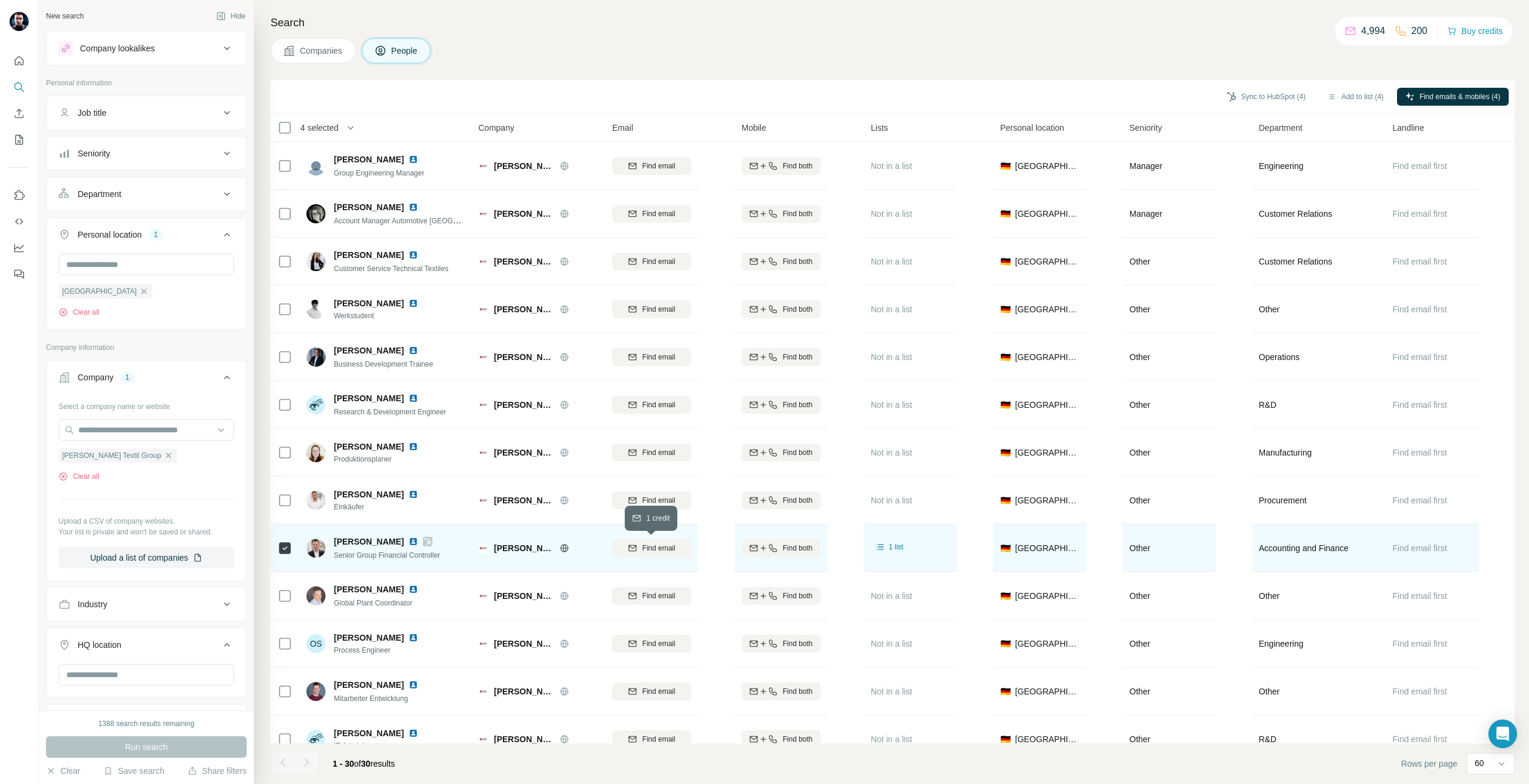
click at [652, 544] on span "Find email" at bounding box center [659, 548] width 33 height 11
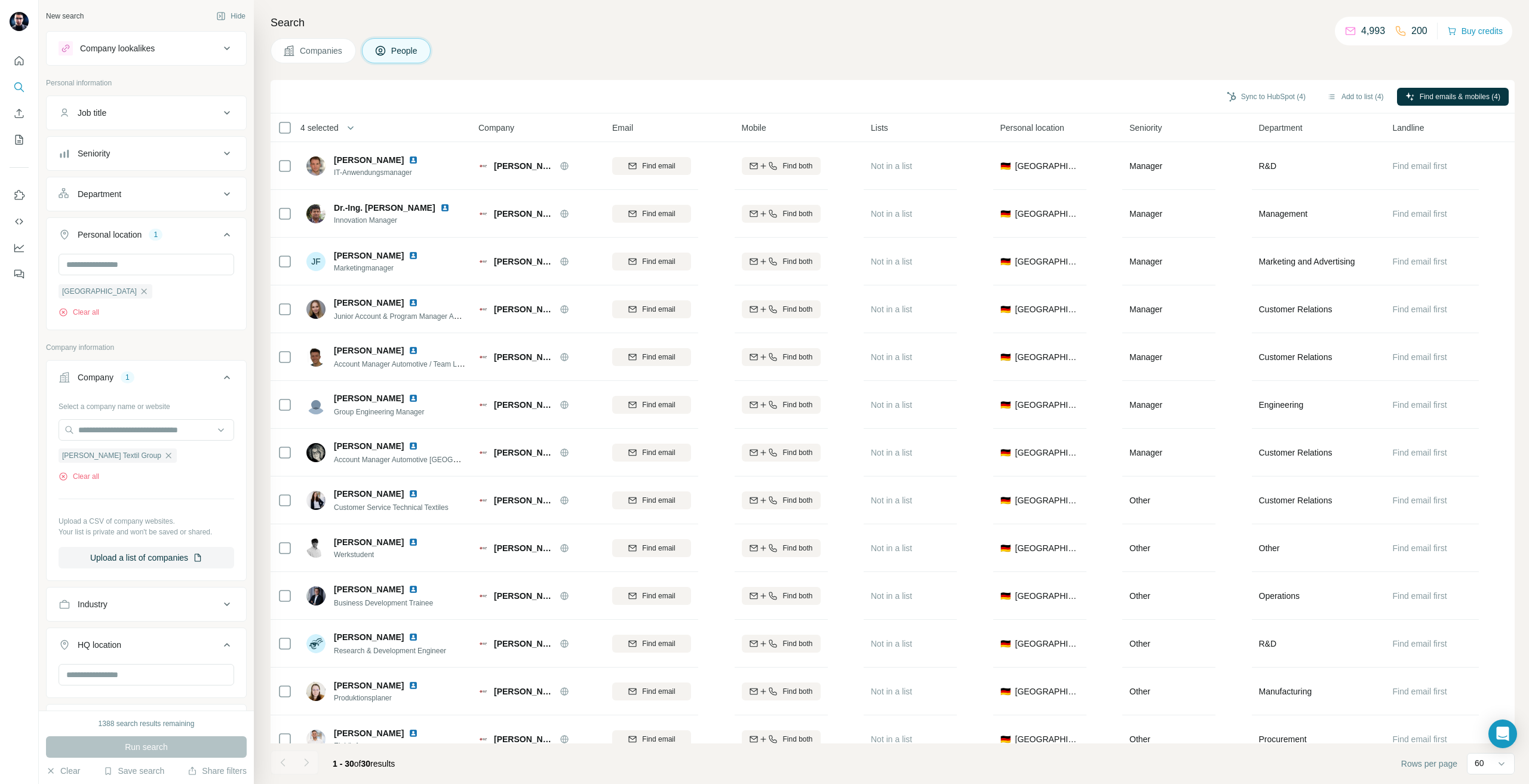
scroll to position [836, 0]
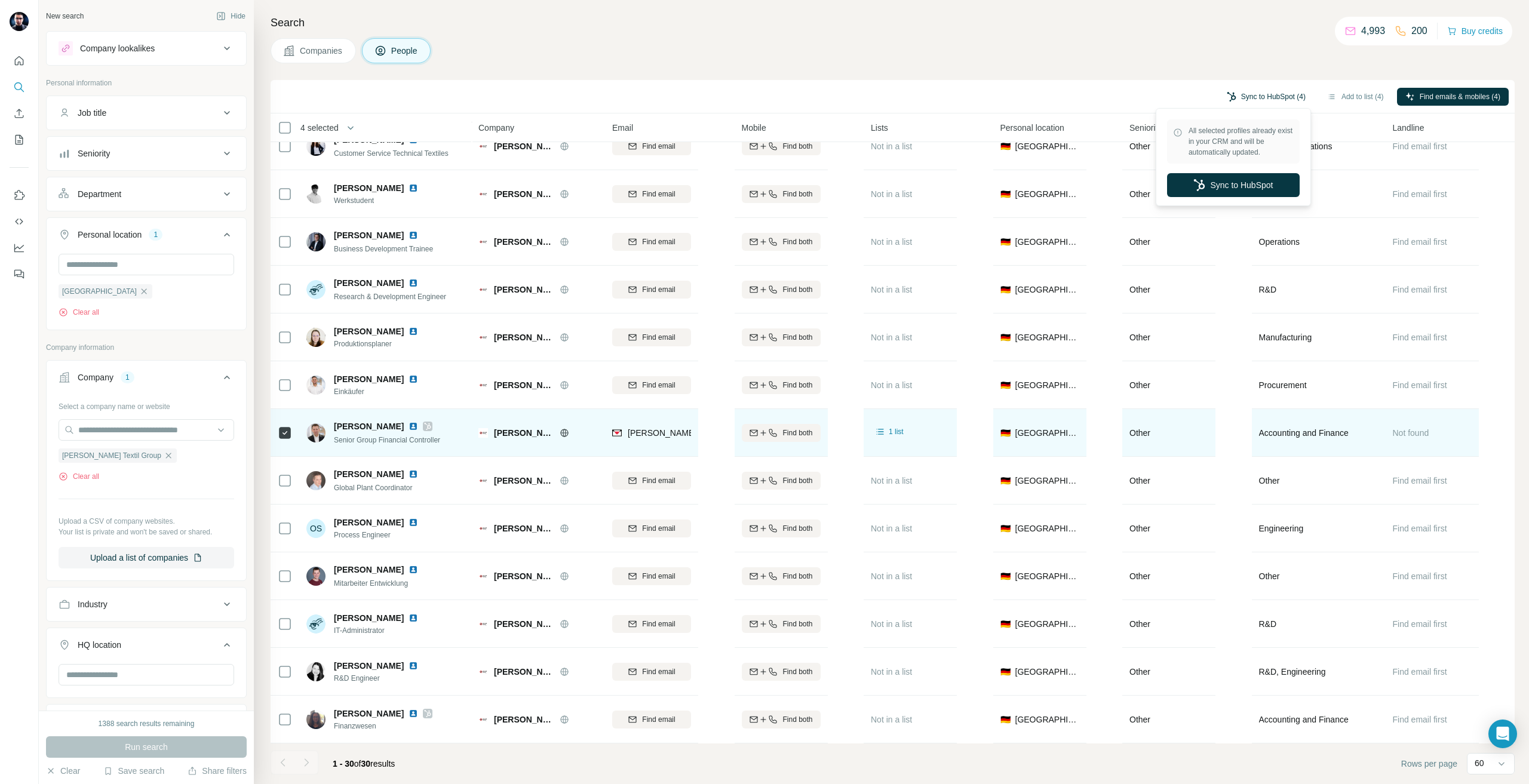
click at [1264, 99] on button "Sync to HubSpot (4)" at bounding box center [1266, 97] width 96 height 18
click at [1290, 168] on div "All selected profiles already exist in your CRM and will be automatically updat…" at bounding box center [1234, 157] width 149 height 92
click at [1264, 175] on button "Sync to HubSpot" at bounding box center [1234, 185] width 133 height 24
